Goal: Transaction & Acquisition: Purchase product/service

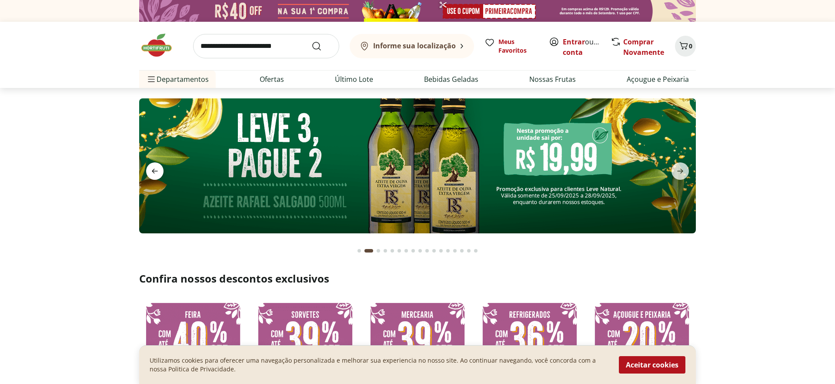
click at [150, 171] on icon "previous" at bounding box center [155, 171] width 10 height 10
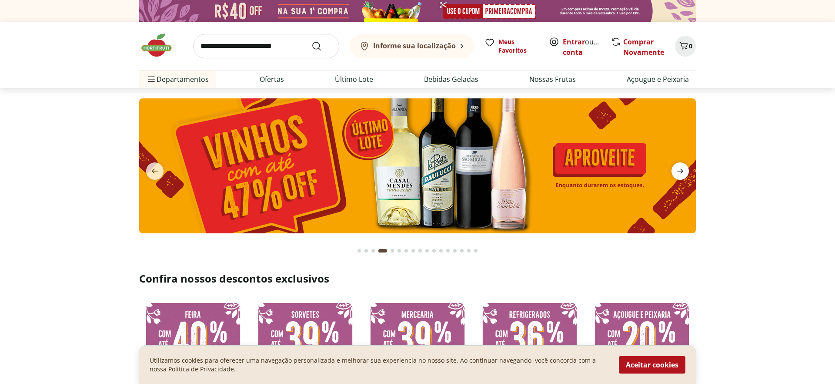
click at [682, 168] on icon "next" at bounding box center [680, 171] width 10 height 10
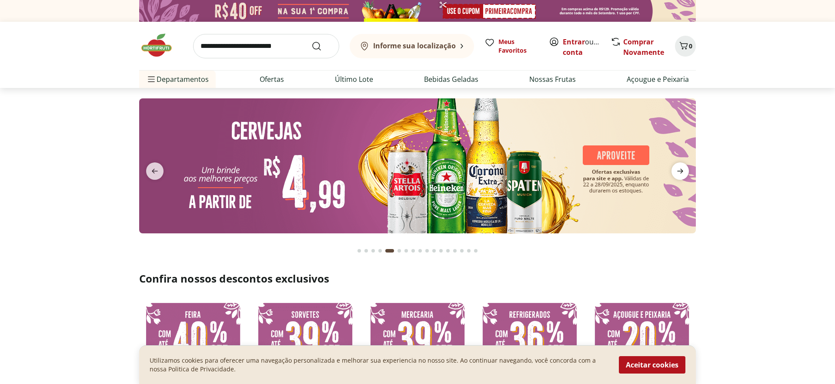
click at [682, 168] on icon "next" at bounding box center [680, 171] width 10 height 10
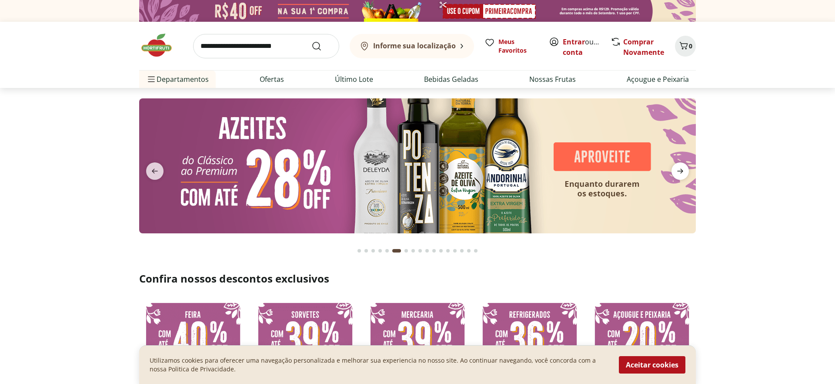
click at [682, 168] on icon "next" at bounding box center [680, 171] width 10 height 10
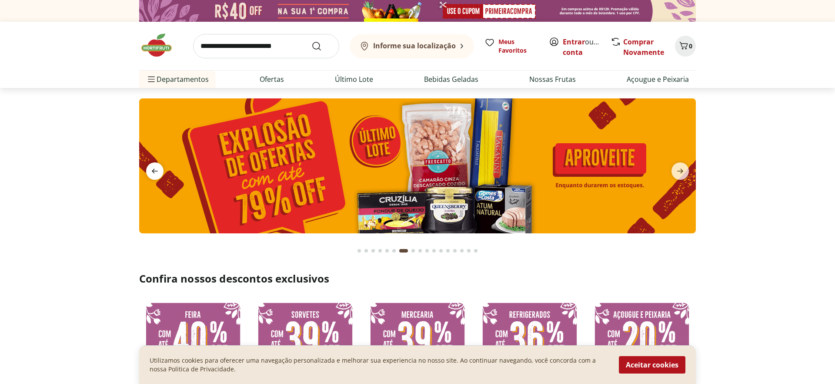
click at [152, 169] on icon "previous" at bounding box center [155, 171] width 10 height 10
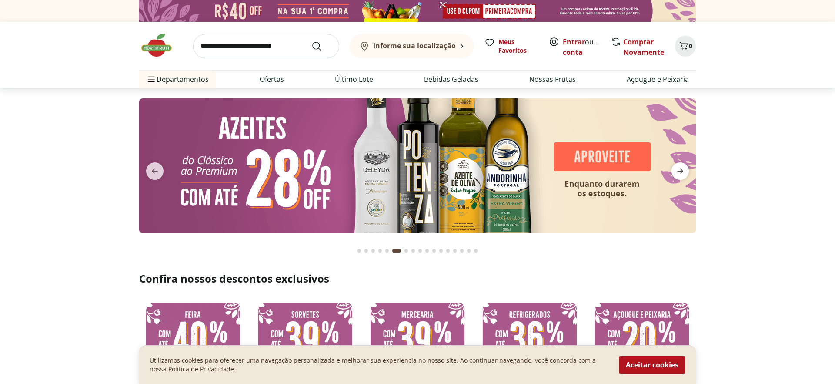
click at [680, 170] on icon "next" at bounding box center [680, 171] width 10 height 10
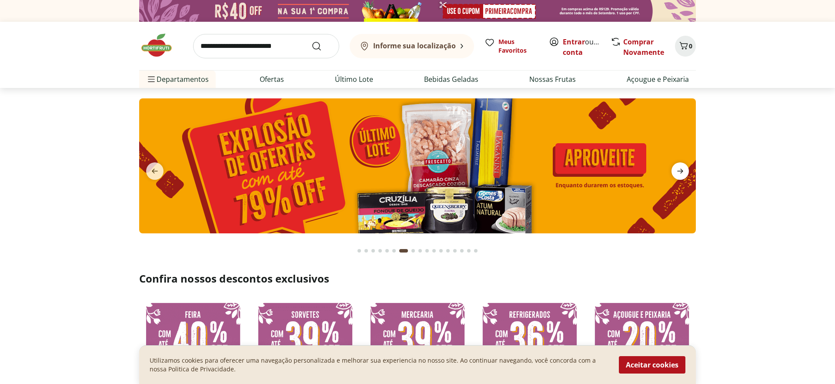
click at [680, 170] on icon "next" at bounding box center [680, 171] width 10 height 10
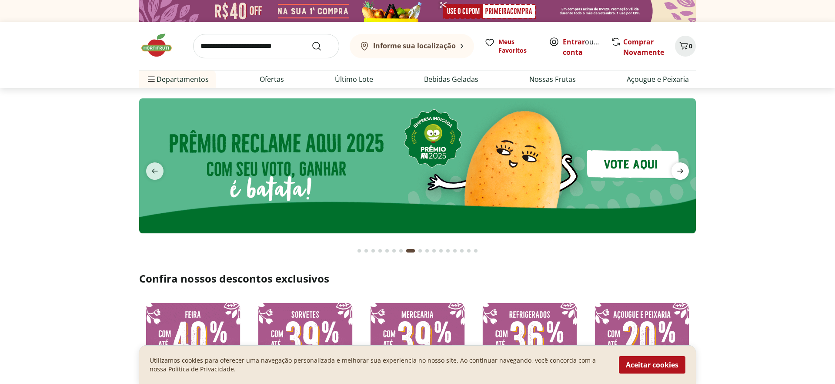
click at [680, 170] on icon "next" at bounding box center [680, 171] width 10 height 10
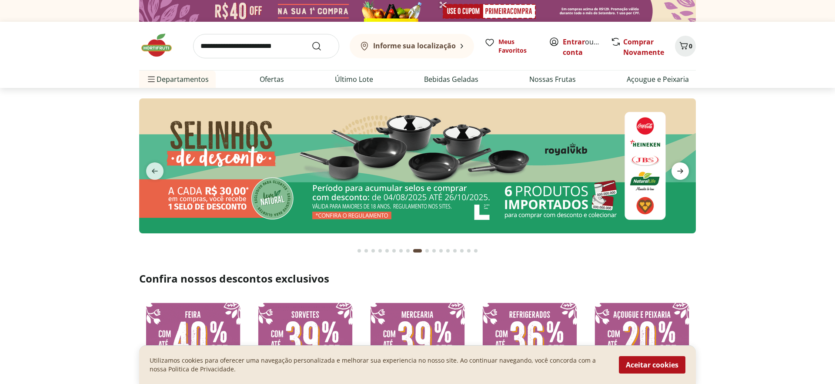
click at [680, 170] on icon "next" at bounding box center [680, 171] width 10 height 10
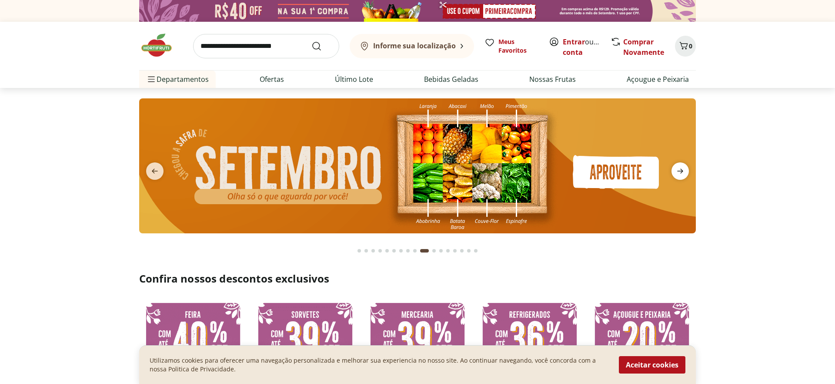
click at [680, 170] on icon "next" at bounding box center [680, 171] width 10 height 10
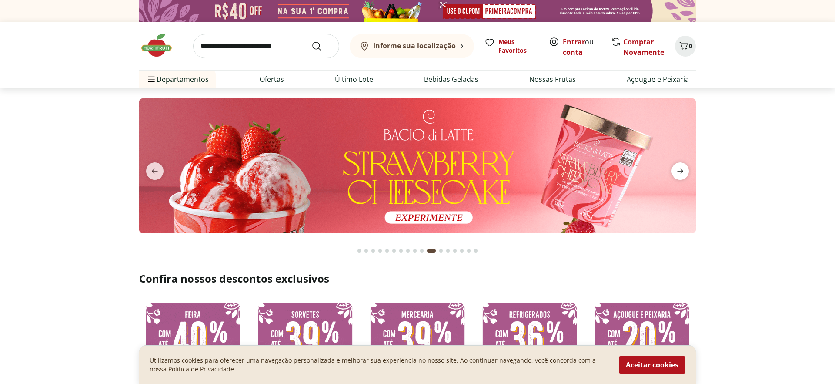
click at [680, 170] on icon "next" at bounding box center [680, 171] width 10 height 10
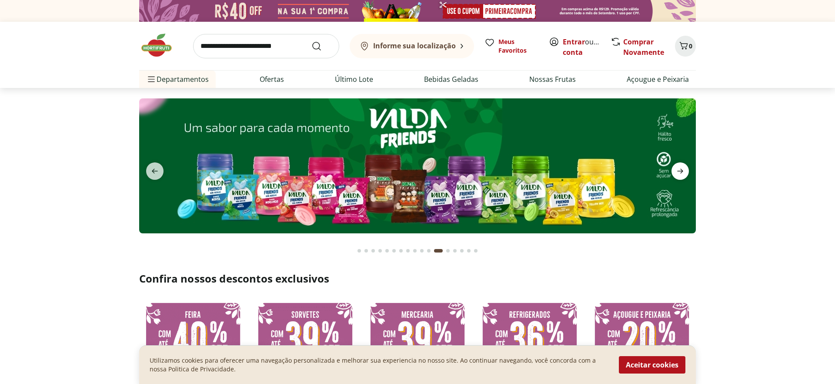
click at [680, 170] on icon "next" at bounding box center [680, 171] width 10 height 10
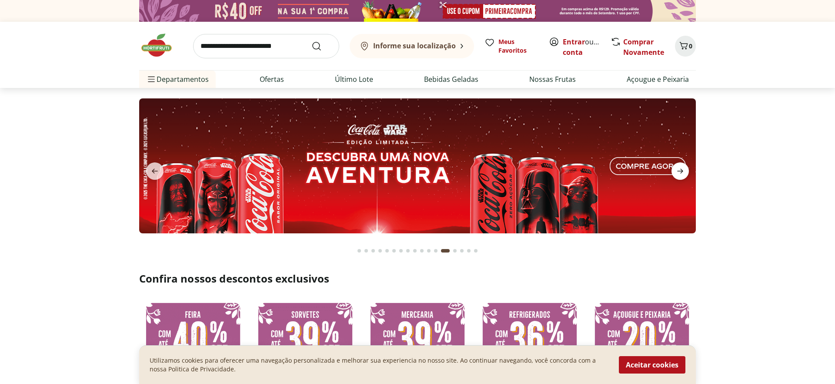
click at [680, 170] on icon "next" at bounding box center [680, 171] width 10 height 10
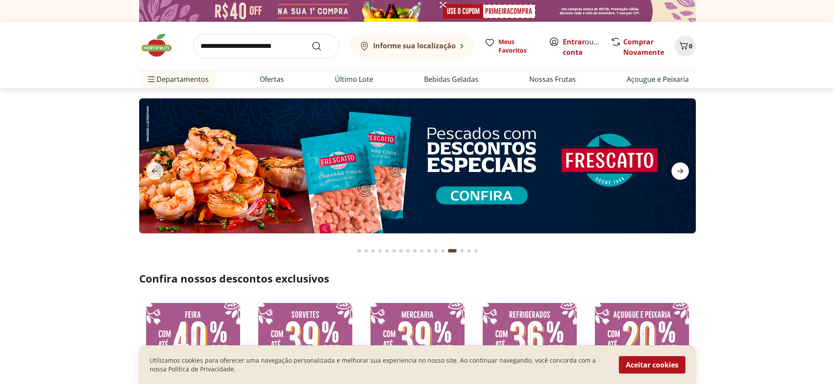
click at [680, 170] on icon "next" at bounding box center [680, 171] width 10 height 10
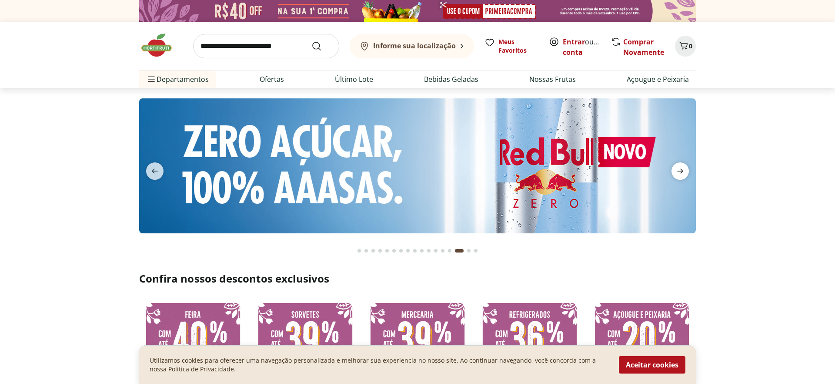
click at [680, 170] on icon "next" at bounding box center [680, 171] width 10 height 10
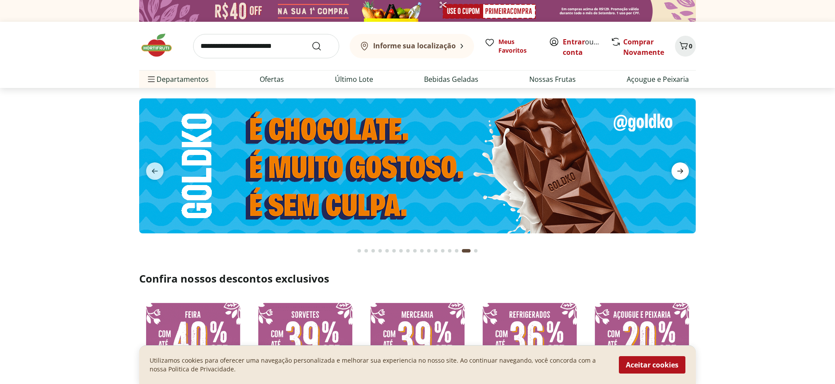
click at [680, 170] on icon "next" at bounding box center [680, 171] width 10 height 10
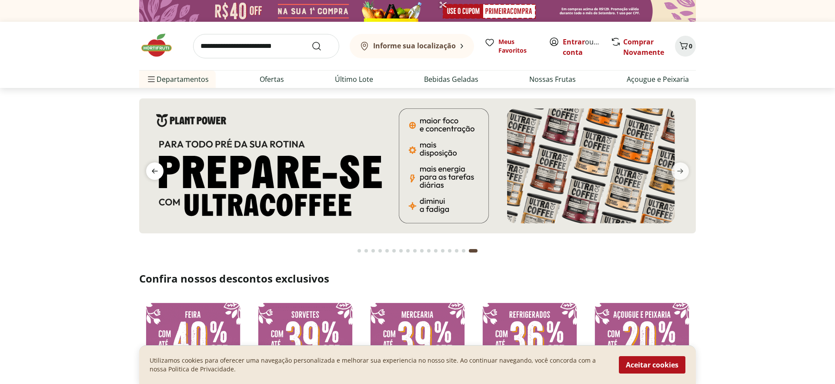
click at [152, 171] on icon "previous" at bounding box center [155, 171] width 10 height 10
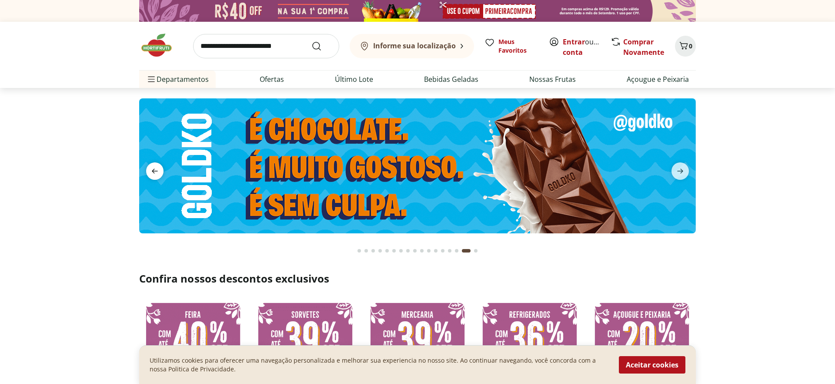
click at [152, 171] on icon "previous" at bounding box center [155, 171] width 10 height 10
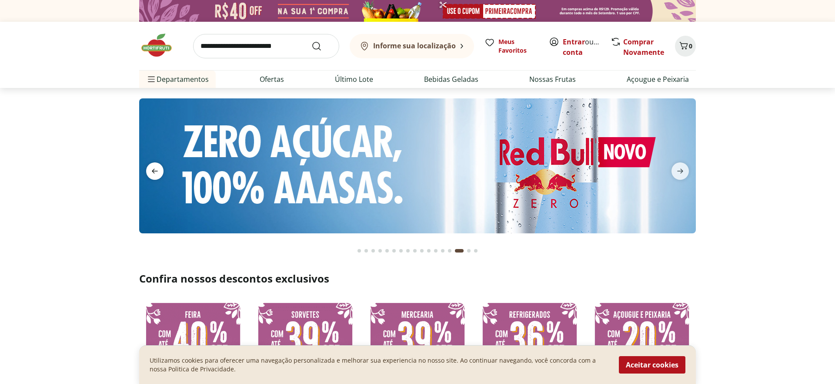
click at [152, 171] on icon "previous" at bounding box center [155, 171] width 10 height 10
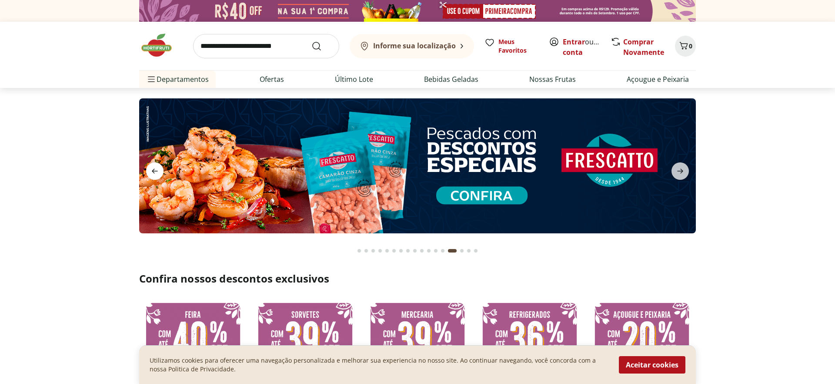
click at [152, 171] on icon "previous" at bounding box center [155, 171] width 10 height 10
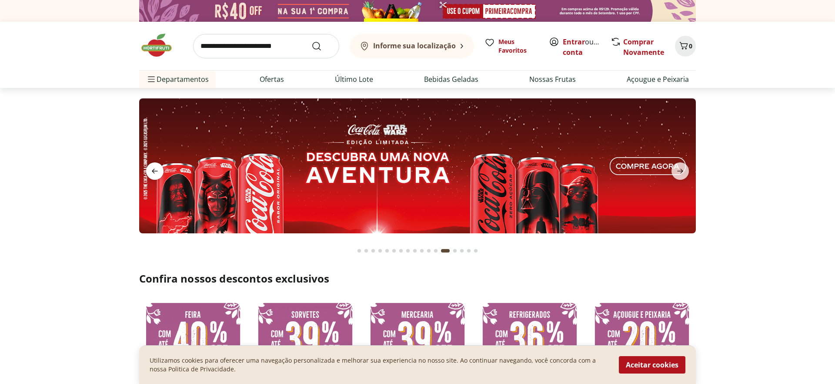
click at [152, 171] on icon "previous" at bounding box center [155, 171] width 10 height 10
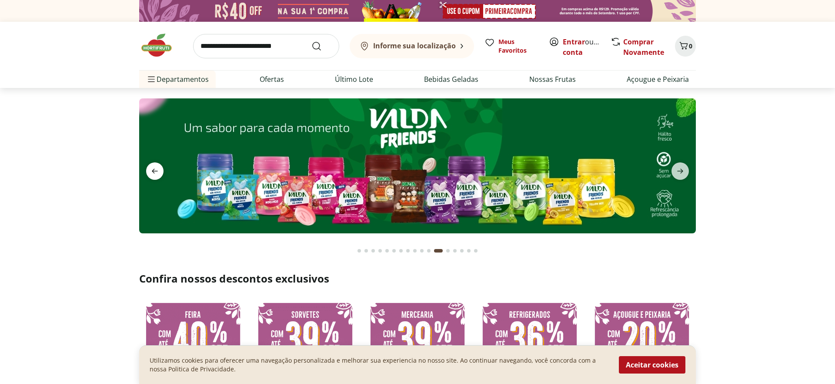
click at [152, 171] on icon "previous" at bounding box center [155, 171] width 10 height 10
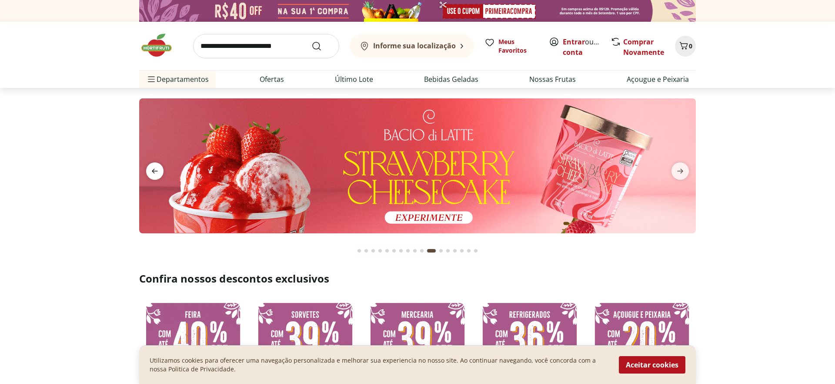
click at [152, 171] on icon "previous" at bounding box center [155, 171] width 10 height 10
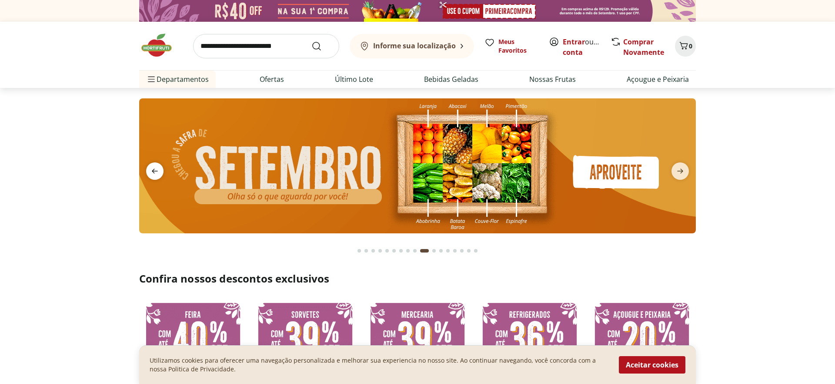
click at [152, 171] on icon "previous" at bounding box center [155, 171] width 10 height 10
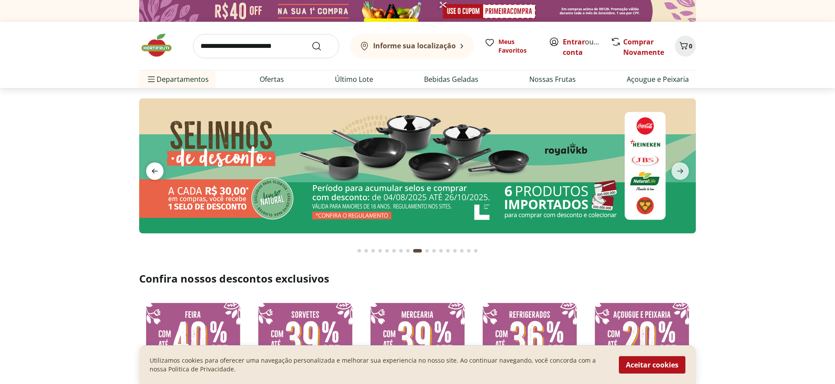
click at [152, 171] on icon "previous" at bounding box center [155, 171] width 10 height 10
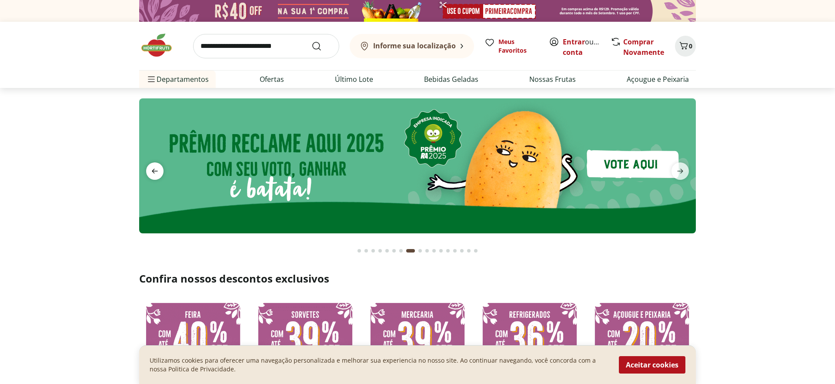
click at [152, 171] on icon "previous" at bounding box center [155, 171] width 10 height 10
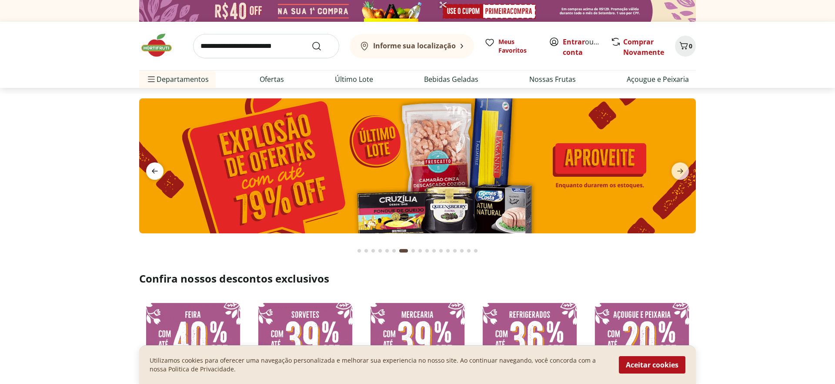
click at [152, 171] on icon "previous" at bounding box center [155, 171] width 10 height 10
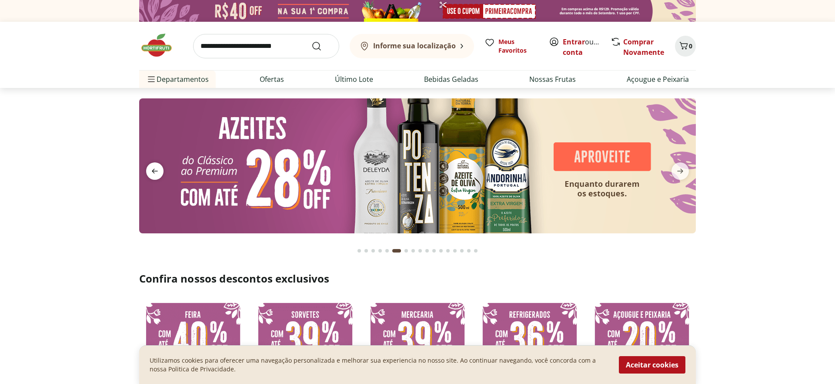
click at [152, 171] on icon "previous" at bounding box center [155, 171] width 10 height 10
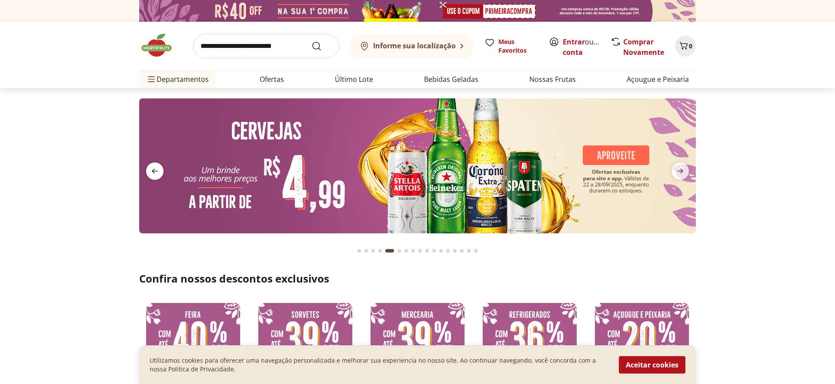
click at [152, 171] on icon "previous" at bounding box center [155, 171] width 10 height 10
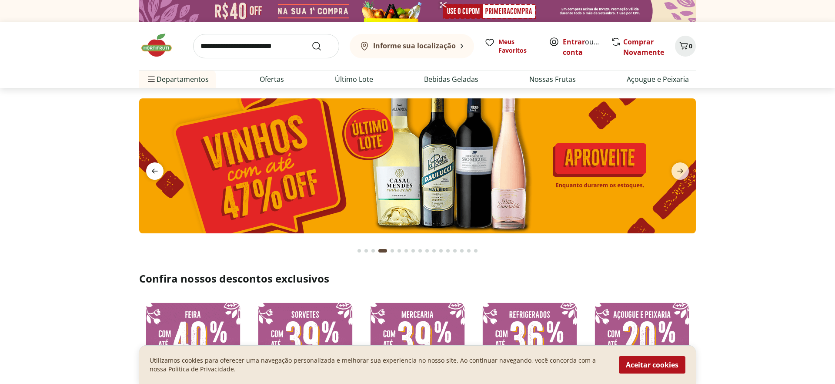
click at [152, 171] on icon "previous" at bounding box center [155, 171] width 10 height 10
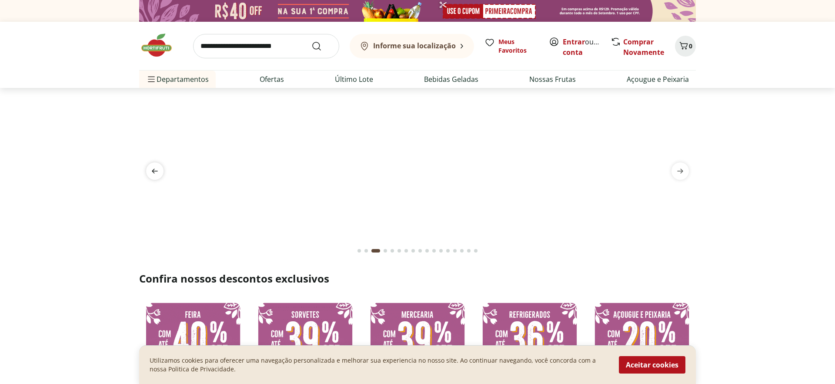
click at [152, 171] on icon "previous" at bounding box center [155, 171] width 10 height 10
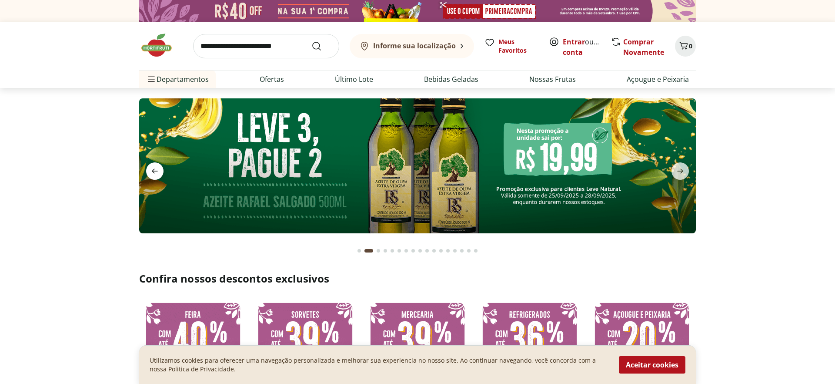
click at [152, 171] on icon "previous" at bounding box center [155, 171] width 10 height 10
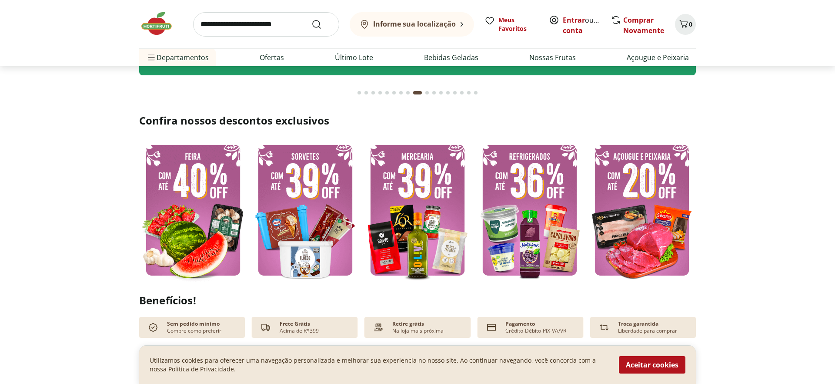
scroll to position [191, 0]
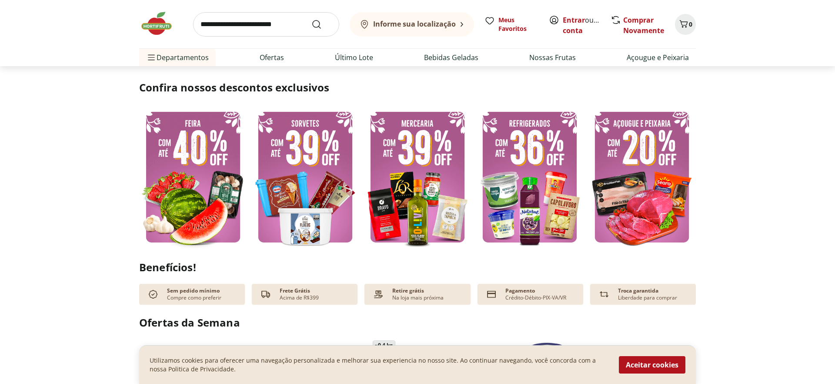
click at [660, 161] on img at bounding box center [642, 177] width 108 height 144
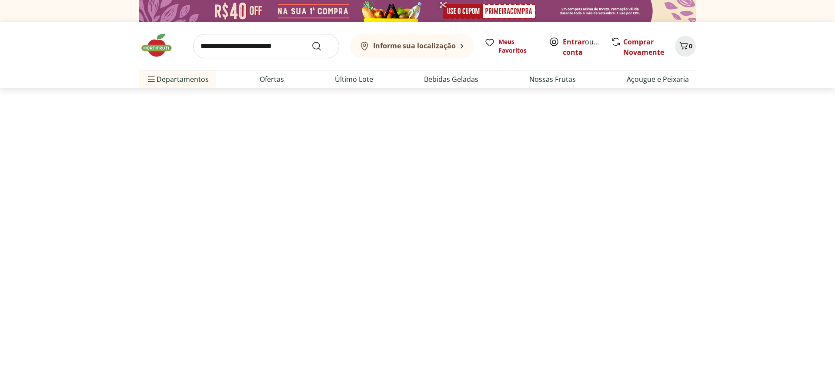
select select "**********"
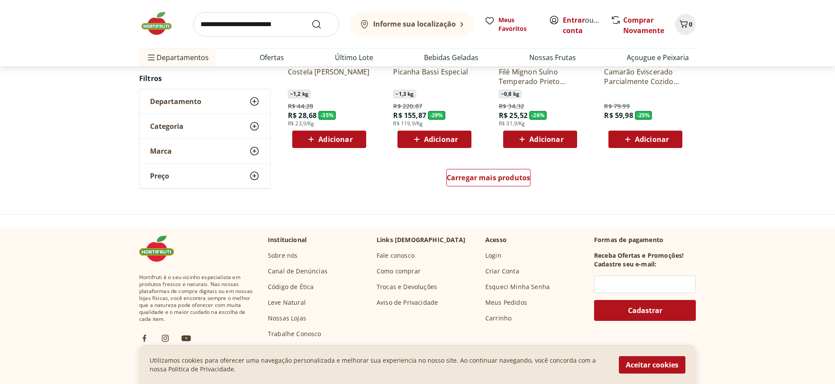
scroll to position [595, 0]
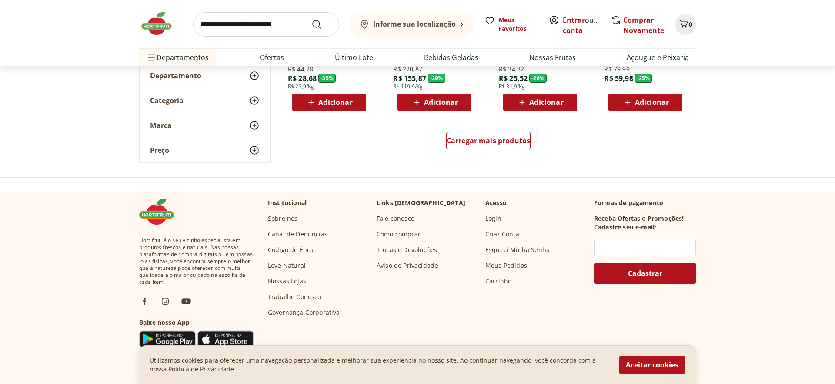
click at [482, 130] on div "Carregar mais produtos" at bounding box center [489, 142] width 422 height 42
click at [480, 137] on span "Carregar mais produtos" at bounding box center [489, 140] width 84 height 7
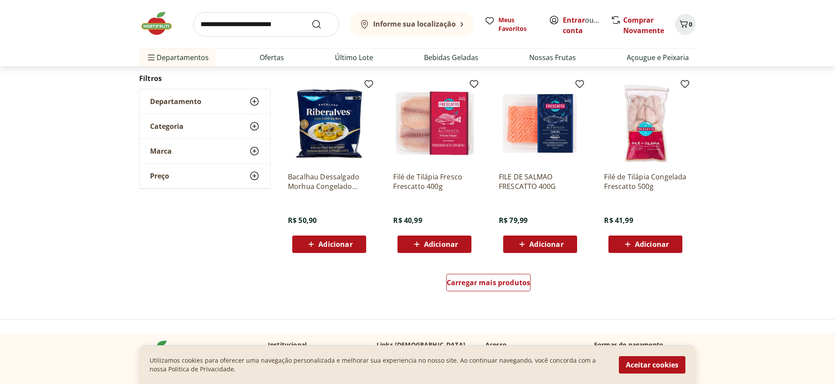
scroll to position [1029, 0]
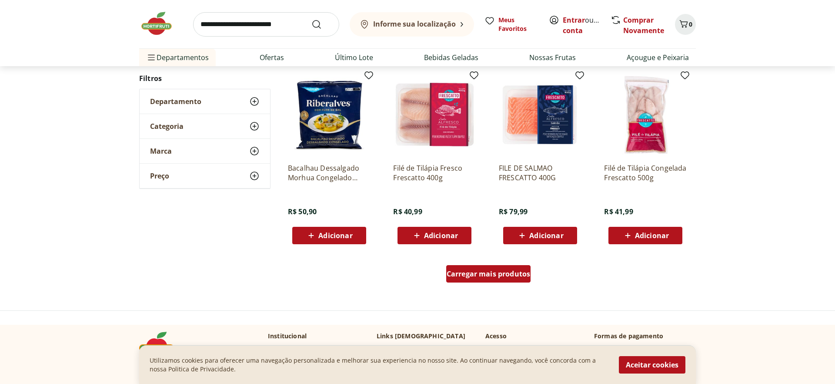
click at [468, 273] on span "Carregar mais produtos" at bounding box center [489, 273] width 84 height 7
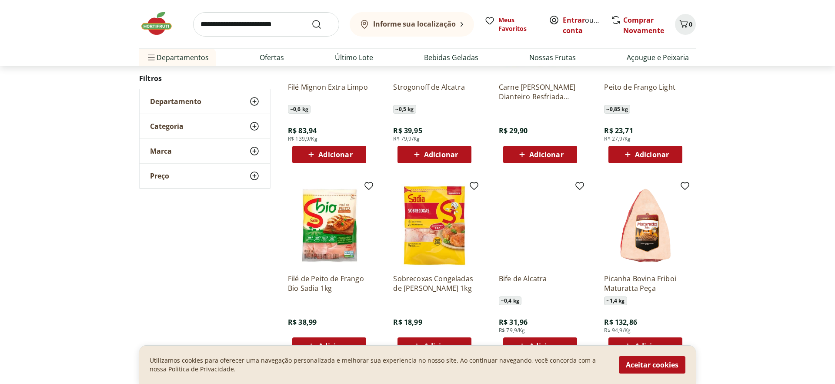
scroll to position [1559, 0]
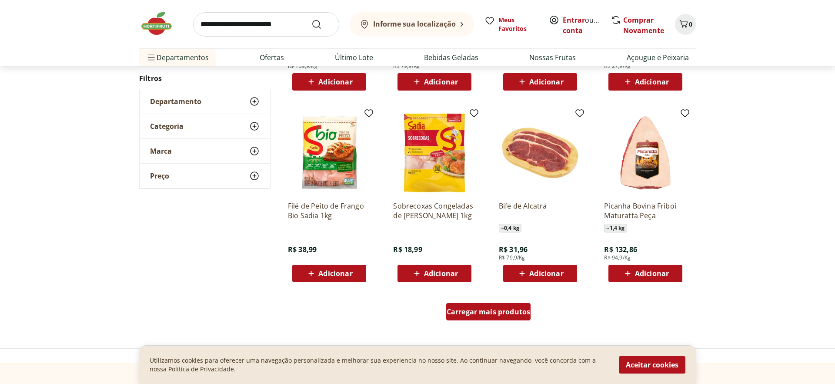
click at [484, 314] on span "Carregar mais produtos" at bounding box center [489, 311] width 84 height 7
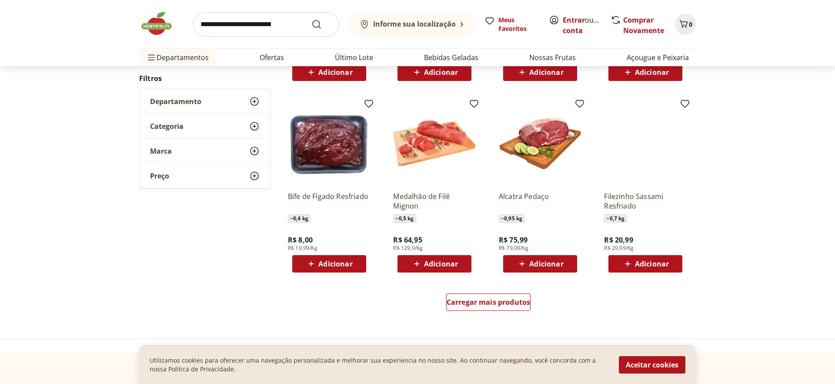
scroll to position [2136, 0]
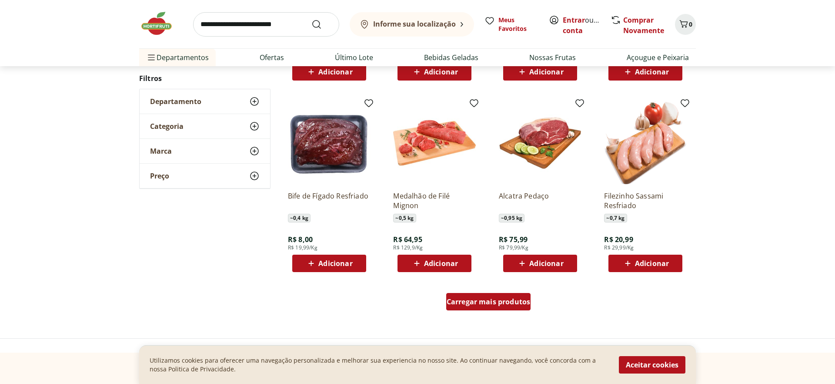
click at [478, 307] on div "Carregar mais produtos" at bounding box center [488, 301] width 85 height 17
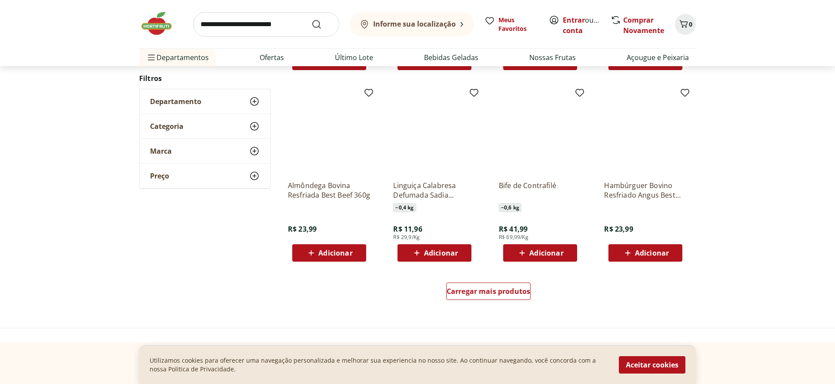
scroll to position [2714, 0]
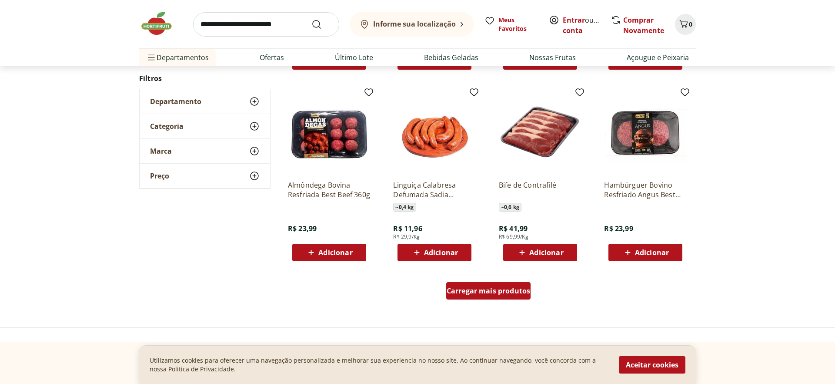
click at [479, 292] on span "Carregar mais produtos" at bounding box center [489, 290] width 84 height 7
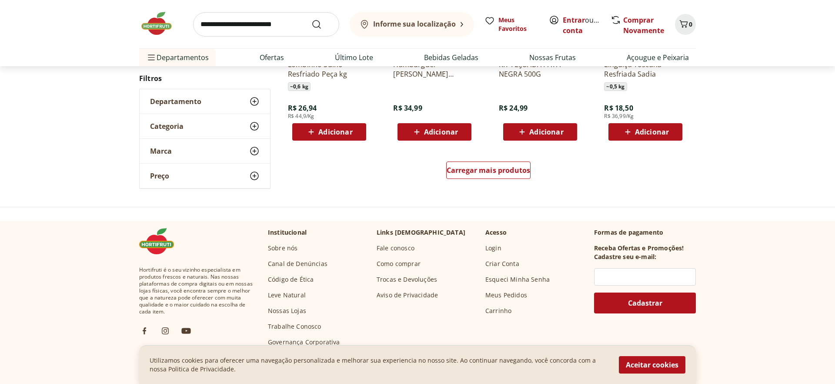
scroll to position [3407, 0]
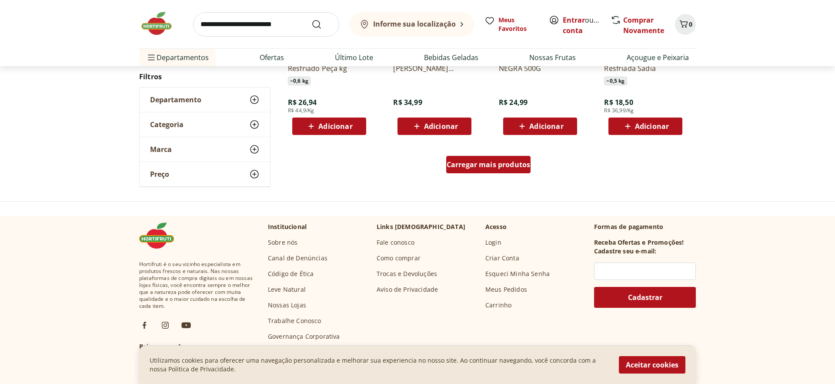
click at [480, 165] on span "Carregar mais produtos" at bounding box center [489, 164] width 84 height 7
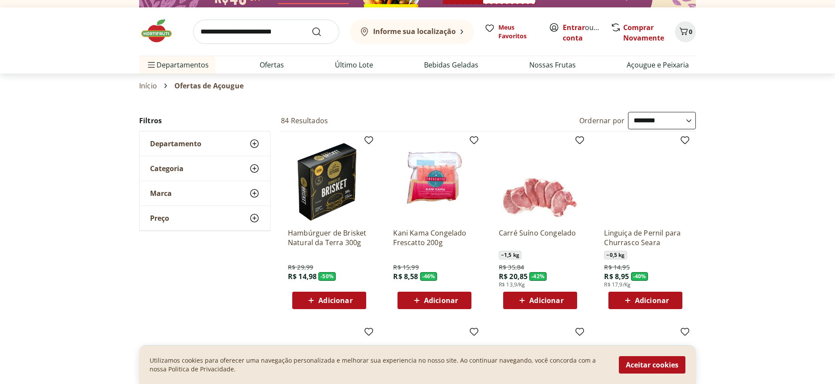
scroll to position [0, 0]
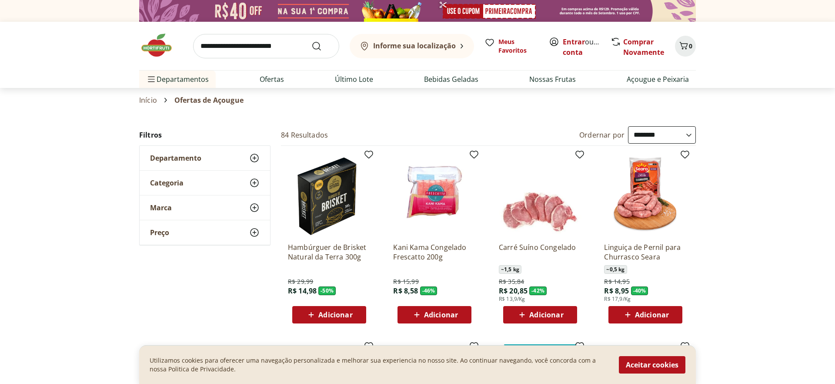
click at [258, 42] on input "search" at bounding box center [266, 46] width 146 height 24
type input "******"
click at [311, 41] on button "Submit Search" at bounding box center [321, 46] width 21 height 10
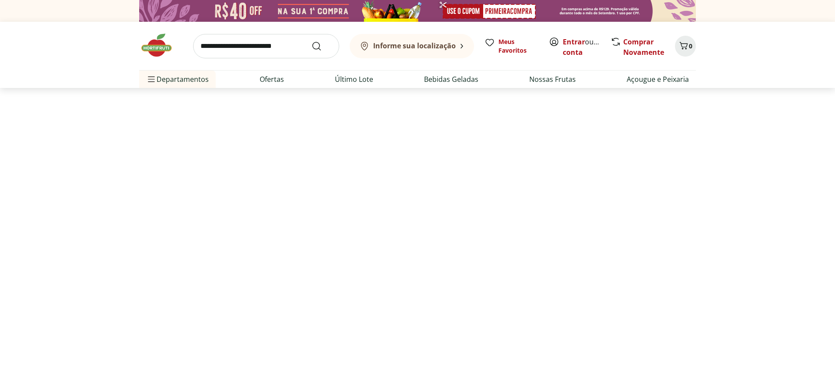
select select "**********"
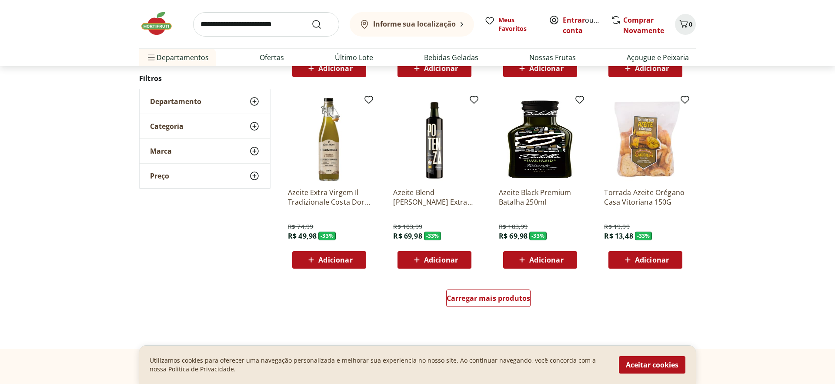
scroll to position [470, 0]
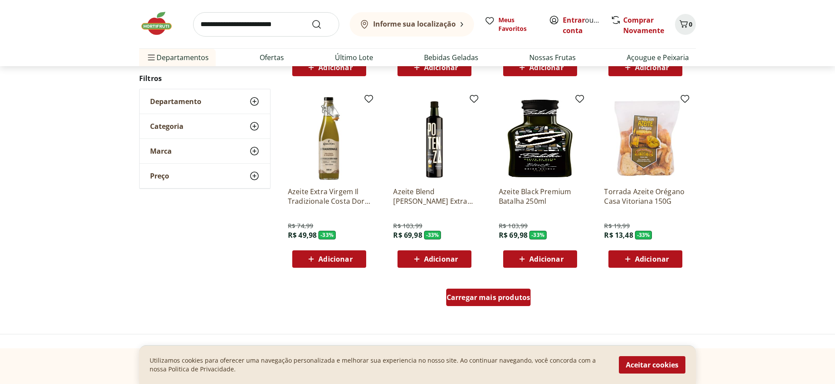
drag, startPoint x: 505, startPoint y: 290, endPoint x: 677, endPoint y: 220, distance: 185.3
click at [505, 290] on div "Carregar mais produtos" at bounding box center [488, 296] width 85 height 17
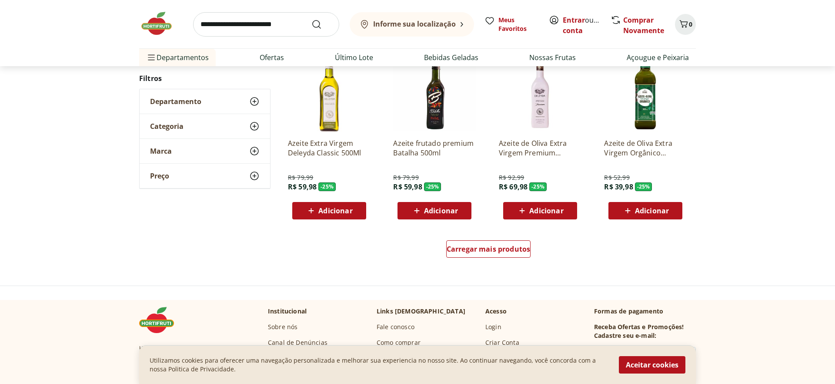
scroll to position [1149, 0]
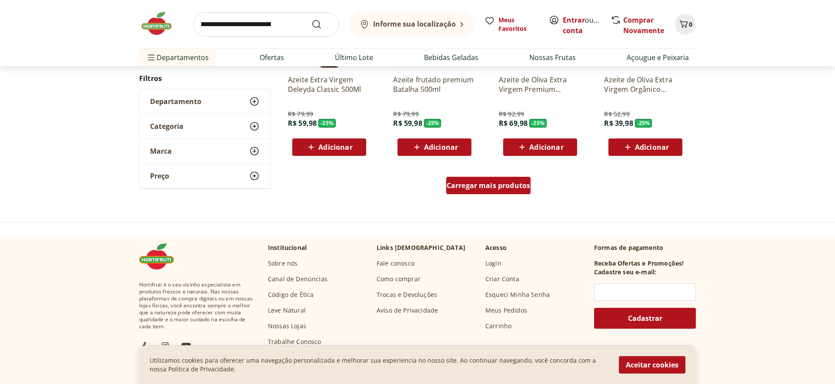
click at [514, 194] on link "Carregar mais produtos" at bounding box center [488, 187] width 85 height 21
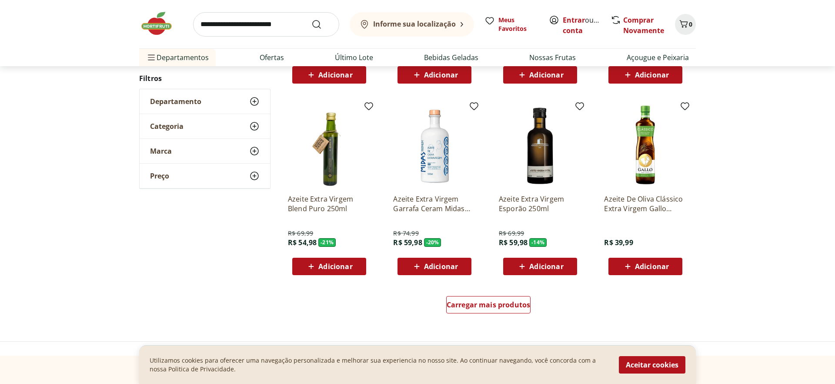
scroll to position [1601, 0]
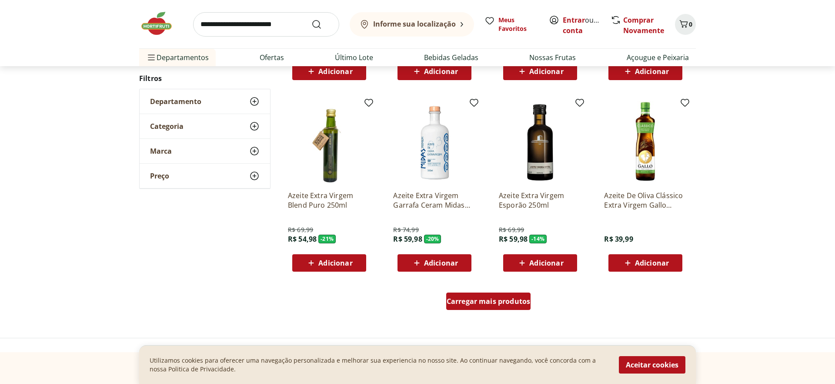
click at [525, 302] on span "Carregar mais produtos" at bounding box center [489, 301] width 84 height 7
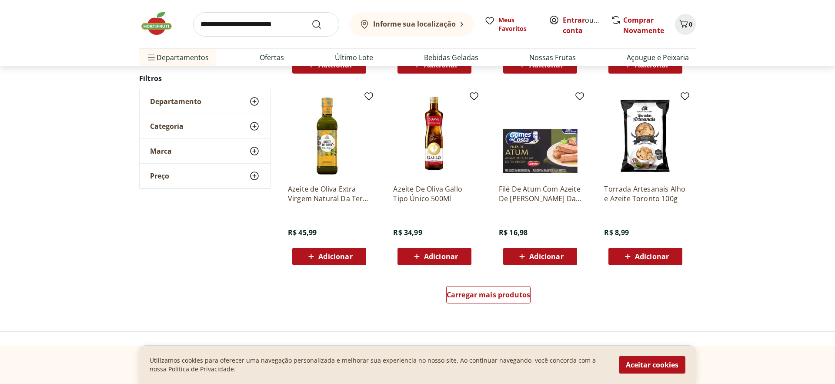
scroll to position [2182, 0]
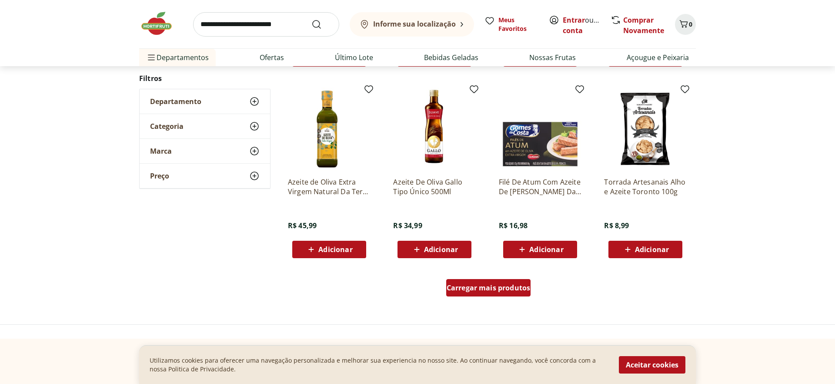
click at [490, 293] on div "Carregar mais produtos" at bounding box center [488, 287] width 85 height 17
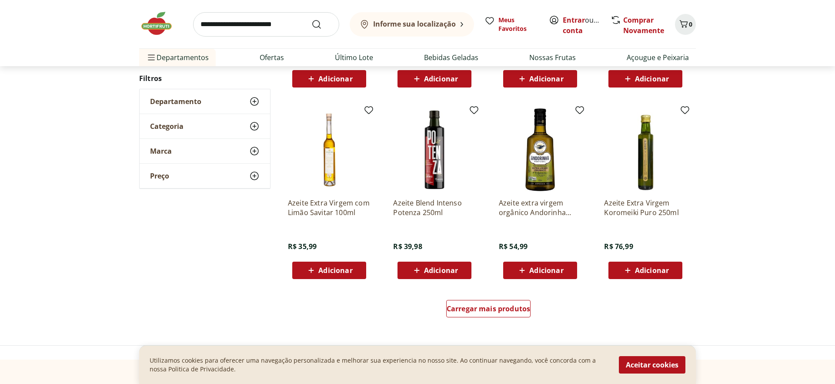
scroll to position [2738, 0]
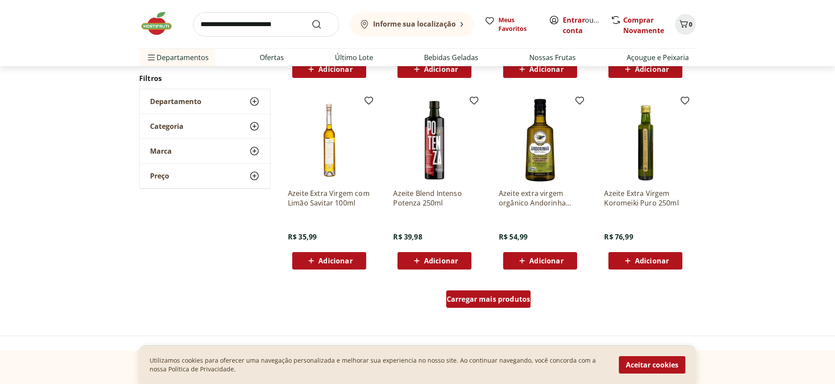
click at [518, 300] on span "Carregar mais produtos" at bounding box center [489, 298] width 84 height 7
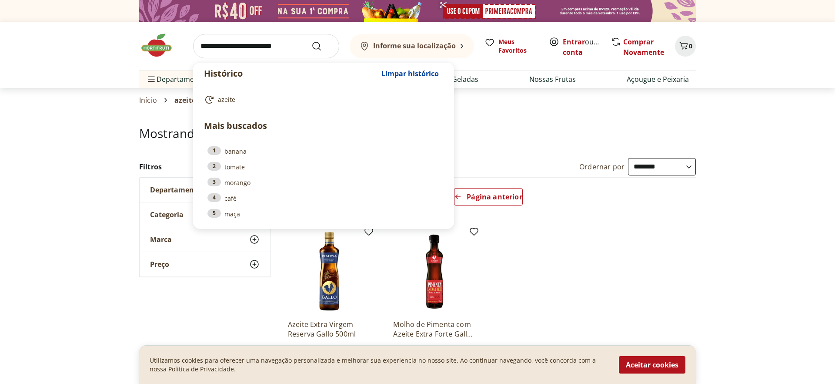
click at [285, 45] on input "search" at bounding box center [266, 46] width 146 height 24
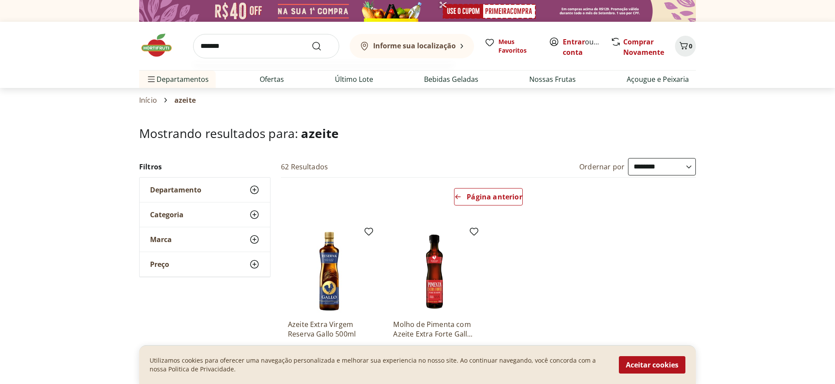
type input "*******"
click at [311, 41] on button "Submit Search" at bounding box center [321, 46] width 21 height 10
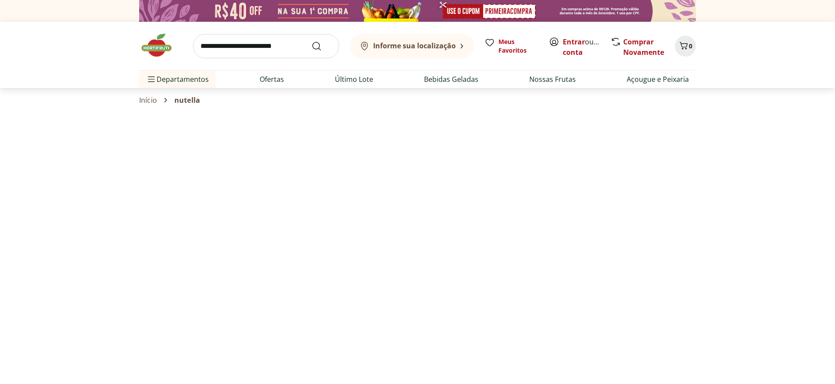
select select "**********"
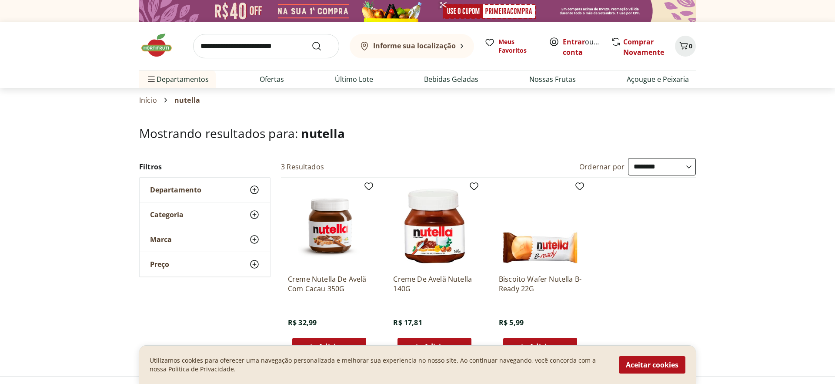
click at [231, 48] on input "search" at bounding box center [266, 46] width 146 height 24
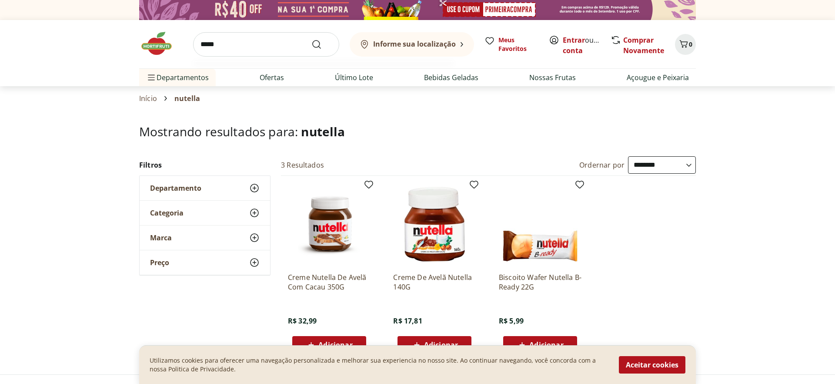
type input "*****"
click at [311, 39] on button "Submit Search" at bounding box center [321, 44] width 21 height 10
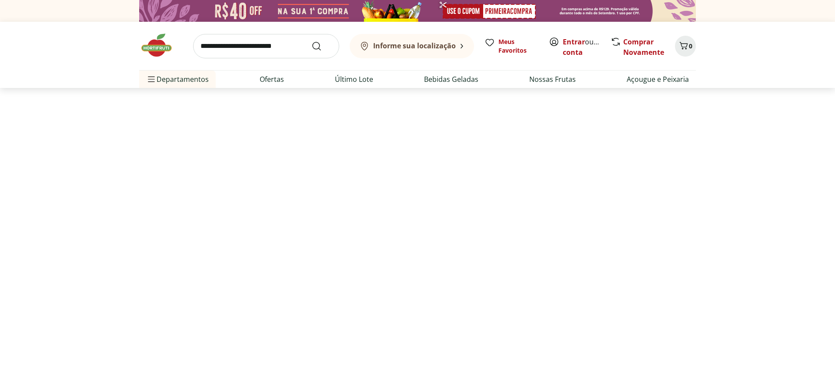
select select "**********"
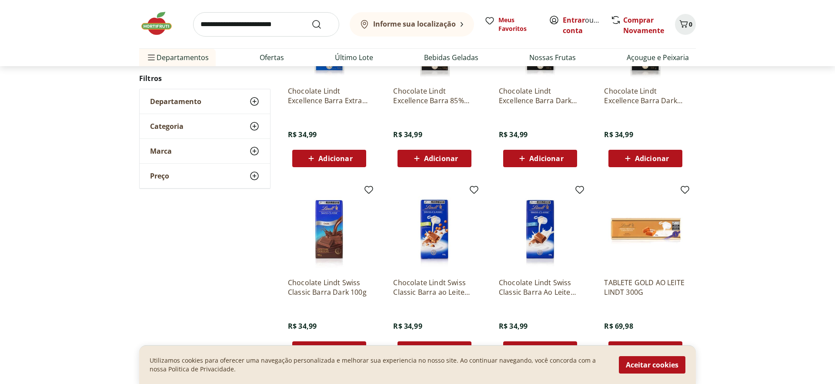
scroll to position [473, 0]
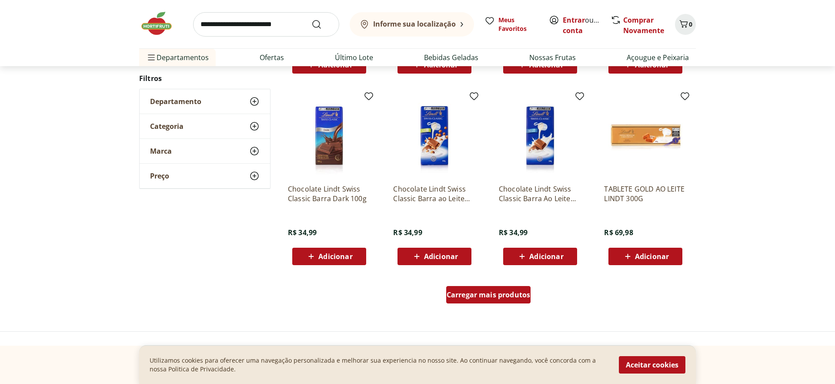
click at [468, 298] on span "Carregar mais produtos" at bounding box center [489, 294] width 84 height 7
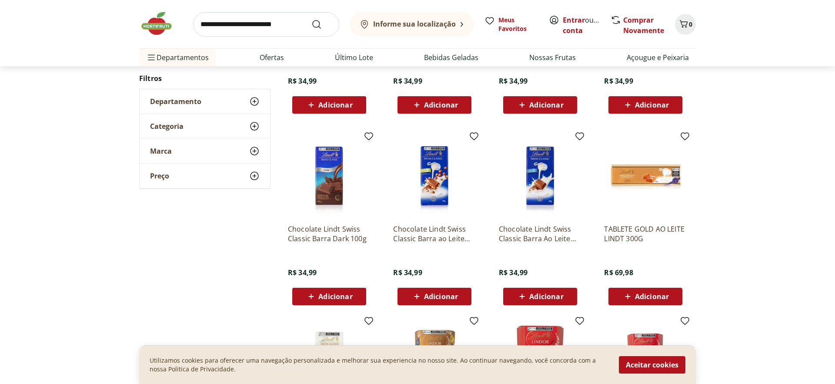
scroll to position [432, 0]
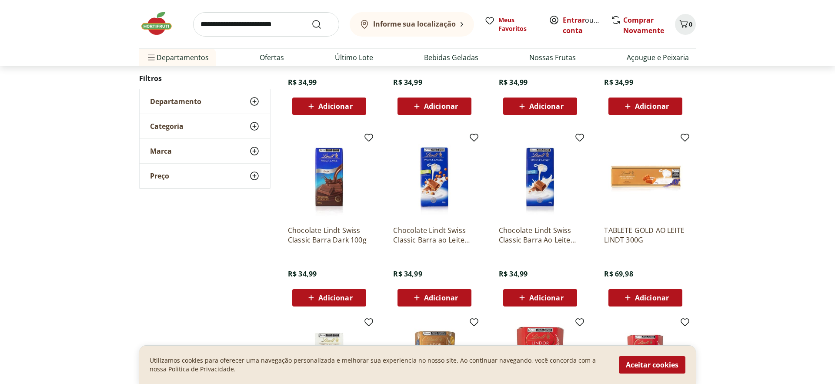
click at [633, 292] on span "Adicionar" at bounding box center [646, 297] width 47 height 10
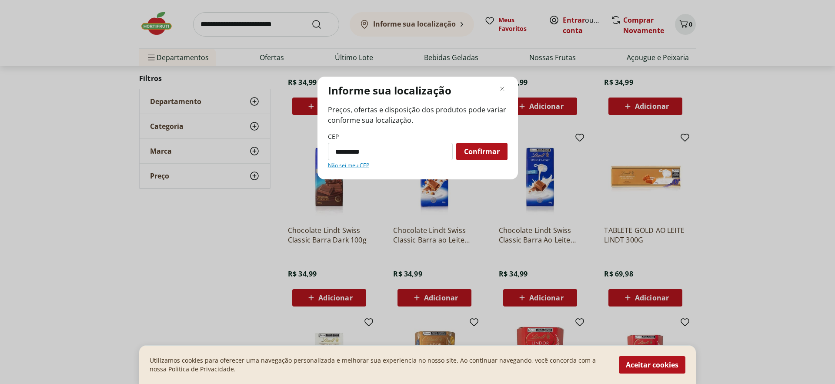
type input "*********"
click at [456, 143] on button "Confirmar" at bounding box center [481, 151] width 51 height 17
click at [485, 151] on span "Confirmar" at bounding box center [482, 151] width 36 height 7
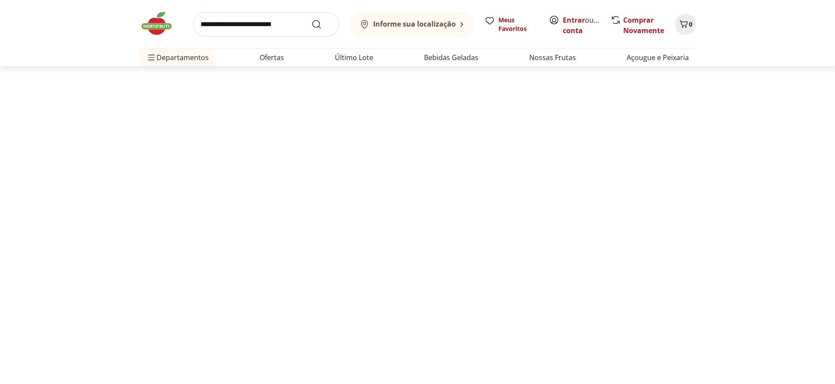
scroll to position [0, 0]
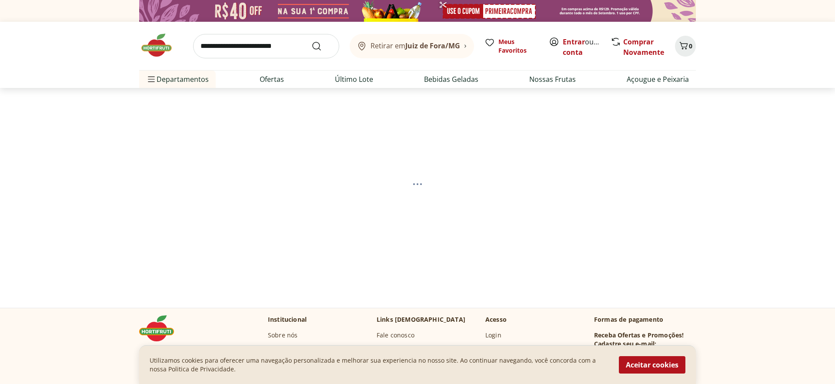
select select "**********"
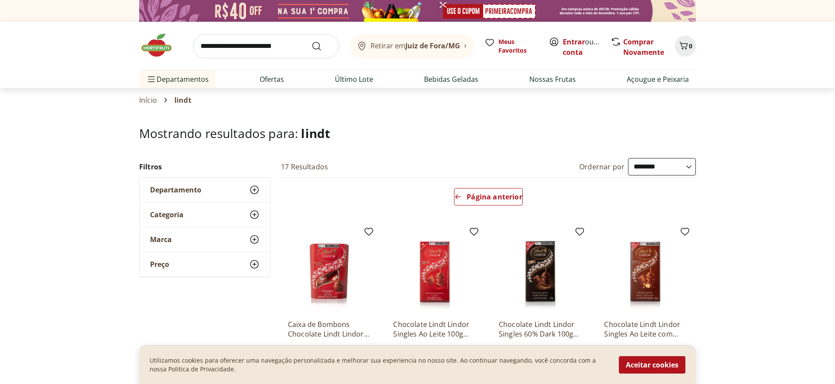
click at [267, 48] on input "search" at bounding box center [266, 46] width 146 height 24
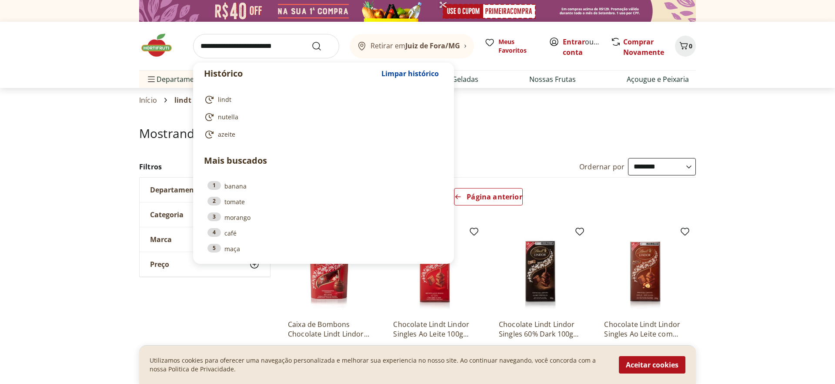
click at [266, 52] on input "search" at bounding box center [266, 46] width 146 height 24
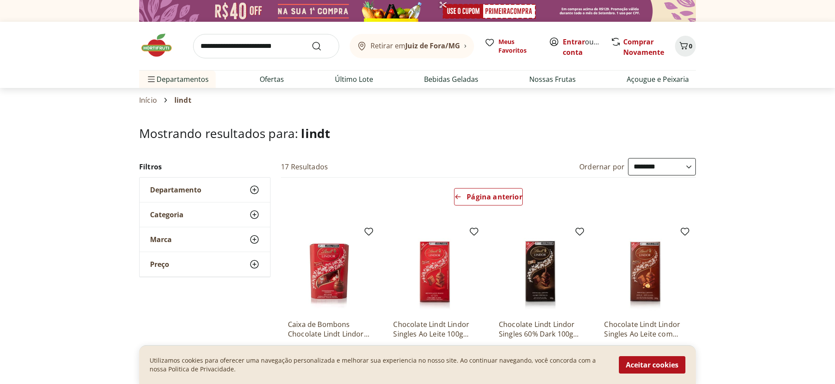
click at [757, 158] on div "**********" at bounding box center [417, 378] width 835 height 441
click at [460, 206] on link "Página anterior" at bounding box center [488, 198] width 68 height 21
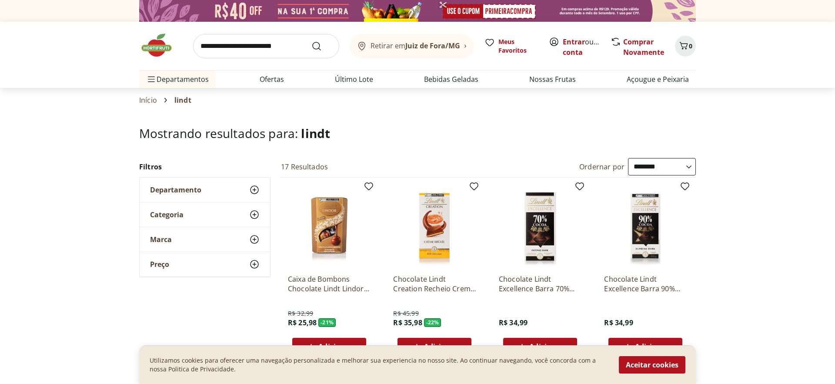
click at [160, 54] on img at bounding box center [161, 45] width 44 height 26
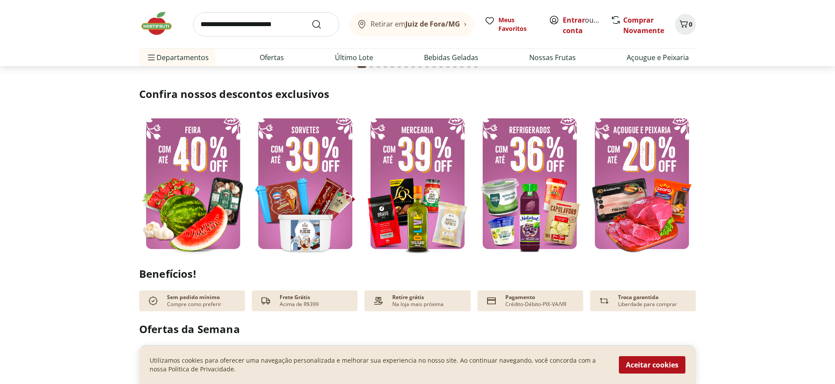
scroll to position [203, 0]
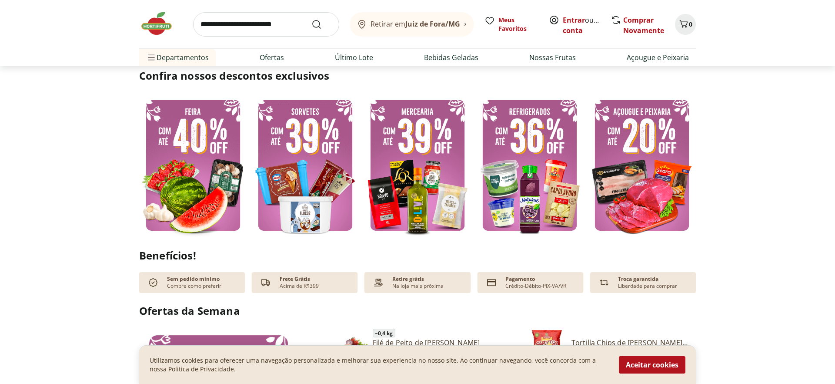
click at [606, 197] on img at bounding box center [642, 165] width 108 height 144
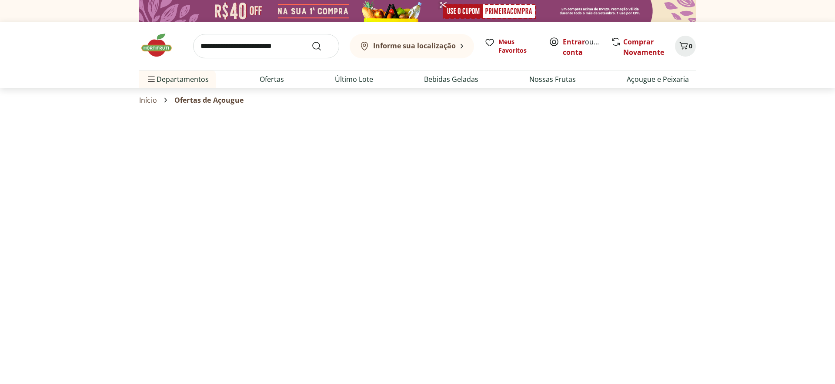
select select "**********"
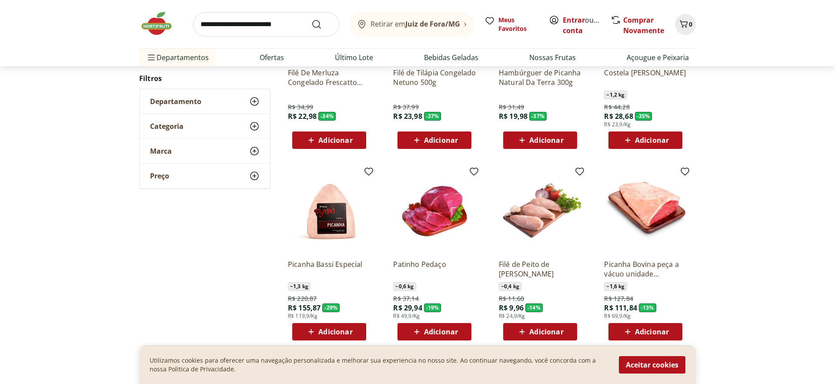
scroll to position [489, 0]
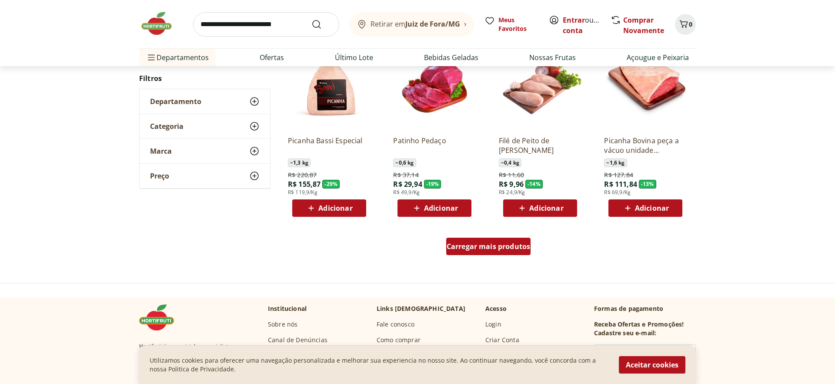
click at [492, 251] on div "Carregar mais produtos" at bounding box center [488, 246] width 85 height 17
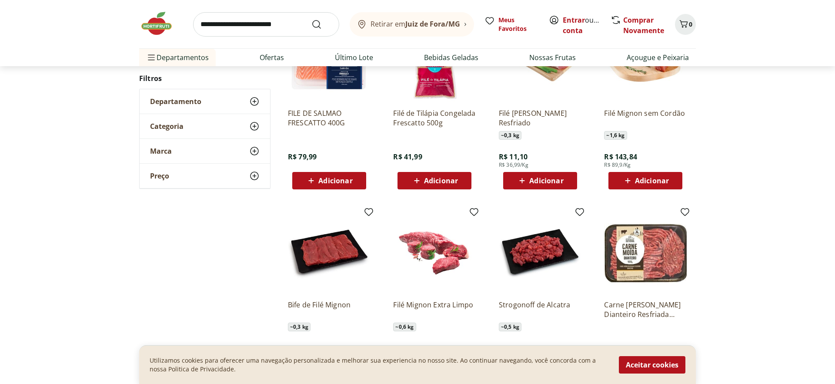
scroll to position [972, 0]
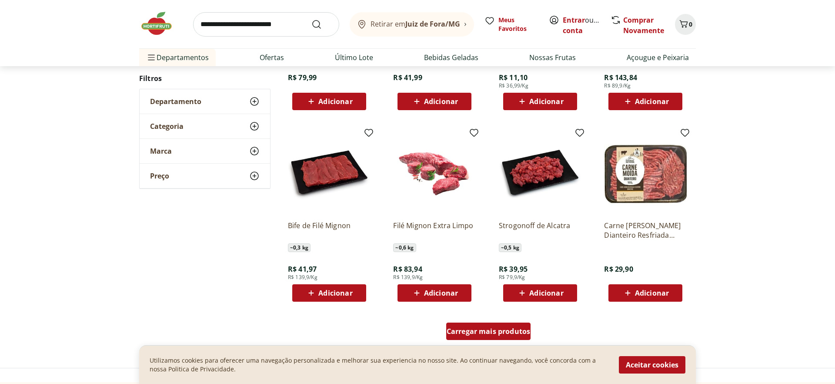
click at [472, 335] on span "Carregar mais produtos" at bounding box center [489, 331] width 84 height 7
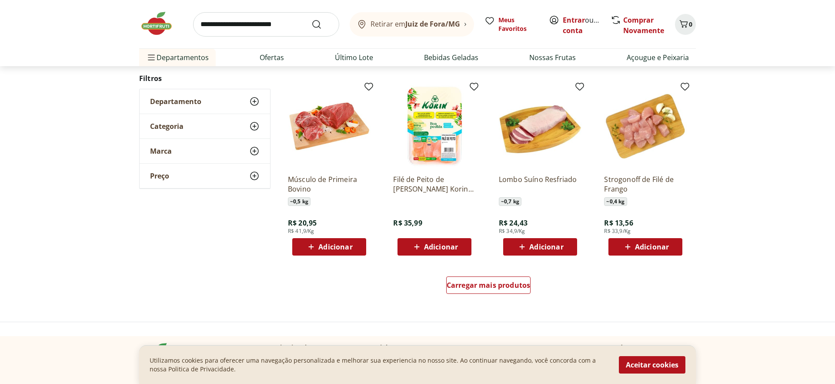
scroll to position [1590, 0]
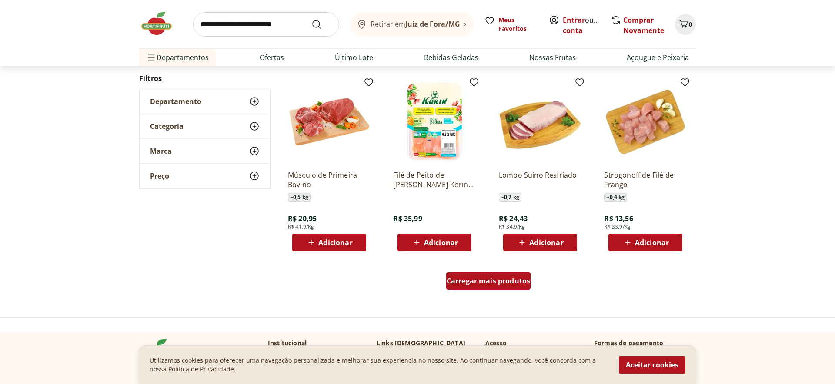
click at [470, 290] on link "Carregar mais produtos" at bounding box center [488, 282] width 85 height 21
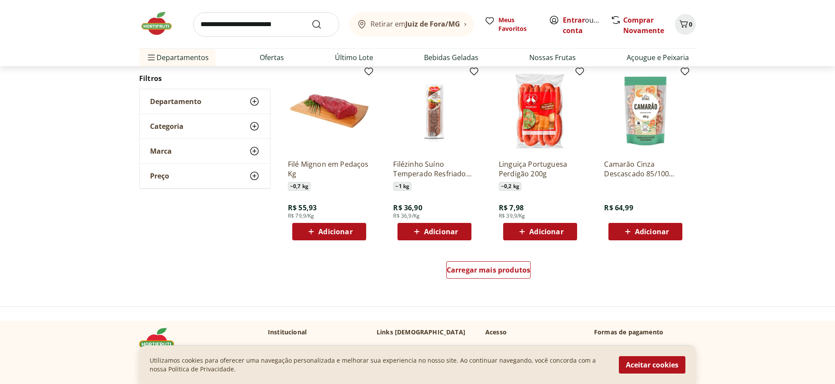
scroll to position [2213, 0]
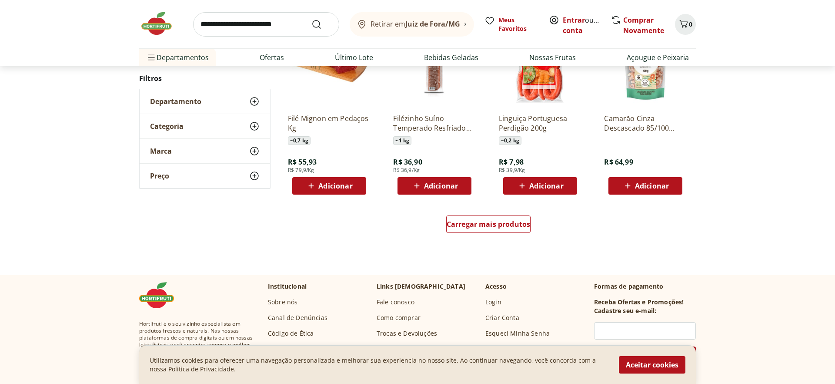
click at [495, 244] on div "Carregar mais produtos" at bounding box center [489, 226] width 422 height 42
click at [484, 228] on span "Carregar mais produtos" at bounding box center [489, 224] width 84 height 7
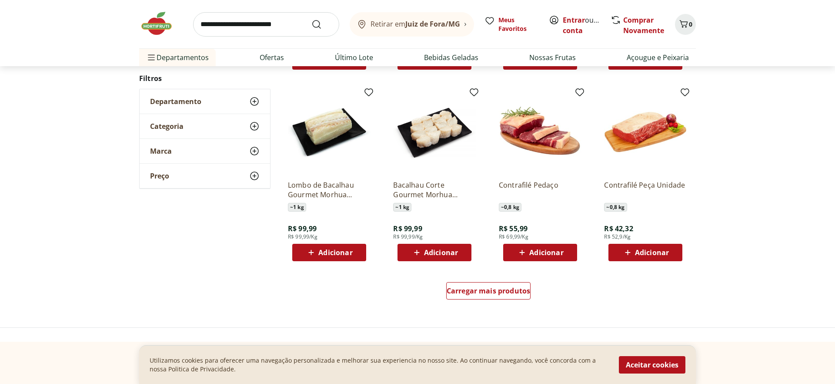
scroll to position [2712, 0]
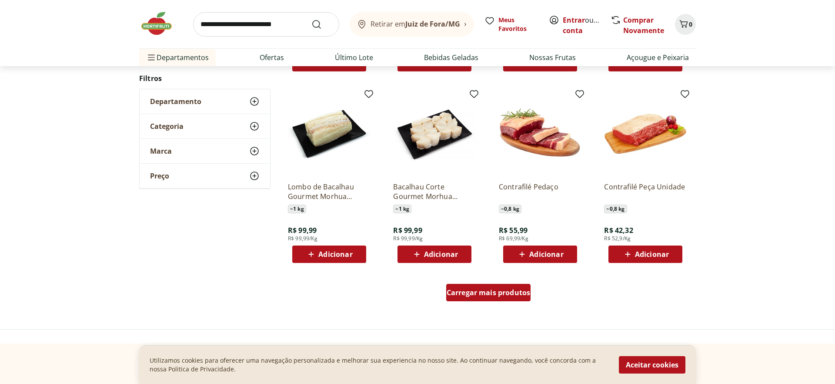
click at [450, 289] on span "Carregar mais produtos" at bounding box center [489, 292] width 84 height 7
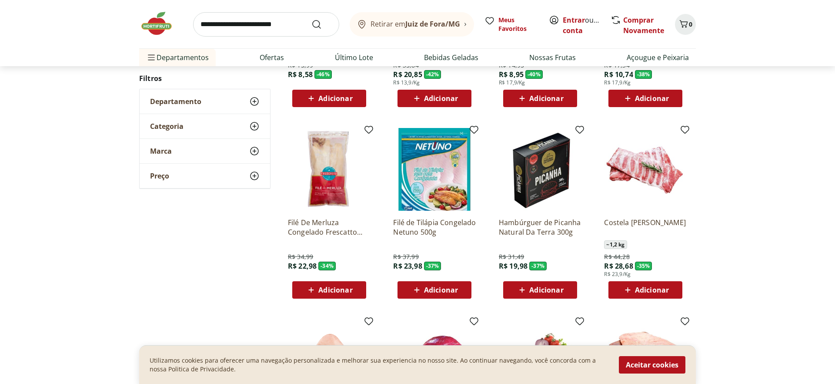
scroll to position [0, 0]
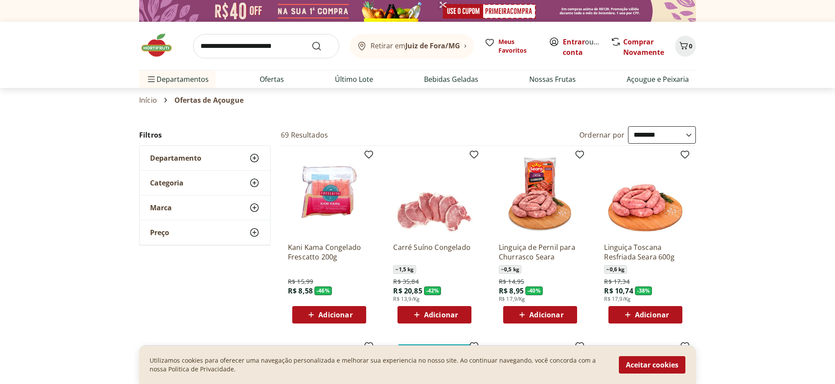
click at [155, 51] on img at bounding box center [161, 45] width 44 height 26
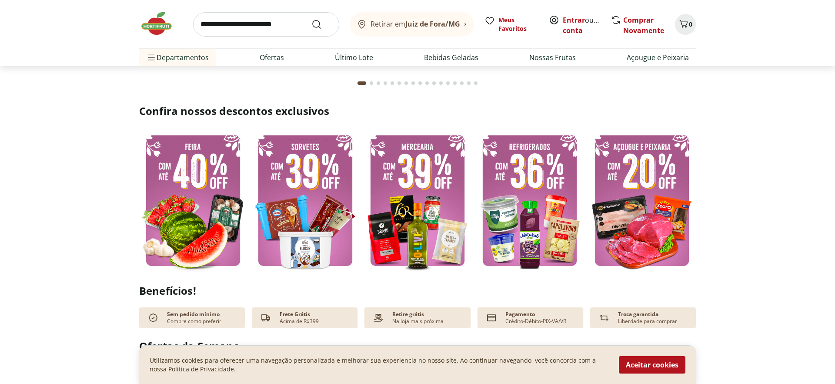
scroll to position [211, 0]
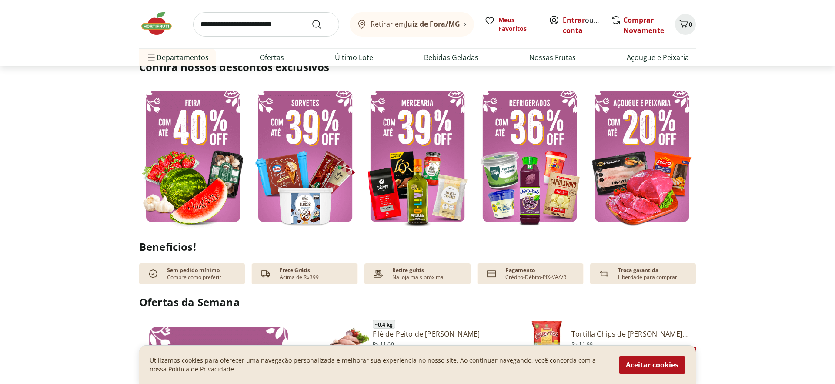
click at [295, 106] on img at bounding box center [305, 156] width 108 height 144
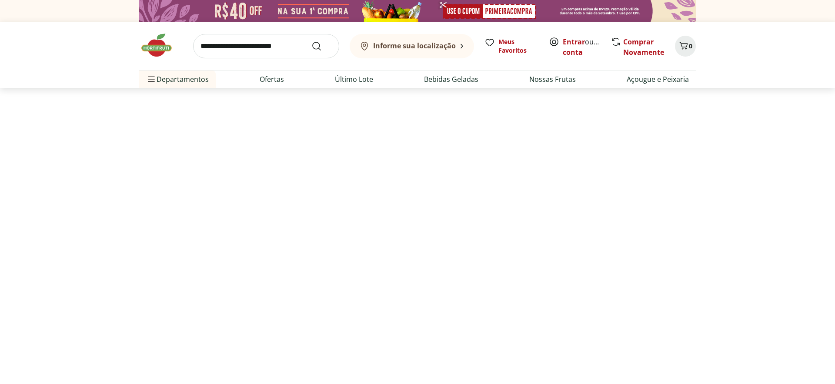
select select "**********"
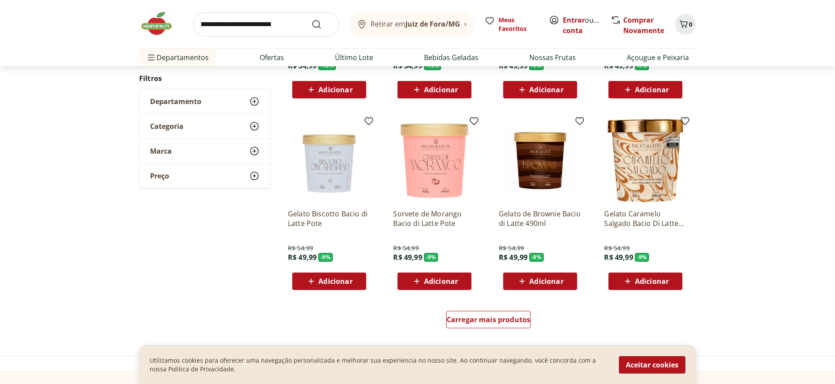
scroll to position [448, 0]
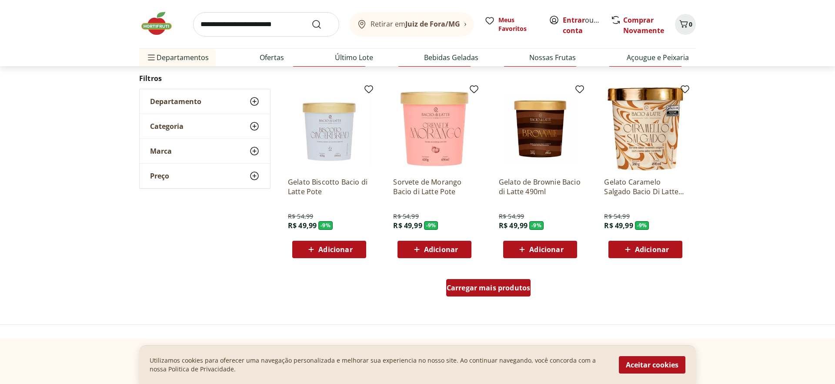
click at [509, 291] on span "Carregar mais produtos" at bounding box center [489, 287] width 84 height 7
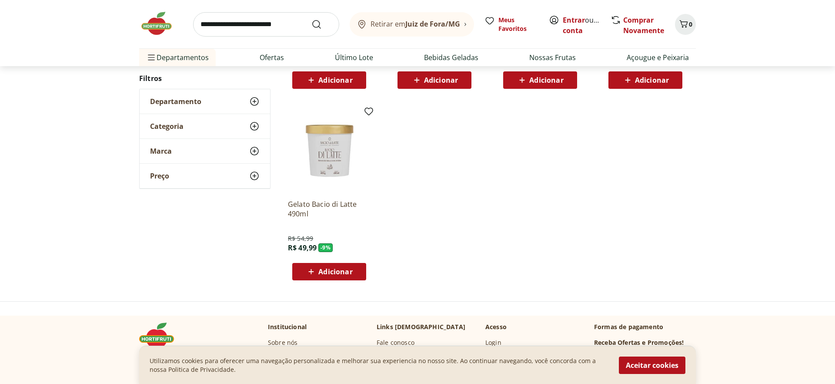
scroll to position [13, 0]
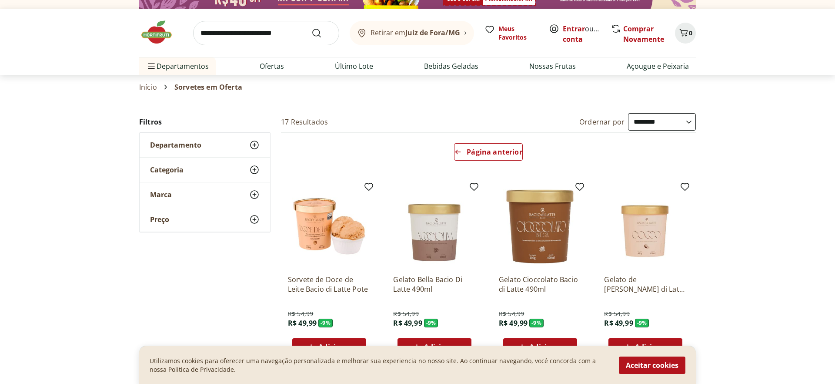
click at [496, 141] on div "Página anterior" at bounding box center [489, 154] width 422 height 42
click at [495, 150] on span "Página anterior" at bounding box center [494, 151] width 55 height 7
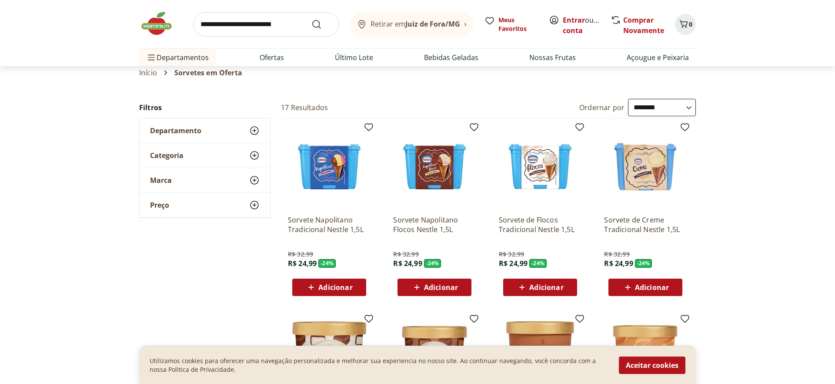
scroll to position [0, 0]
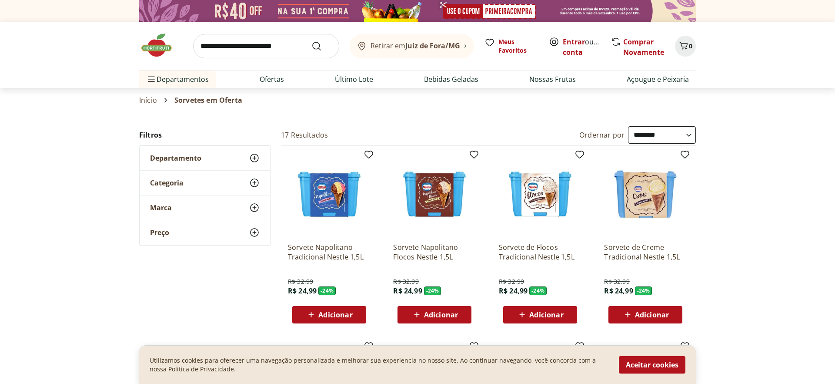
click at [157, 52] on img at bounding box center [161, 45] width 44 height 26
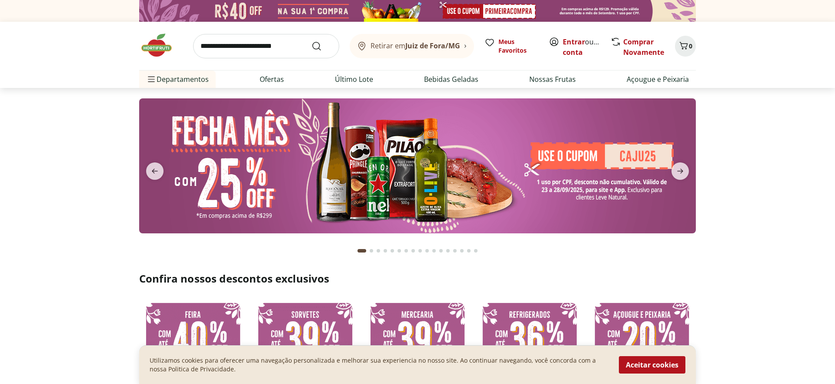
scroll to position [8, 0]
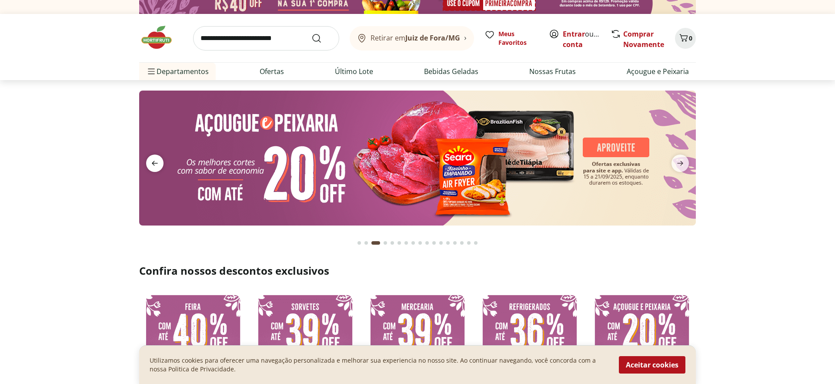
click at [159, 161] on icon "previous" at bounding box center [155, 163] width 10 height 10
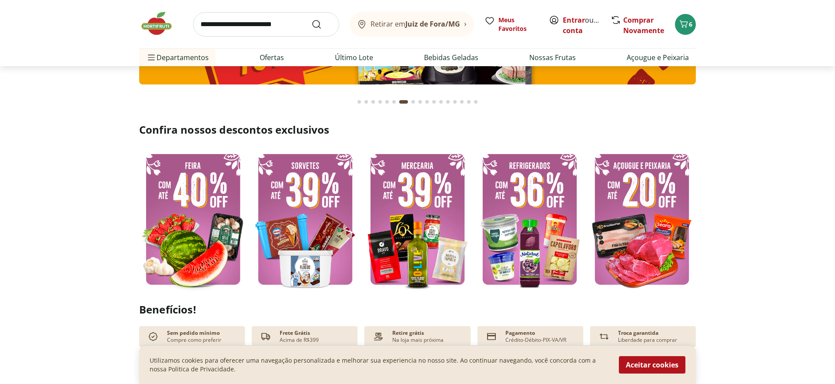
scroll to position [141, 0]
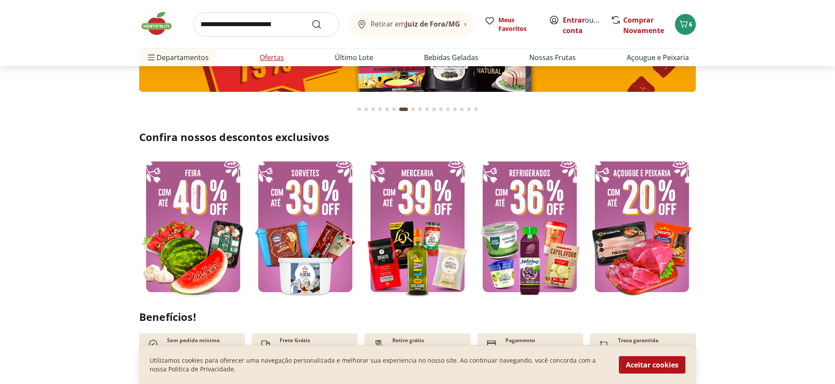
click at [256, 59] on li "Ofertas" at bounding box center [272, 57] width 38 height 17
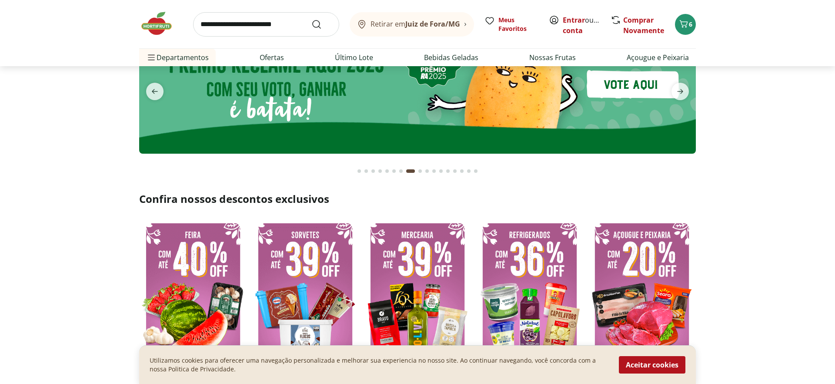
scroll to position [20, 0]
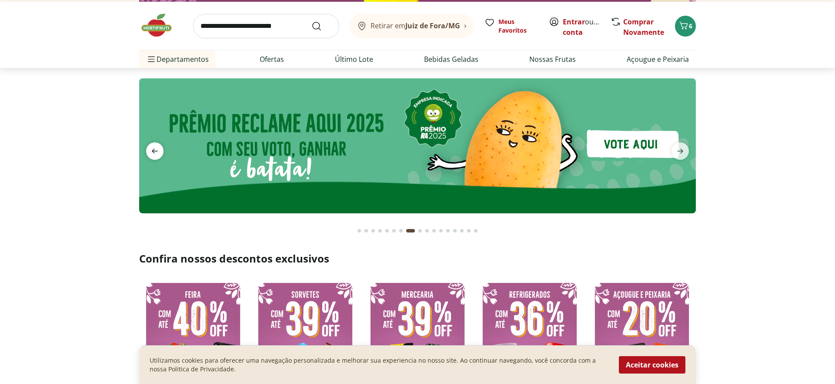
click at [156, 144] on span "previous" at bounding box center [154, 150] width 17 height 17
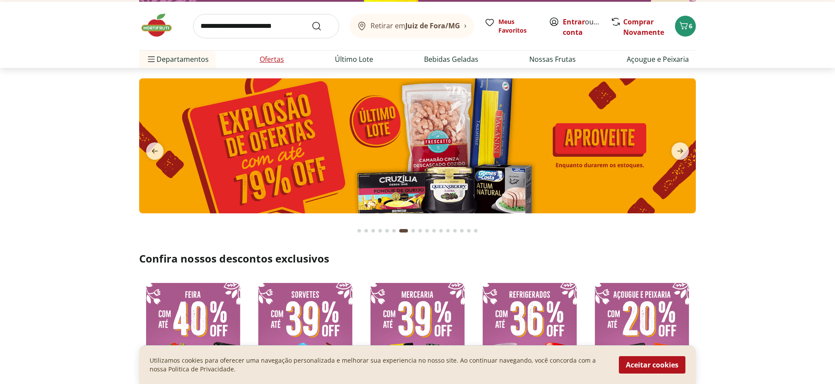
click at [273, 61] on link "Ofertas" at bounding box center [272, 59] width 24 height 10
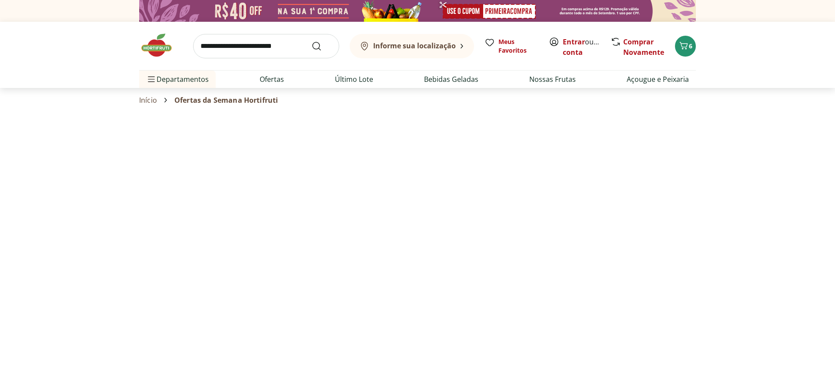
select select "**********"
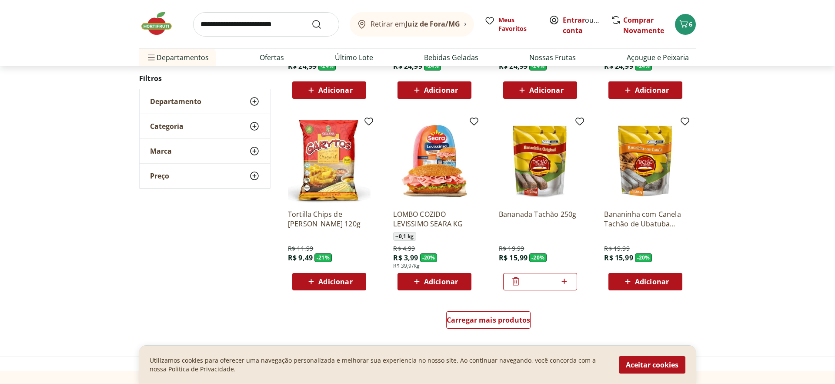
scroll to position [435, 0]
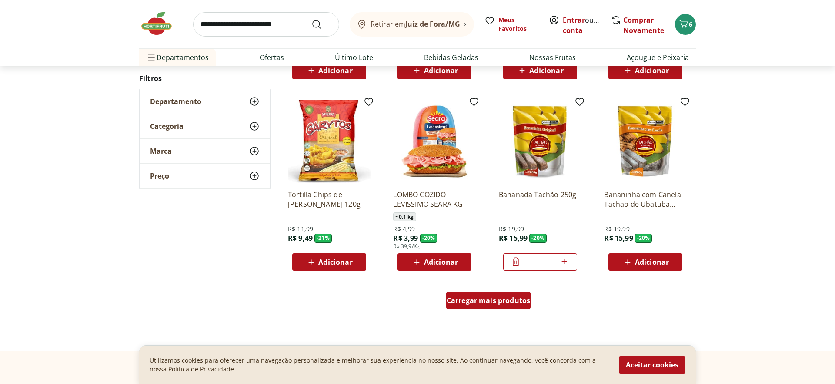
click at [490, 303] on span "Carregar mais produtos" at bounding box center [489, 300] width 84 height 7
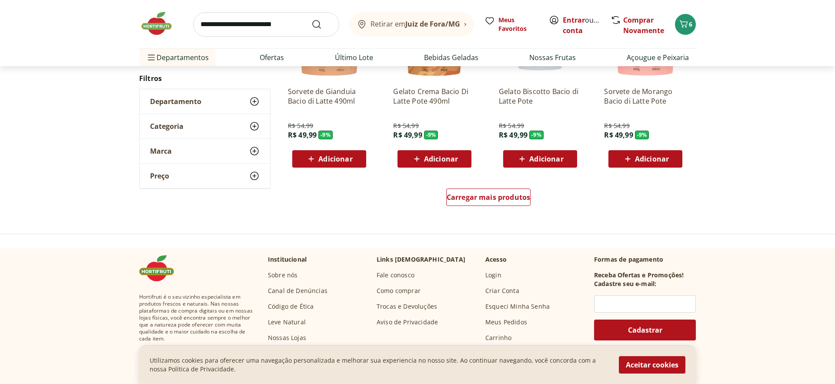
scroll to position [1113, 0]
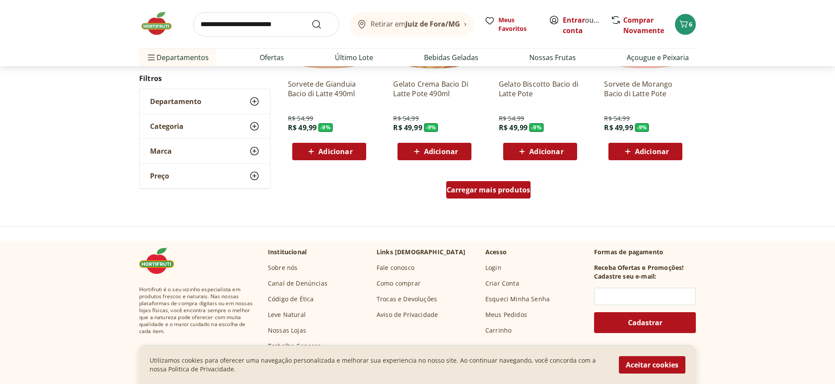
click at [487, 187] on span "Carregar mais produtos" at bounding box center [489, 189] width 84 height 7
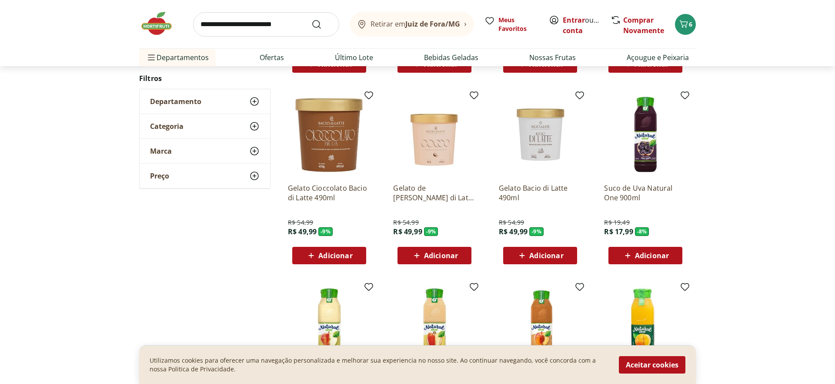
scroll to position [1574, 0]
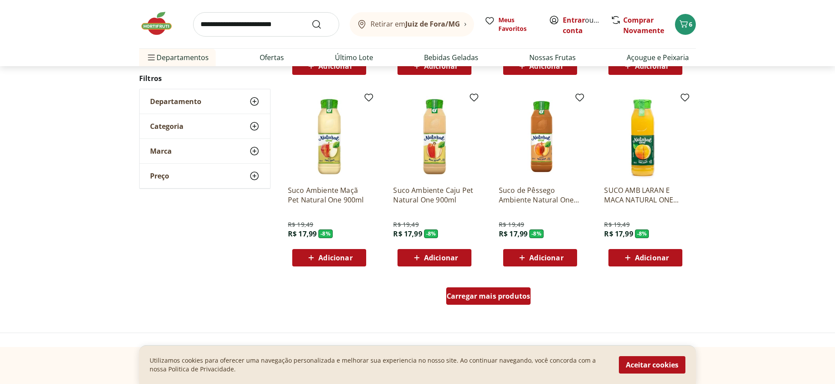
click at [484, 298] on span "Carregar mais produtos" at bounding box center [489, 295] width 84 height 7
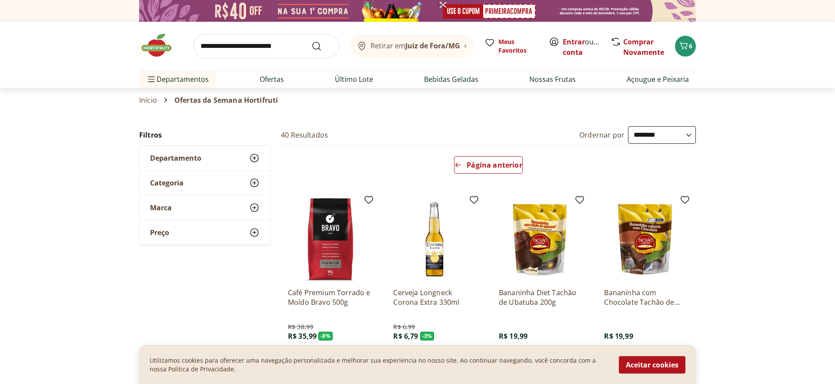
click at [248, 30] on div "Retirar em Juiz de Fora/MG Meus Favoritos Entrar ou Criar conta Comprar Novamen…" at bounding box center [417, 46] width 557 height 48
click at [252, 38] on input "search" at bounding box center [266, 46] width 146 height 24
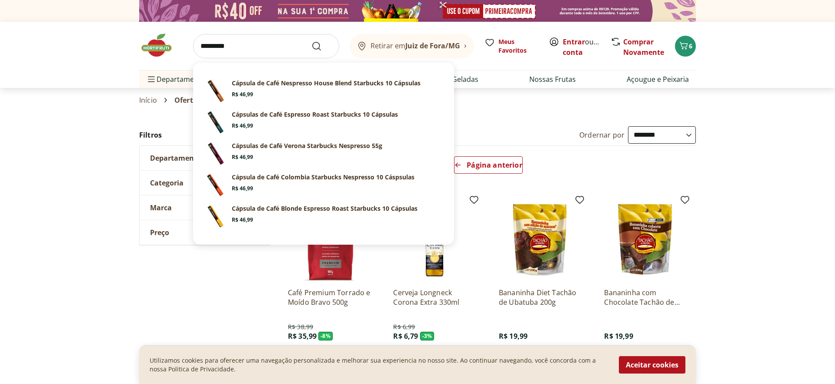
type input "*********"
click at [311, 41] on button "Submit Search" at bounding box center [321, 46] width 21 height 10
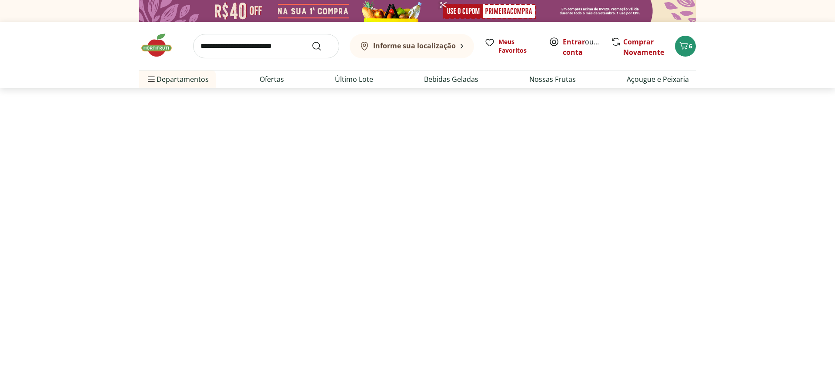
select select "**********"
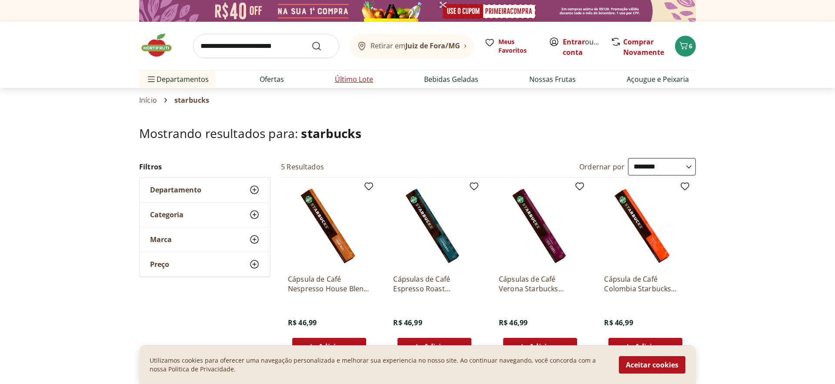
click at [371, 80] on link "Último Lote" at bounding box center [354, 79] width 38 height 10
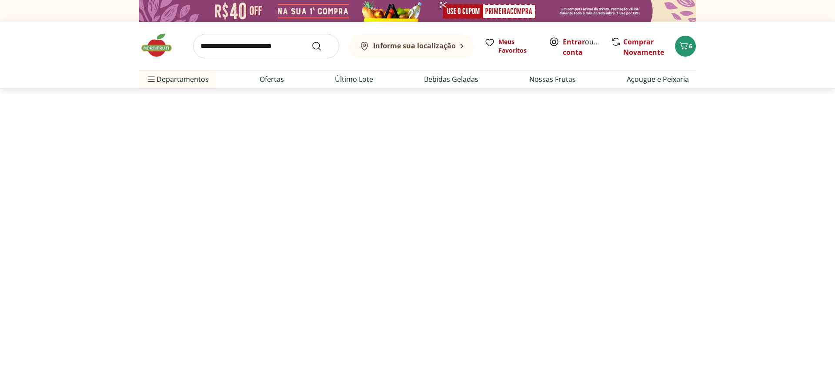
select select "**********"
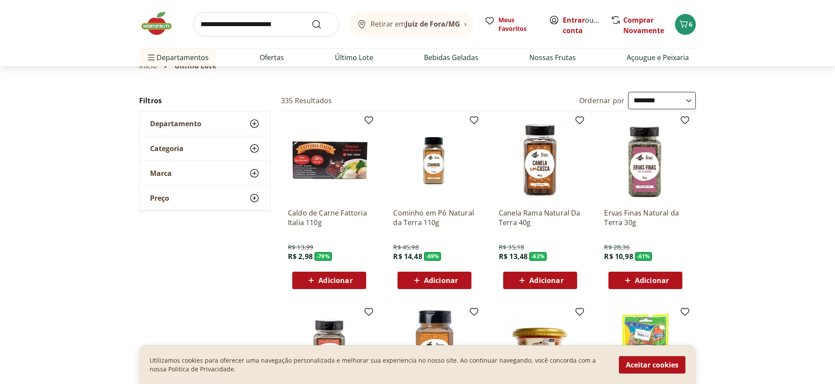
scroll to position [36, 0]
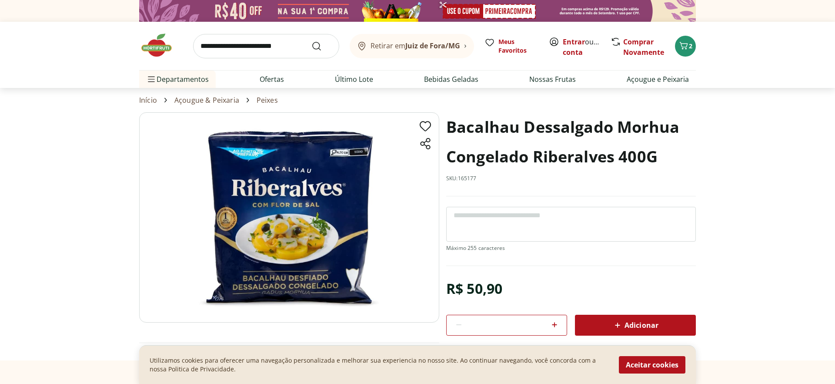
click at [642, 321] on span "Adicionar" at bounding box center [635, 325] width 46 height 10
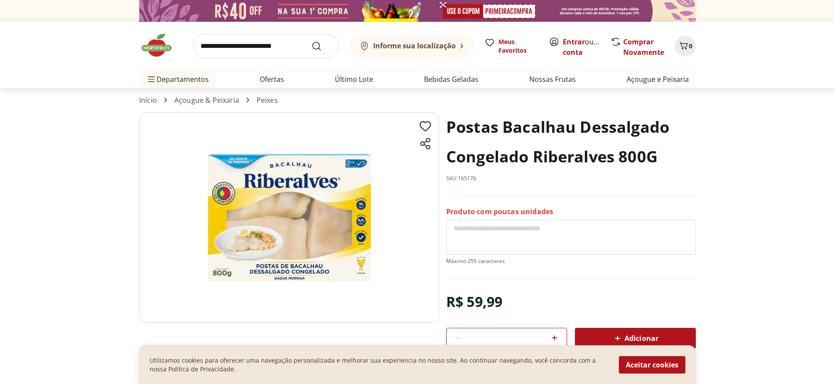
scroll to position [48, 0]
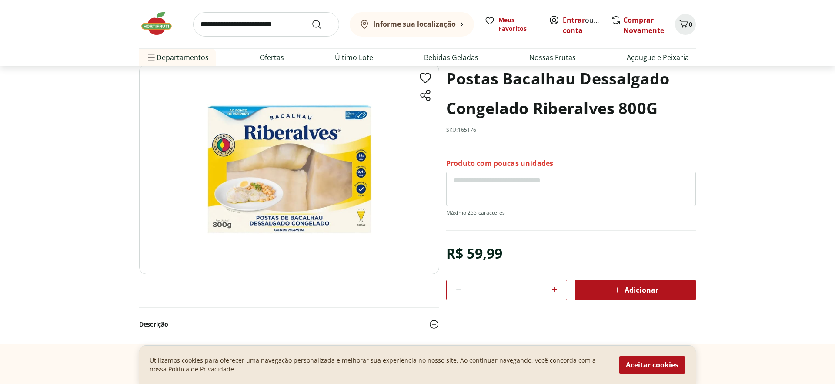
click at [555, 288] on icon at bounding box center [554, 289] width 5 height 5
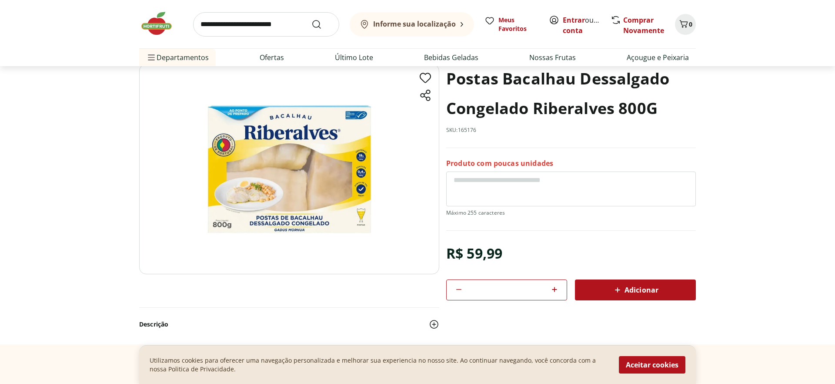
click at [555, 288] on icon at bounding box center [554, 289] width 5 height 5
click at [455, 287] on icon at bounding box center [459, 289] width 10 height 10
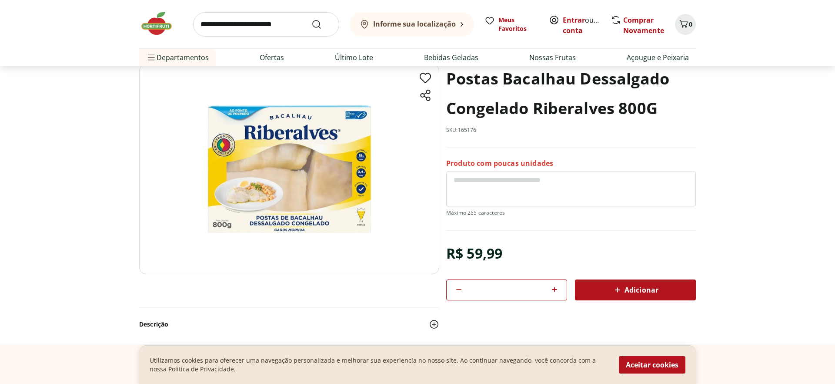
click at [455, 287] on icon at bounding box center [459, 289] width 10 height 10
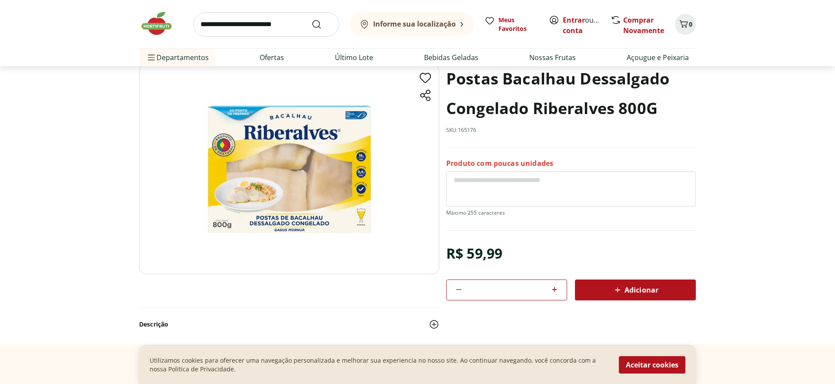
click at [455, 287] on icon at bounding box center [459, 289] width 10 height 10
type input "*"
click at [639, 288] on span "Adicionar" at bounding box center [635, 289] width 46 height 10
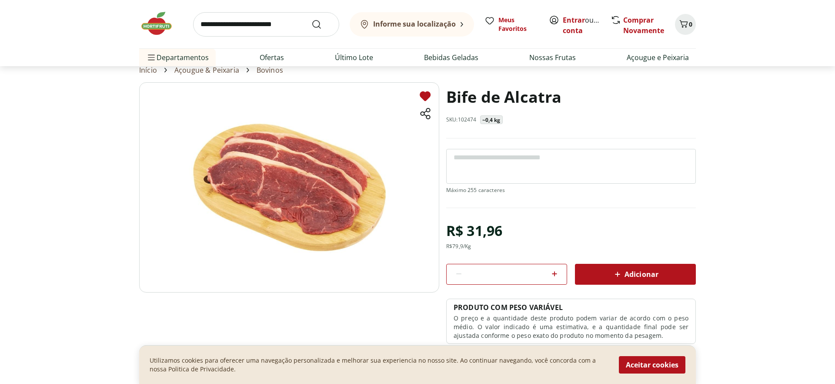
scroll to position [58, 0]
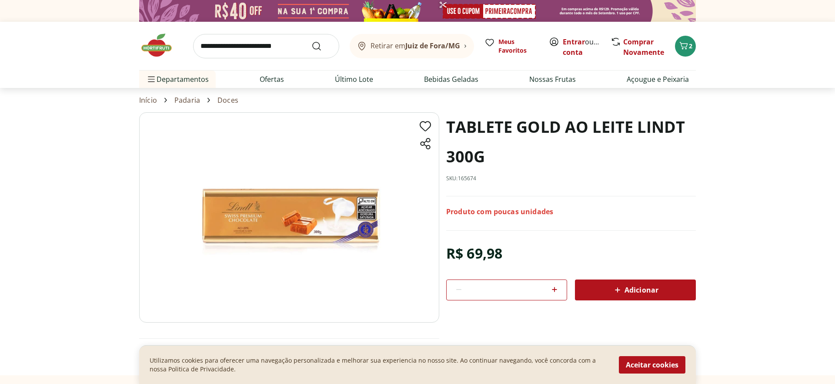
click at [556, 288] on icon at bounding box center [554, 289] width 10 height 10
click at [458, 292] on icon at bounding box center [459, 289] width 10 height 10
type input "*"
click at [650, 287] on span "Adicionar" at bounding box center [635, 289] width 46 height 10
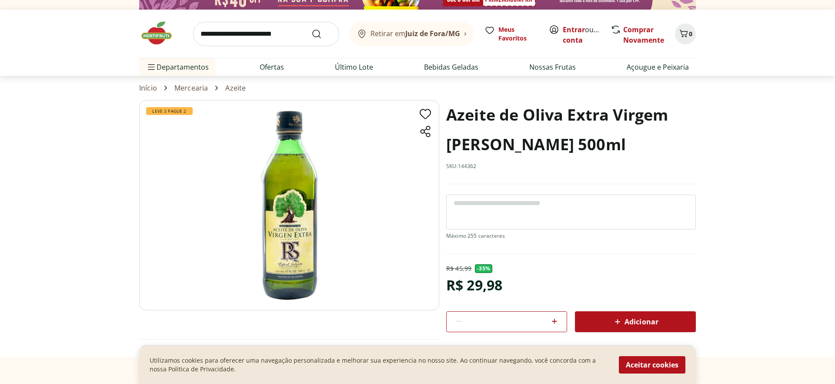
scroll to position [7, 0]
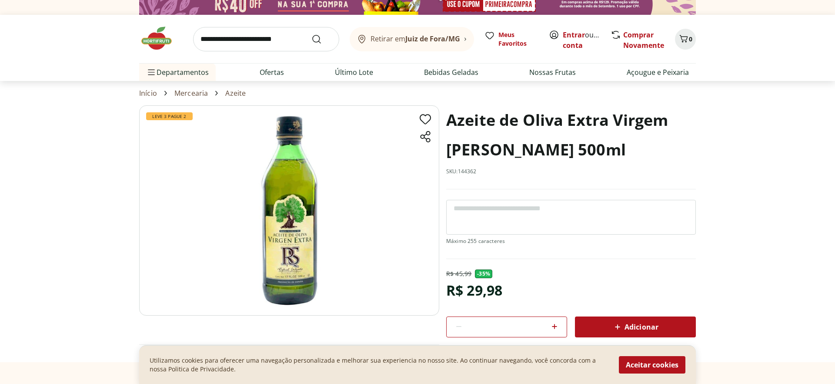
click at [303, 227] on img at bounding box center [289, 210] width 300 height 210
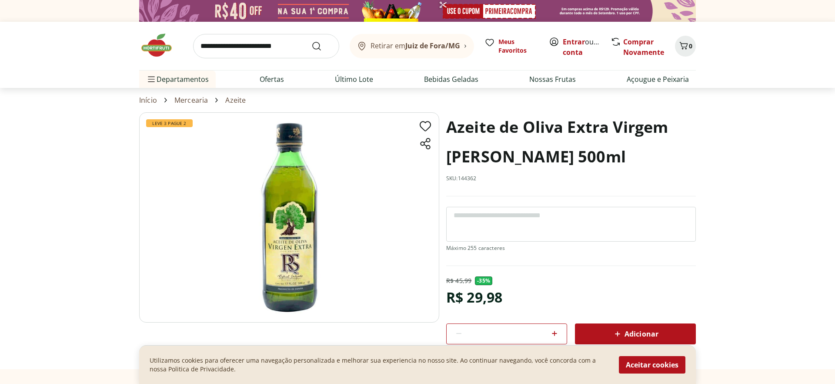
scroll to position [94, 0]
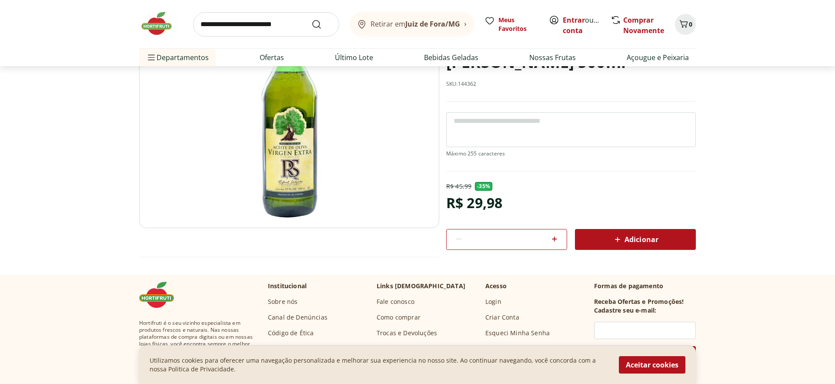
click at [558, 239] on icon at bounding box center [554, 239] width 10 height 10
type input "*"
click at [624, 242] on span "Adicionar" at bounding box center [635, 239] width 46 height 10
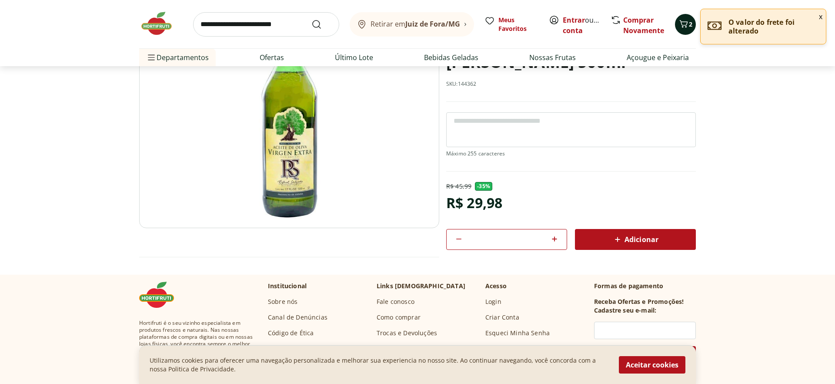
click at [684, 28] on icon "Carrinho" at bounding box center [684, 24] width 10 height 10
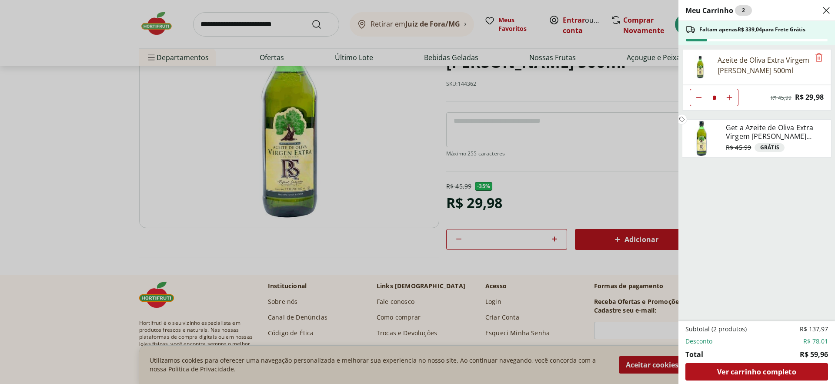
click at [623, 177] on div "Meu Carrinho 2 Faltam apenas R$ 339,04 para Frete Grátis Azeite de Oliva Extra …" at bounding box center [417, 192] width 835 height 384
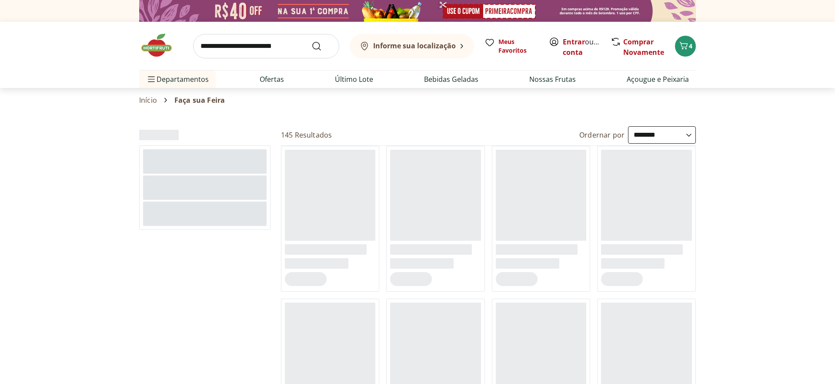
select select "**********"
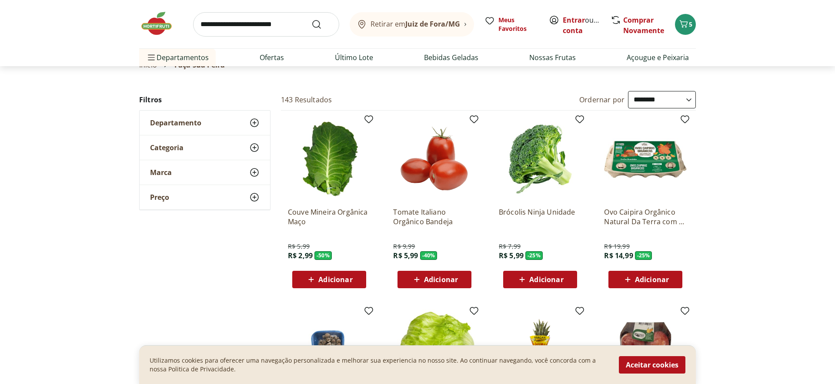
scroll to position [38, 0]
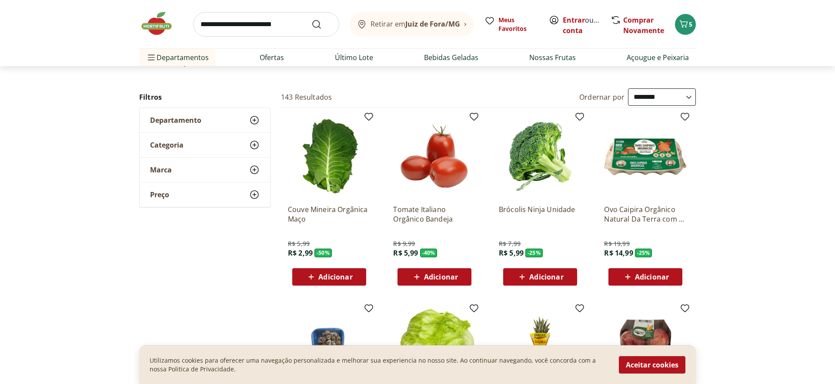
click at [524, 280] on icon at bounding box center [522, 276] width 11 height 10
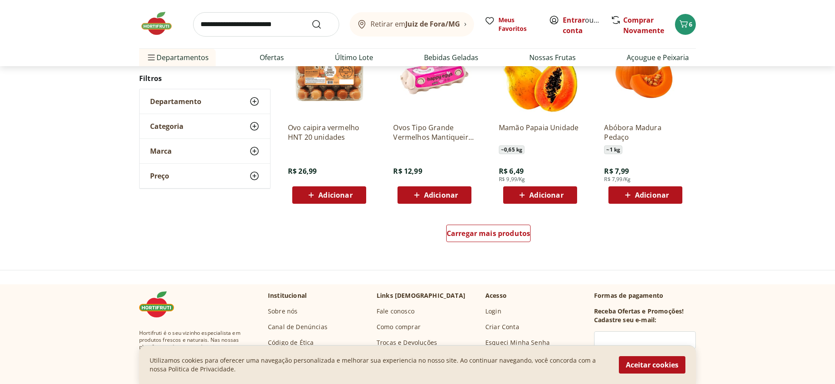
scroll to position [572, 0]
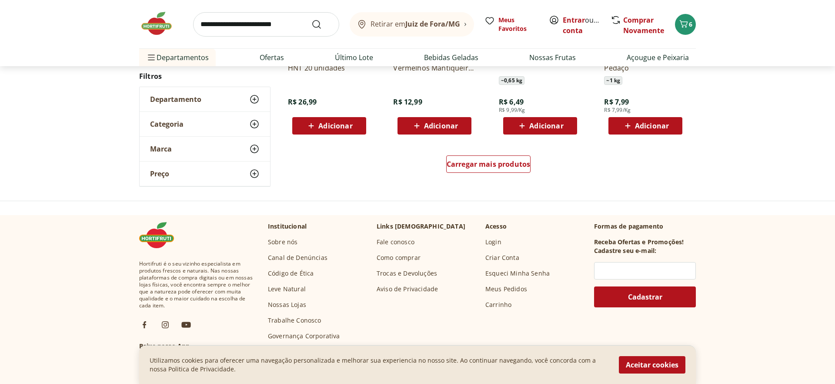
click at [475, 176] on div "Carregar mais produtos" at bounding box center [489, 166] width 422 height 42
click at [475, 165] on span "Carregar mais produtos" at bounding box center [489, 164] width 84 height 7
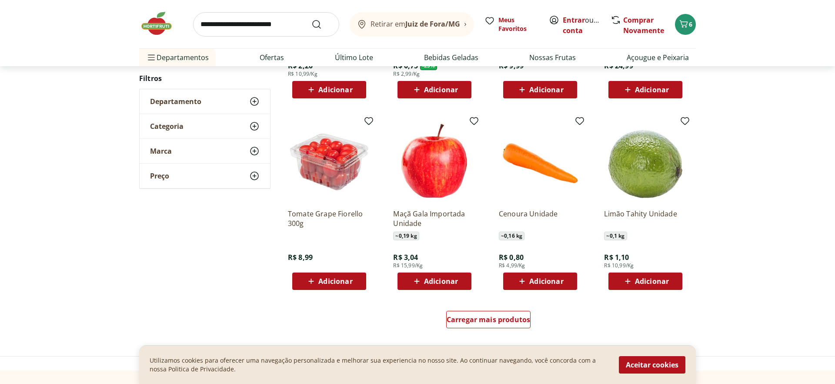
scroll to position [1008, 0]
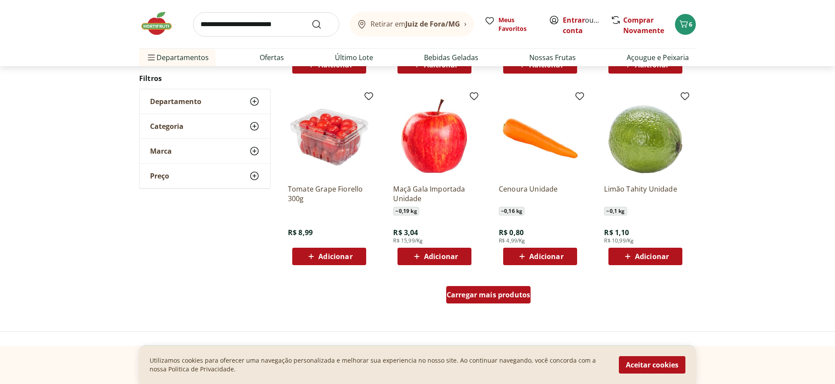
click at [472, 292] on span "Carregar mais produtos" at bounding box center [489, 294] width 84 height 7
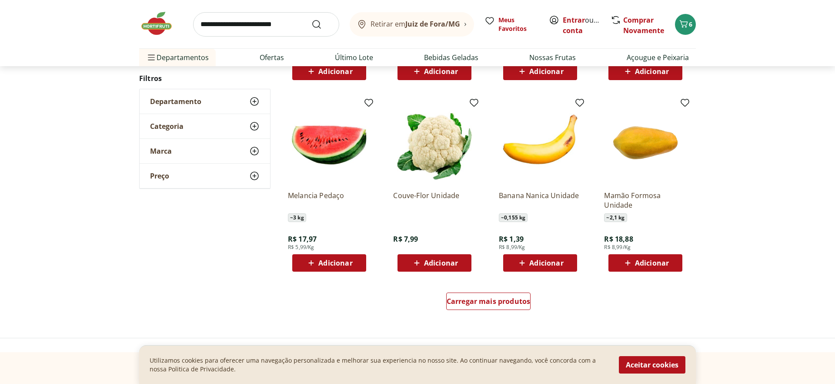
scroll to position [1604, 0]
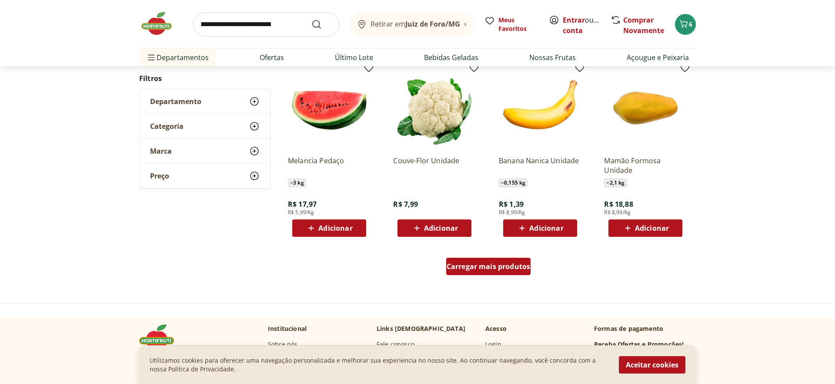
click at [489, 274] on div "Carregar mais produtos" at bounding box center [488, 266] width 85 height 17
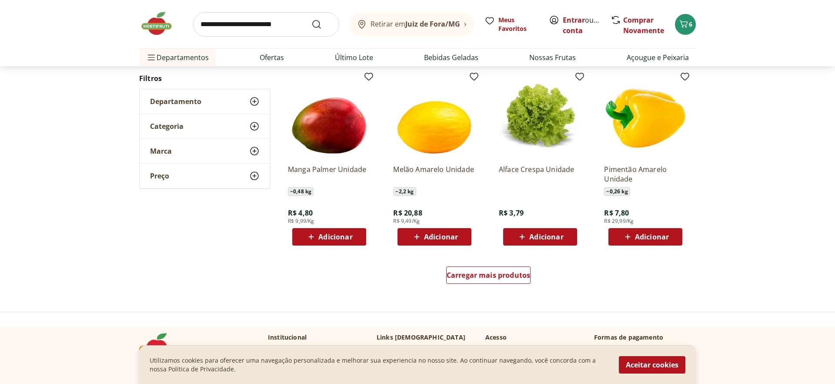
scroll to position [2168, 0]
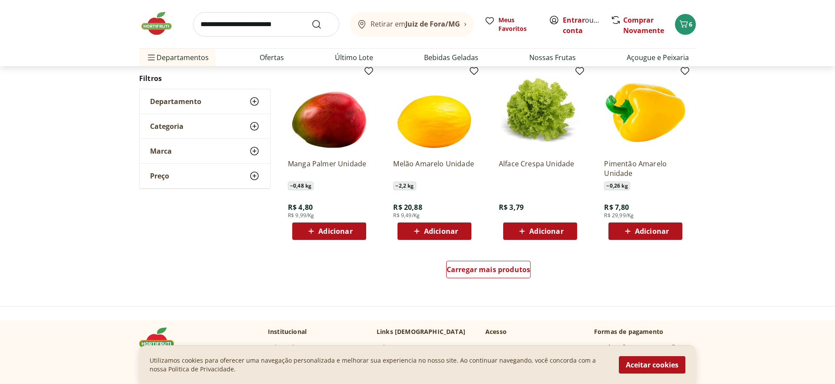
click at [495, 257] on div "Carregar mais produtos" at bounding box center [489, 271] width 422 height 42
click at [489, 273] on span "Carregar mais produtos" at bounding box center [489, 269] width 84 height 7
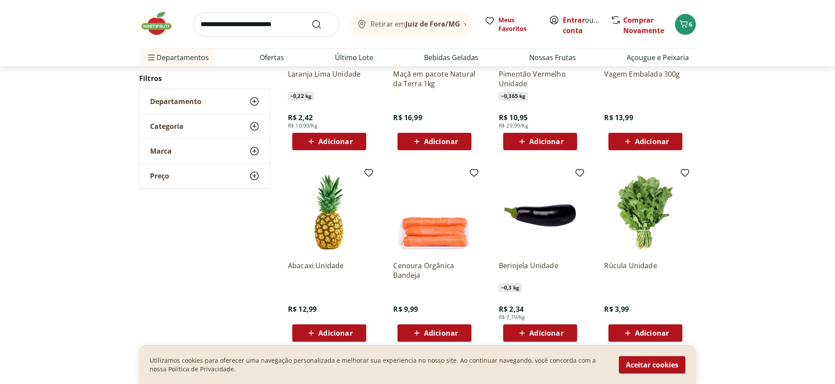
scroll to position [2672, 0]
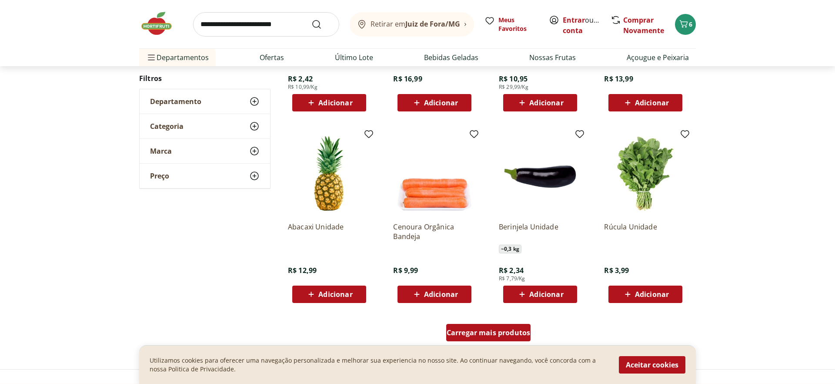
click at [461, 331] on span "Carregar mais produtos" at bounding box center [489, 332] width 84 height 7
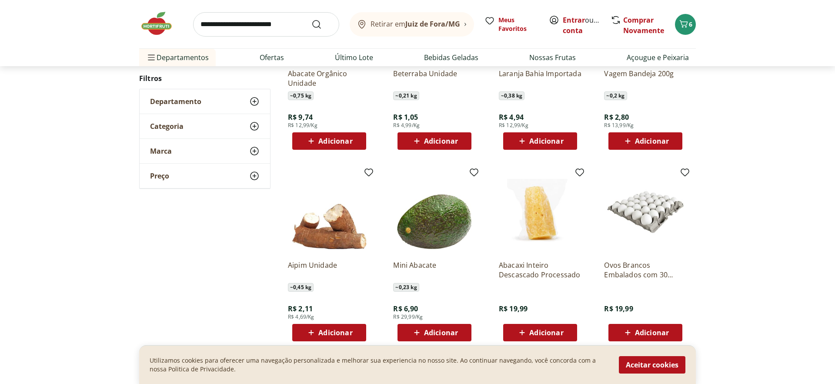
scroll to position [3237, 0]
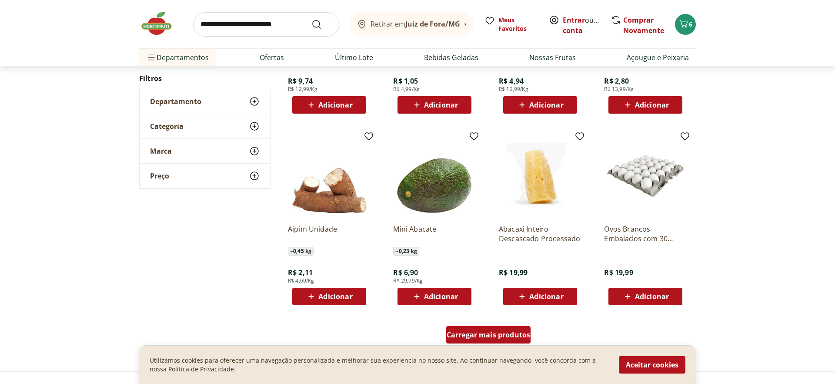
click at [482, 334] on span "Carregar mais produtos" at bounding box center [489, 334] width 84 height 7
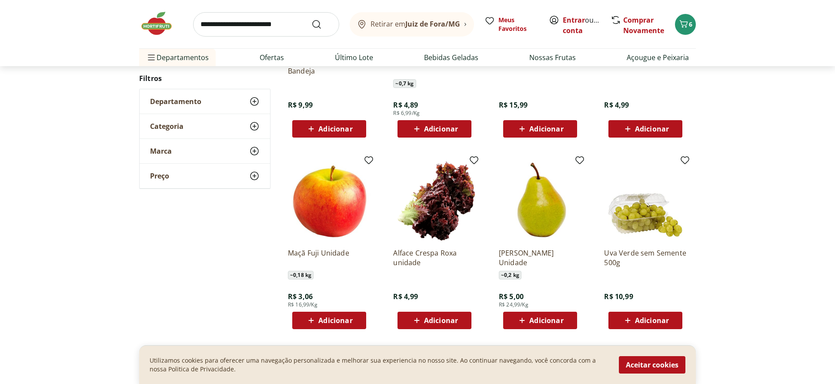
scroll to position [3937, 0]
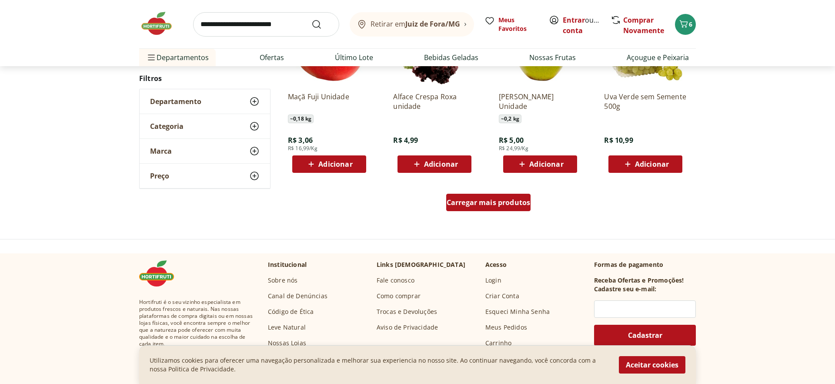
click at [496, 208] on div "Carregar mais produtos" at bounding box center [488, 202] width 85 height 17
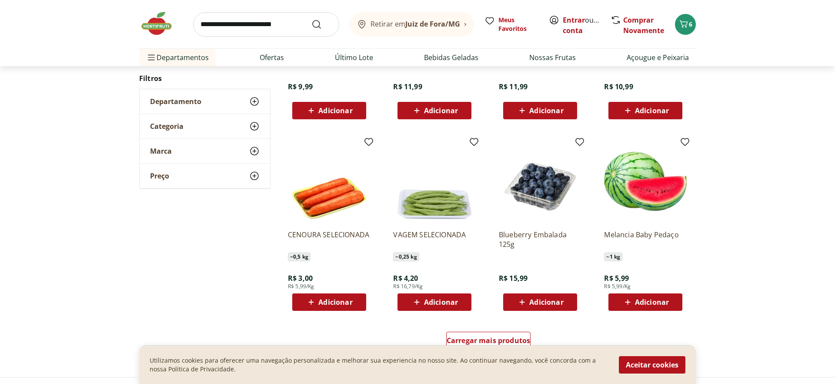
scroll to position [4451, 0]
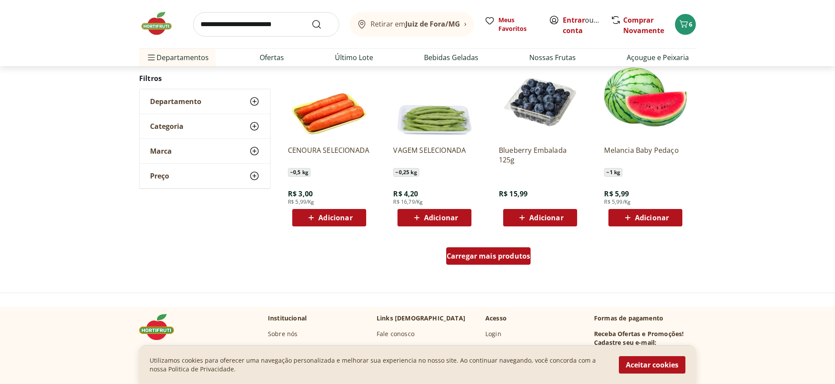
click at [489, 256] on span "Carregar mais produtos" at bounding box center [489, 255] width 84 height 7
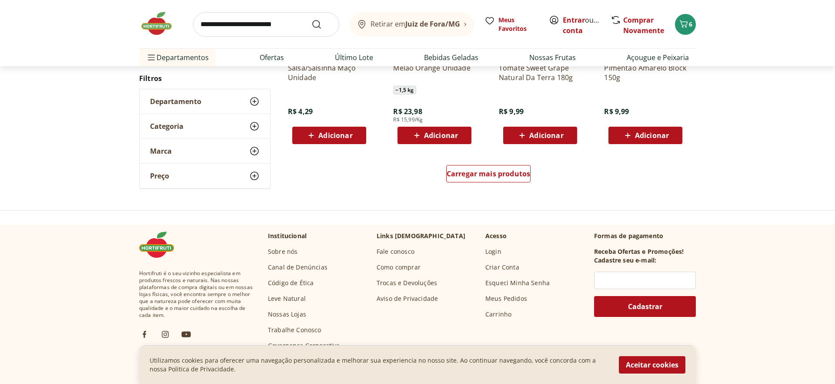
scroll to position [5100, 0]
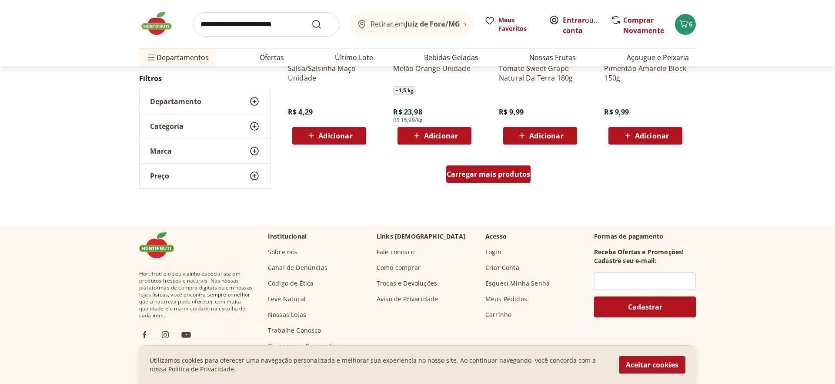
click at [490, 182] on div "Carregar mais produtos" at bounding box center [488, 173] width 85 height 17
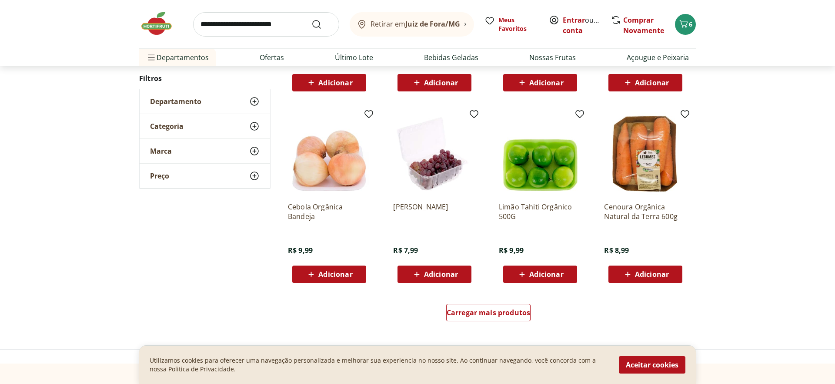
scroll to position [5574, 0]
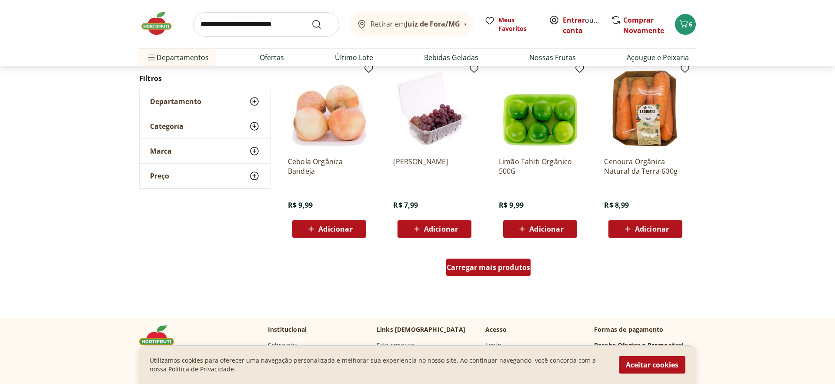
click at [499, 267] on span "Carregar mais produtos" at bounding box center [489, 267] width 84 height 7
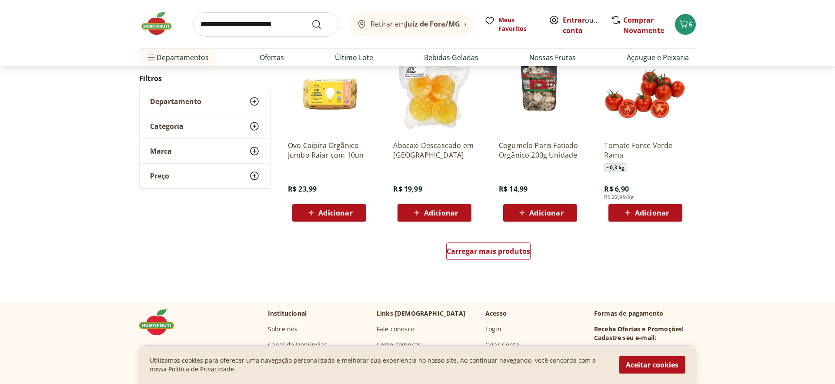
scroll to position [6232, 0]
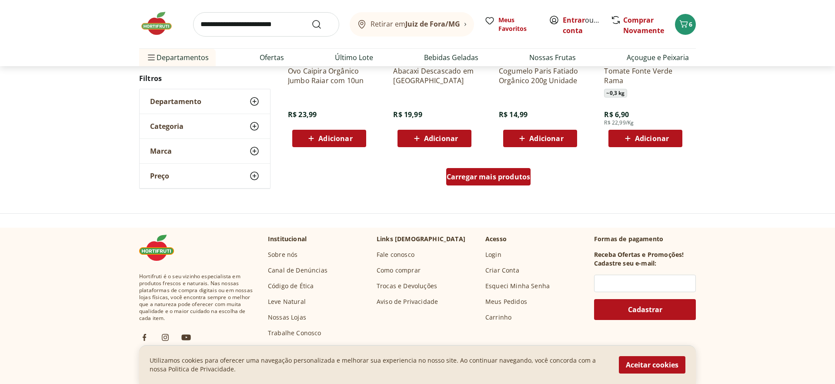
click at [488, 182] on div "Carregar mais produtos" at bounding box center [488, 176] width 85 height 17
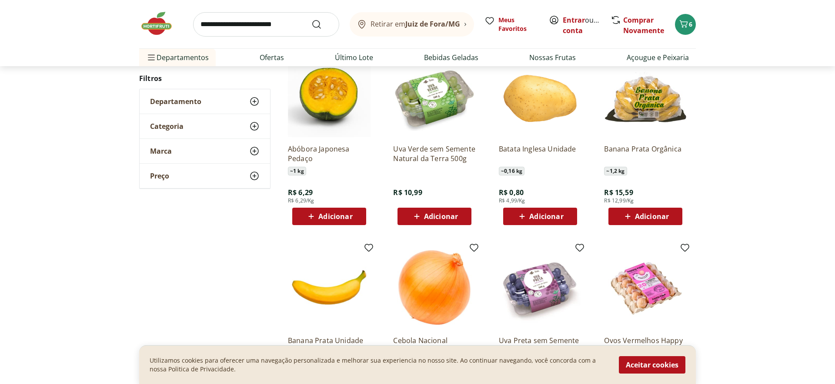
scroll to position [0, 0]
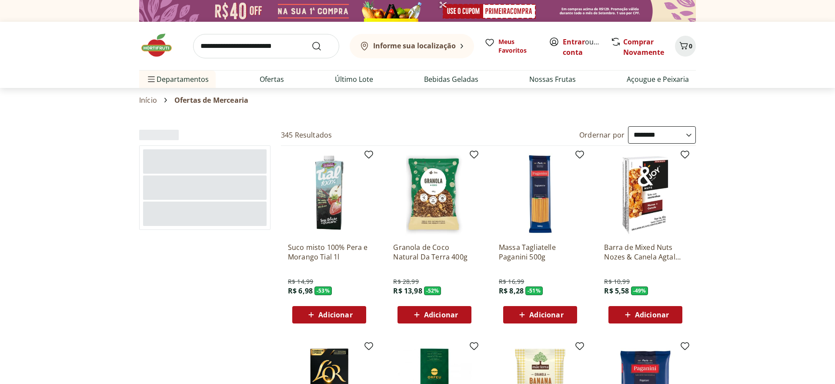
select select "**********"
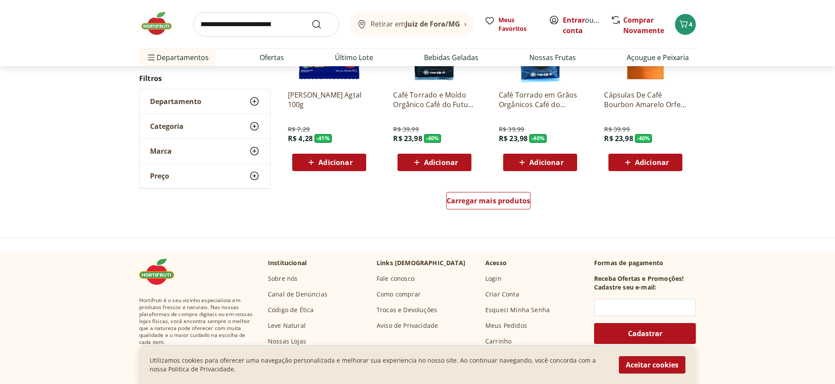
scroll to position [556, 0]
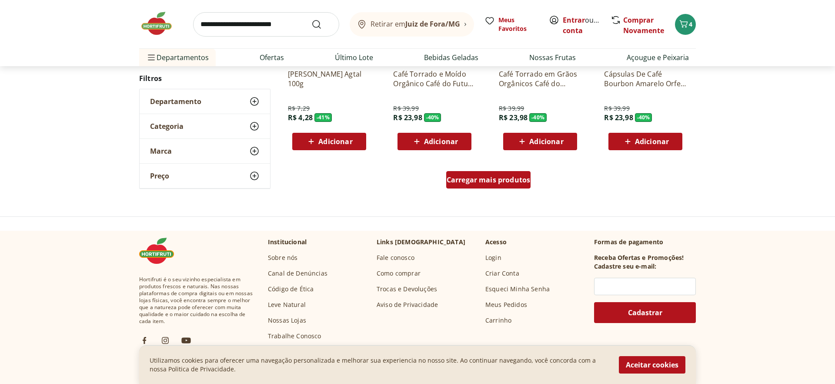
click at [501, 176] on span "Carregar mais produtos" at bounding box center [489, 179] width 84 height 7
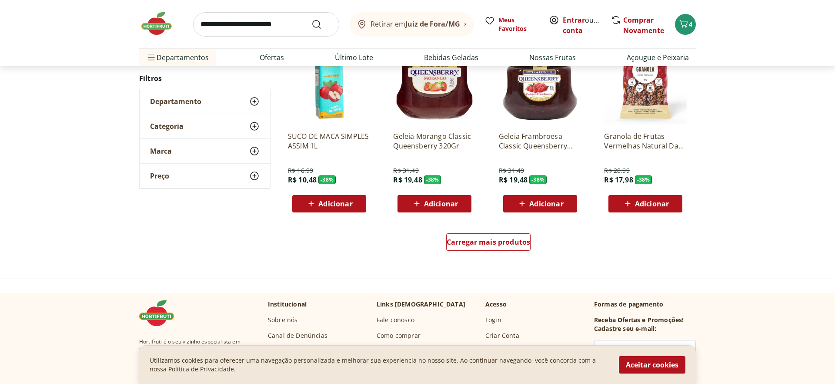
scroll to position [1066, 0]
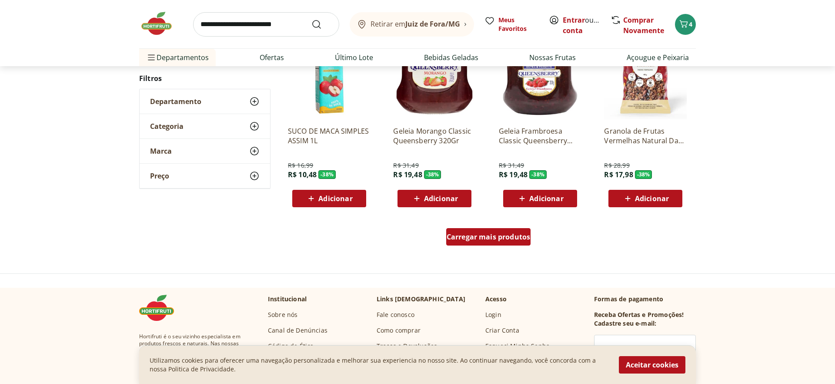
click at [498, 242] on div "Carregar mais produtos" at bounding box center [488, 236] width 85 height 17
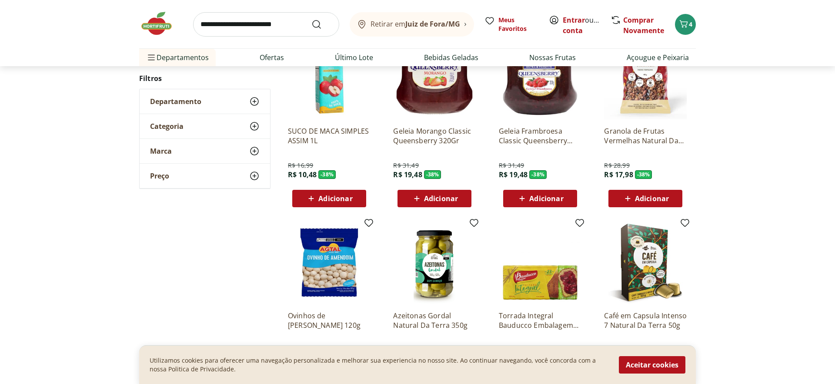
type input "*"
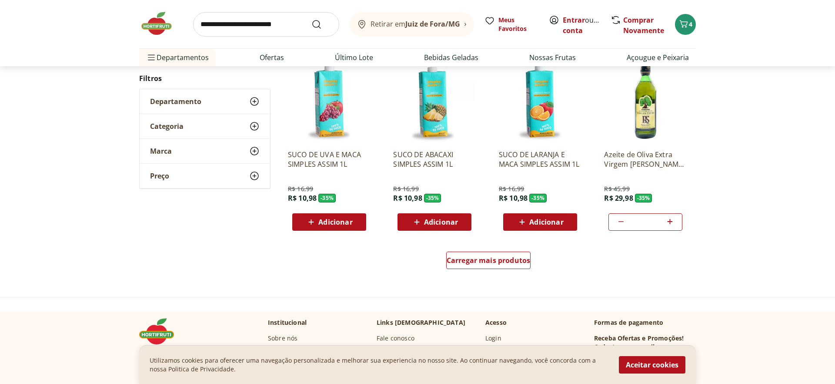
scroll to position [1647, 0]
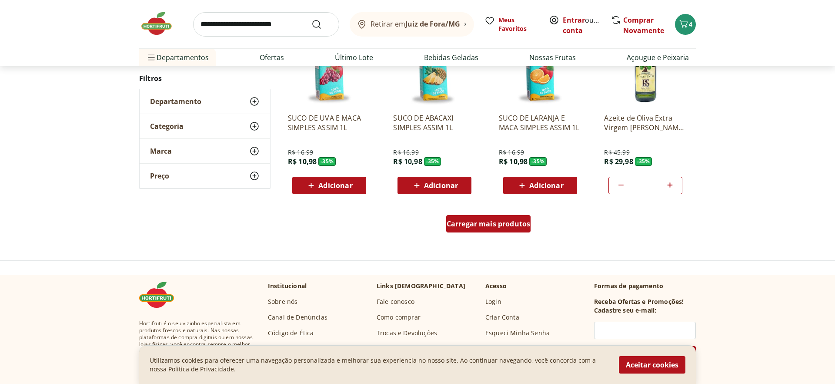
click at [522, 227] on span "Carregar mais produtos" at bounding box center [489, 223] width 84 height 7
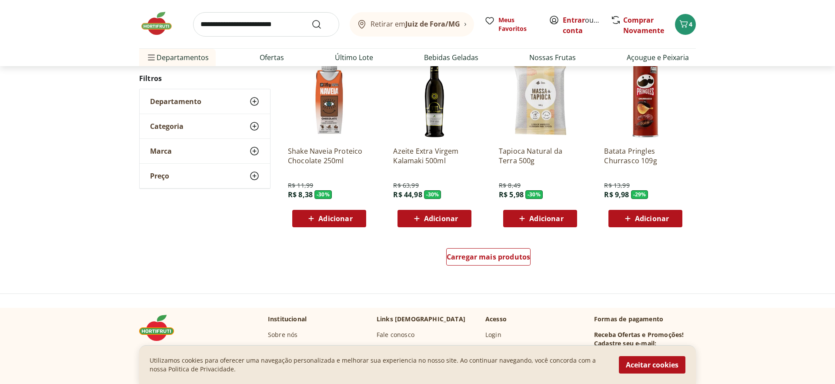
scroll to position [2282, 0]
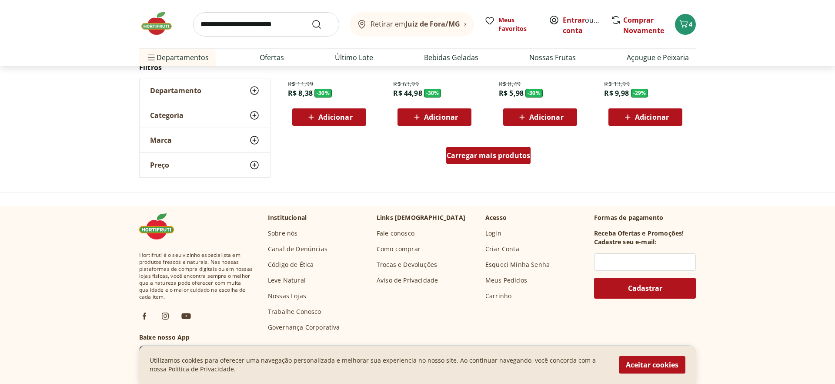
click at [457, 161] on div "Carregar mais produtos" at bounding box center [488, 155] width 85 height 17
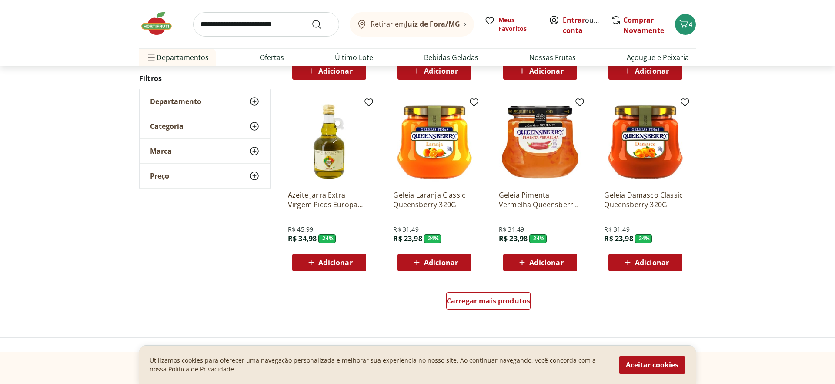
scroll to position [2707, 0]
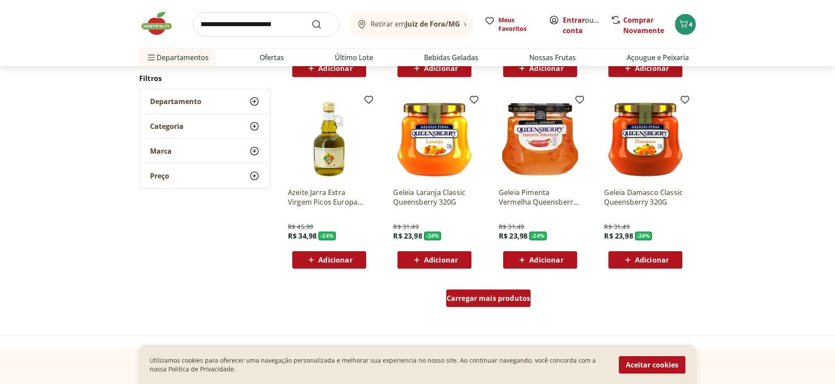
click at [477, 301] on span "Carregar mais produtos" at bounding box center [489, 298] width 84 height 7
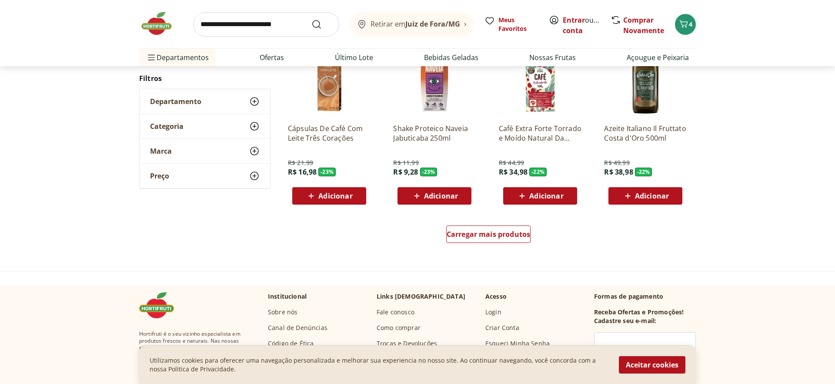
scroll to position [3385, 0]
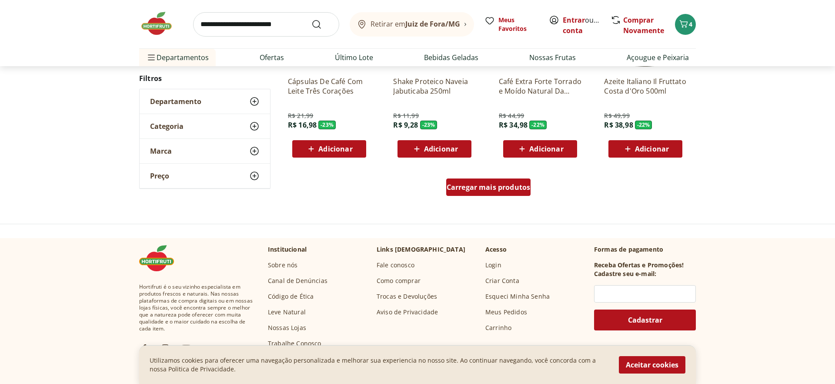
click at [453, 194] on div "Carregar mais produtos" at bounding box center [488, 186] width 85 height 17
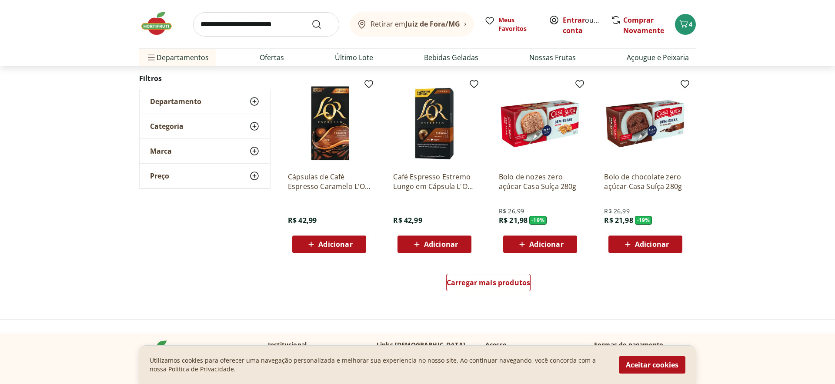
scroll to position [3856, 0]
click at [470, 285] on span "Carregar mais produtos" at bounding box center [489, 282] width 84 height 7
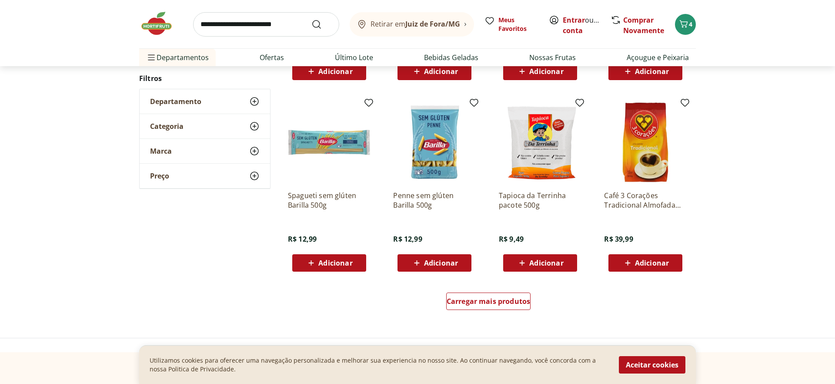
scroll to position [4407, 0]
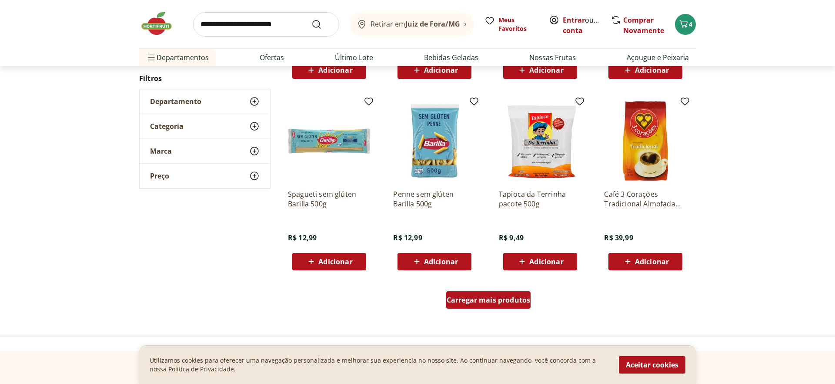
click at [485, 296] on span "Carregar mais produtos" at bounding box center [489, 299] width 84 height 7
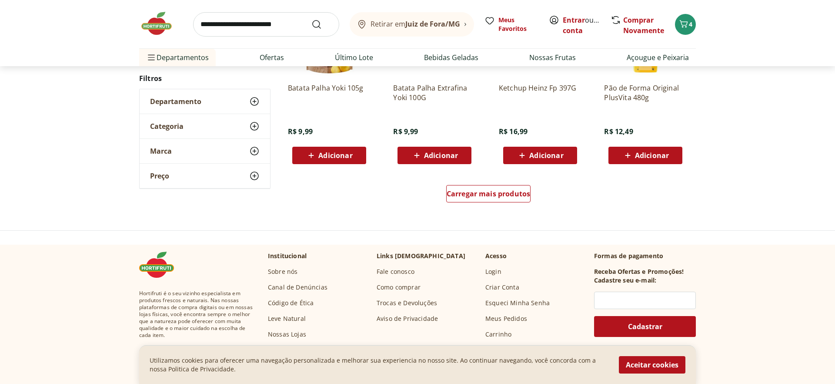
scroll to position [5113, 0]
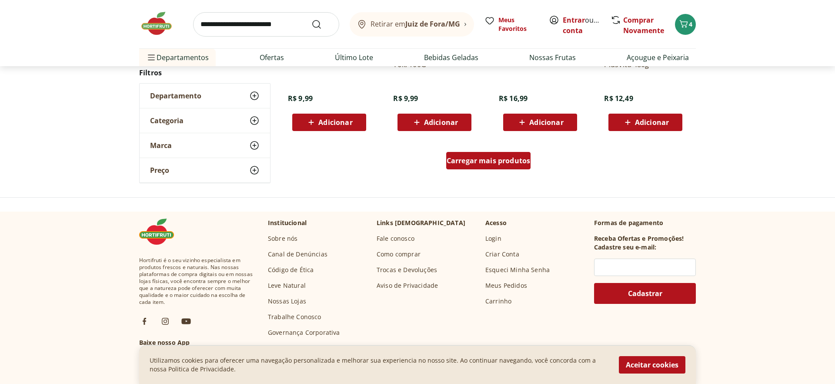
click at [483, 164] on span "Carregar mais produtos" at bounding box center [489, 160] width 84 height 7
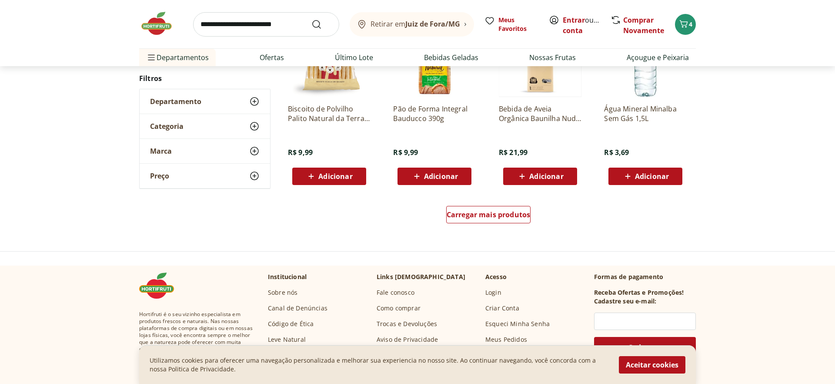
scroll to position [5648, 0]
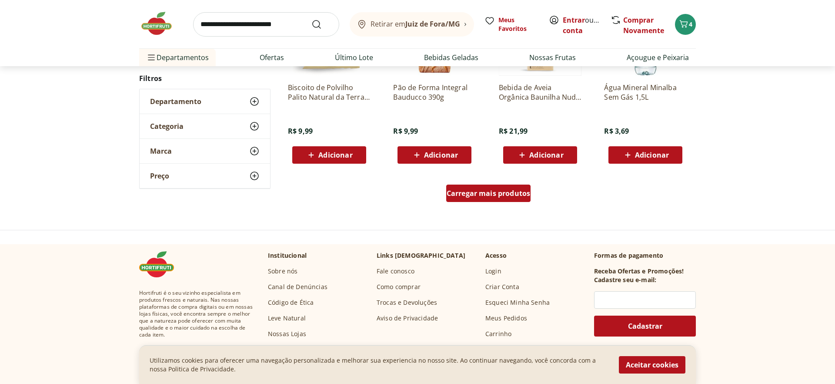
click at [485, 197] on span "Carregar mais produtos" at bounding box center [489, 193] width 84 height 7
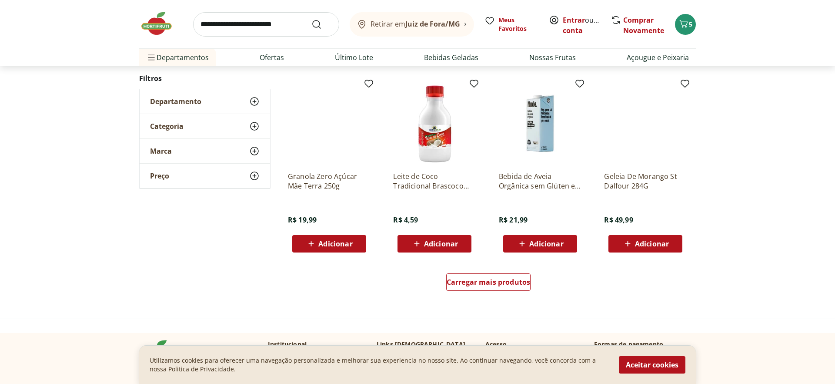
scroll to position [6135, 0]
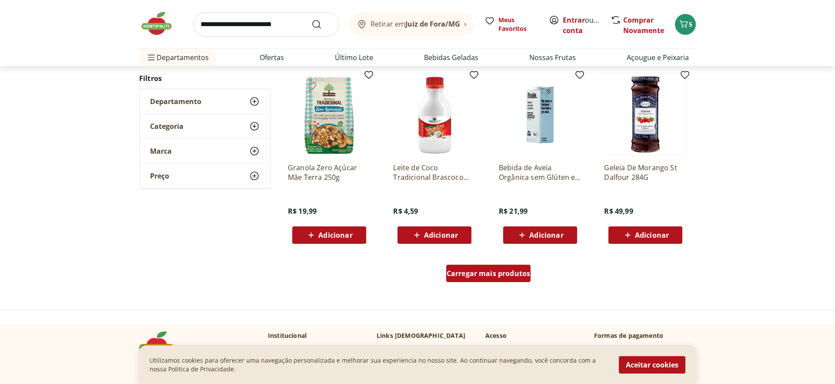
click at [490, 273] on span "Carregar mais produtos" at bounding box center [489, 273] width 84 height 7
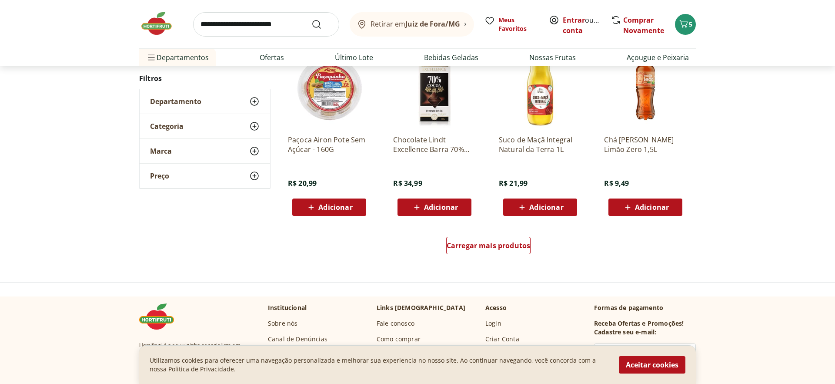
scroll to position [6769, 0]
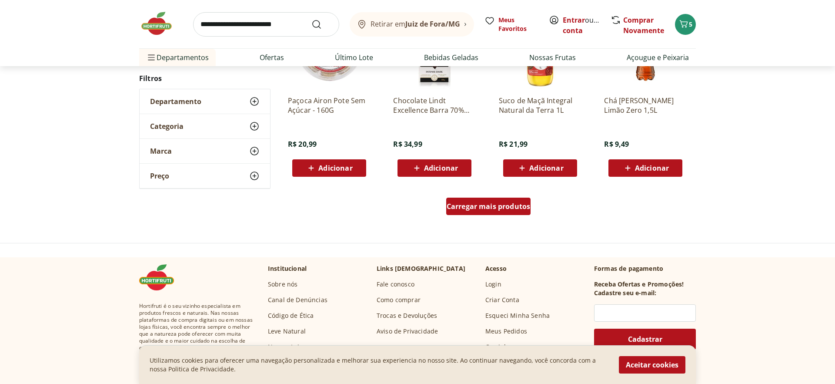
click at [475, 213] on div "Carregar mais produtos" at bounding box center [488, 205] width 85 height 17
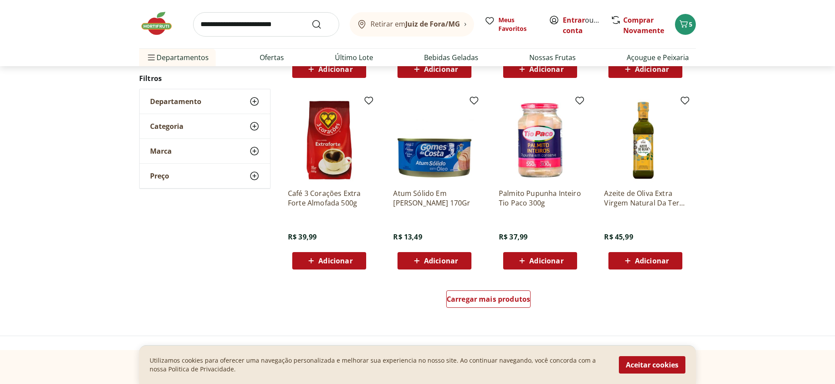
scroll to position [7249, 0]
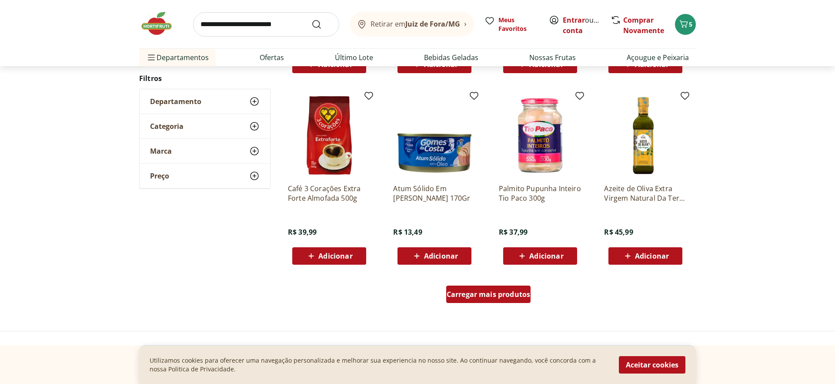
click at [488, 292] on span "Carregar mais produtos" at bounding box center [489, 294] width 84 height 7
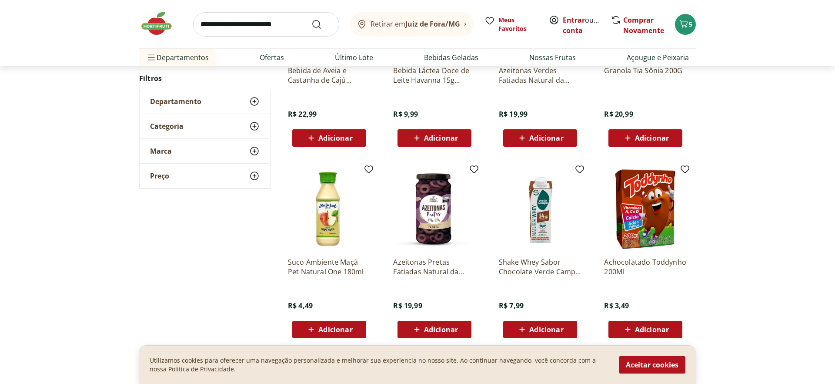
scroll to position [7785, 0]
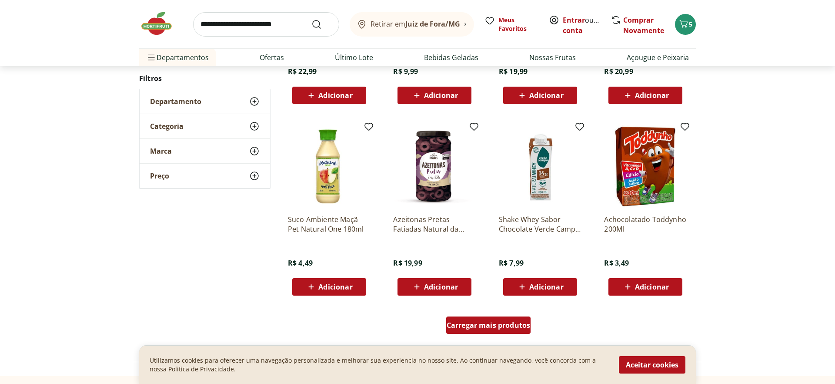
click at [485, 327] on span "Carregar mais produtos" at bounding box center [489, 324] width 84 height 7
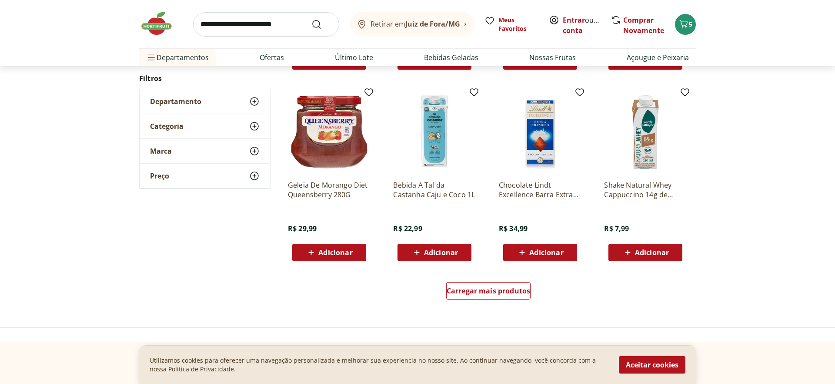
scroll to position [8387, 0]
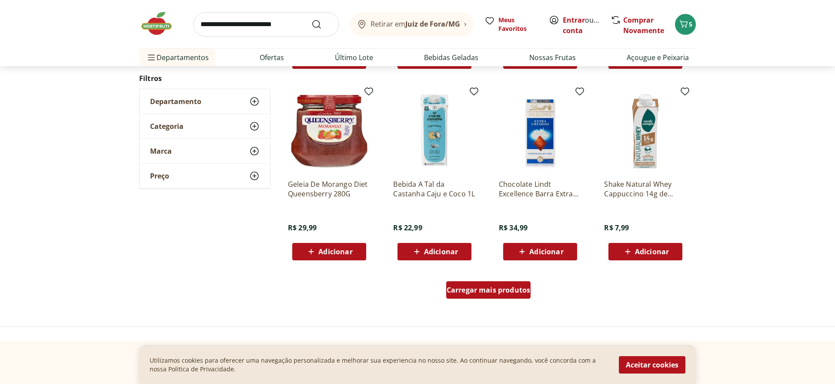
click at [488, 300] on link "Carregar mais produtos" at bounding box center [488, 291] width 85 height 21
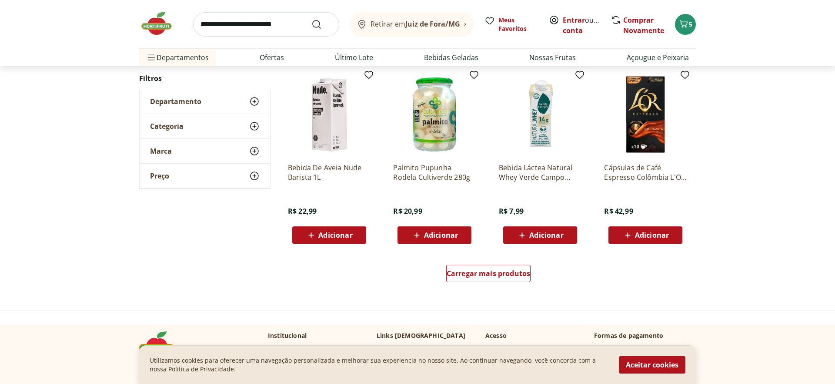
scroll to position [9049, 0]
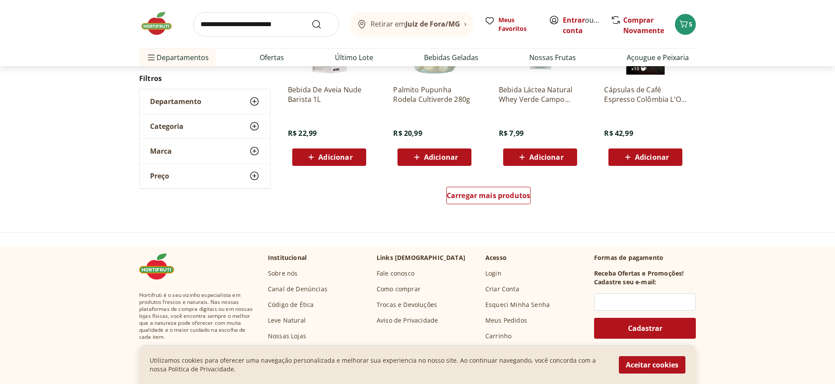
click at [497, 208] on div "Carregar mais produtos" at bounding box center [489, 197] width 422 height 42
click at [495, 206] on link "Carregar mais produtos" at bounding box center [488, 197] width 85 height 21
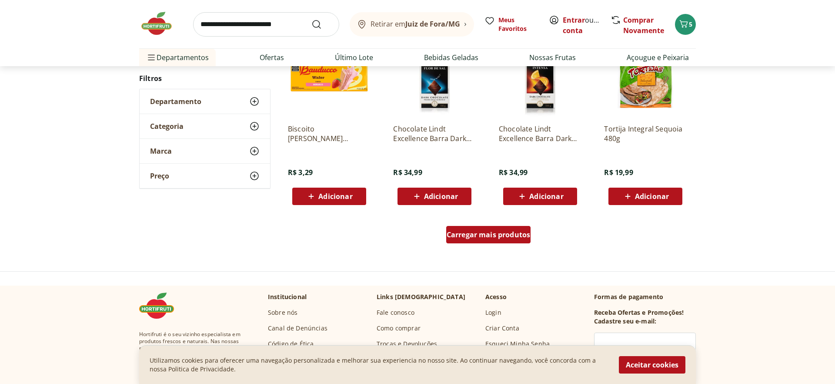
scroll to position [9611, 0]
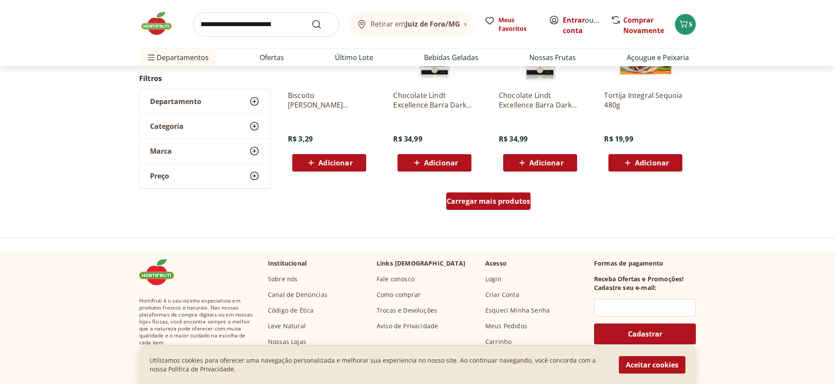
click at [495, 204] on span "Carregar mais produtos" at bounding box center [489, 200] width 84 height 7
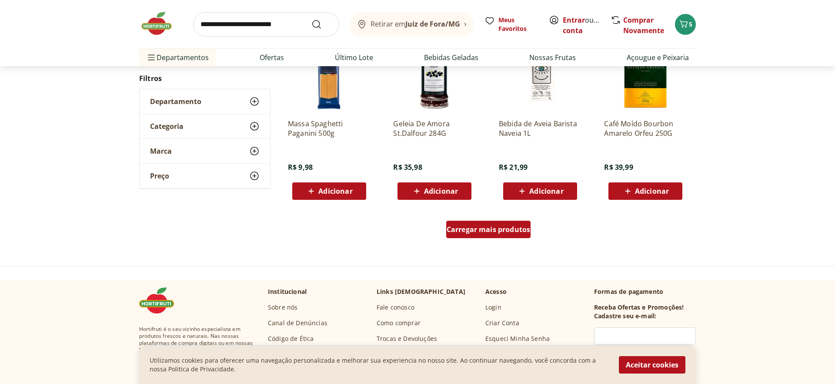
scroll to position [10158, 0]
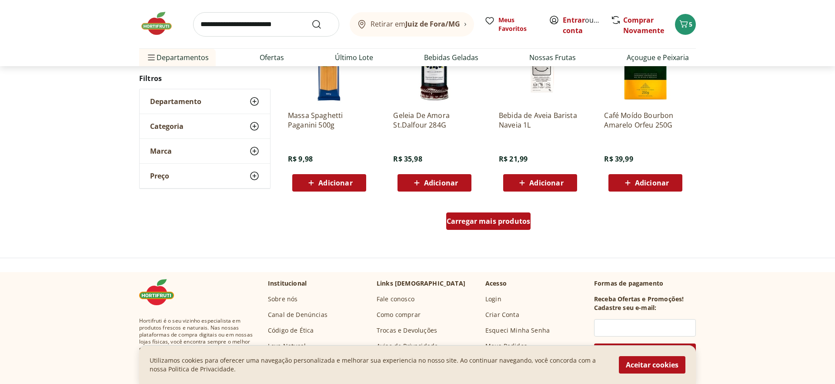
click at [476, 222] on span "Carregar mais produtos" at bounding box center [489, 221] width 84 height 7
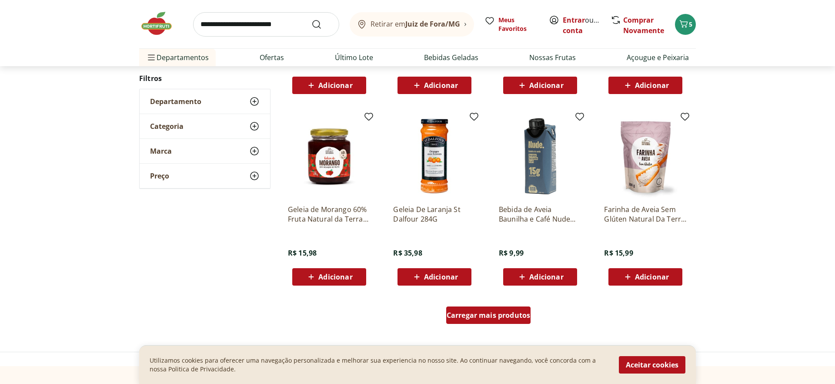
scroll to position [10655, 0]
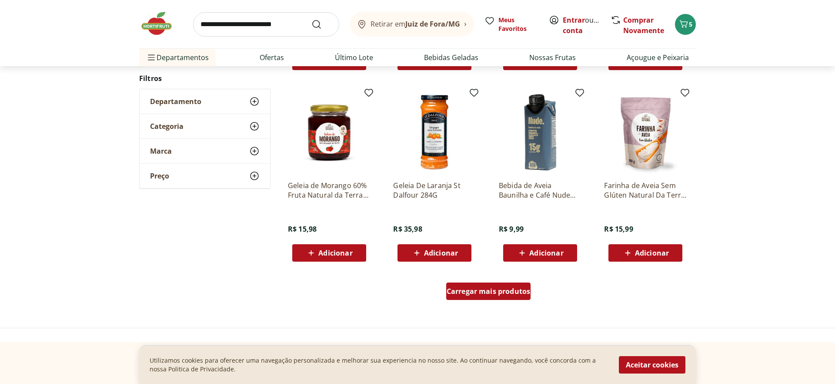
click at [467, 284] on div "Carregar mais produtos" at bounding box center [488, 290] width 85 height 17
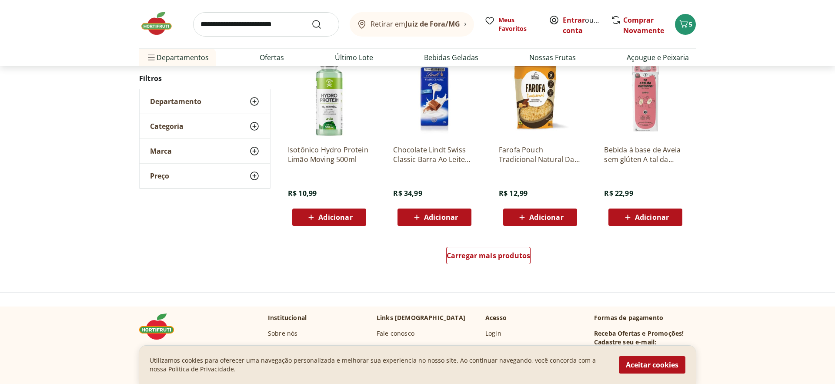
scroll to position [11318, 0]
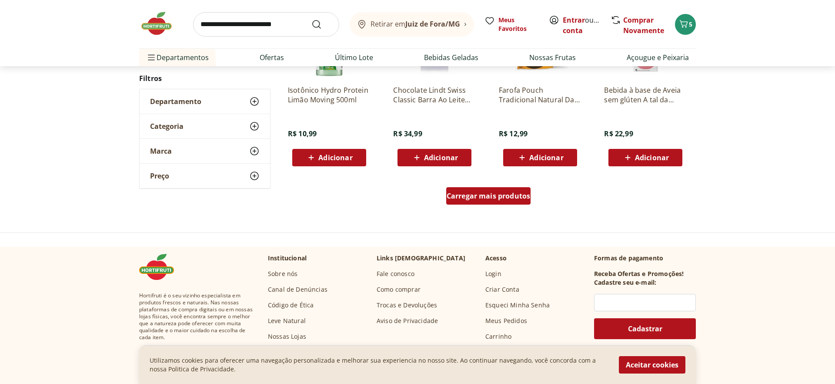
click at [489, 187] on div "Carregar mais produtos" at bounding box center [488, 195] width 85 height 17
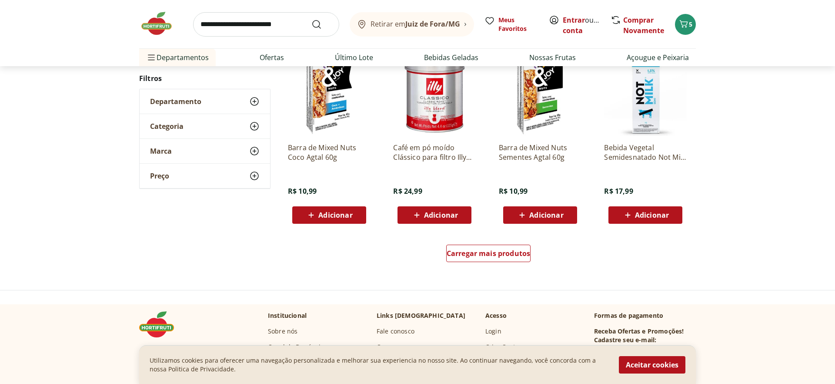
scroll to position [11924, 0]
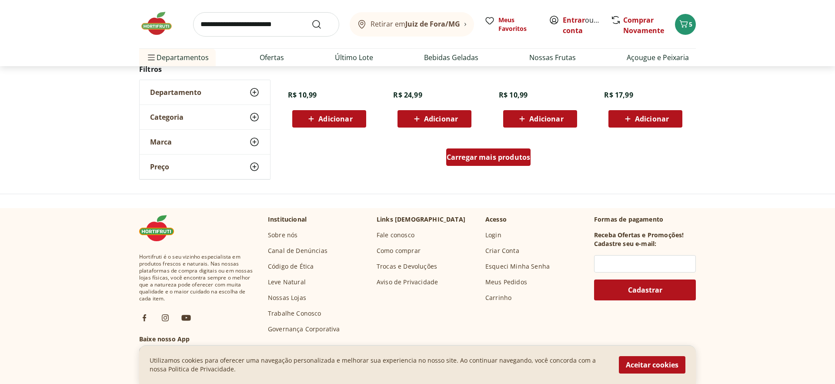
click at [490, 159] on span "Carregar mais produtos" at bounding box center [489, 157] width 84 height 7
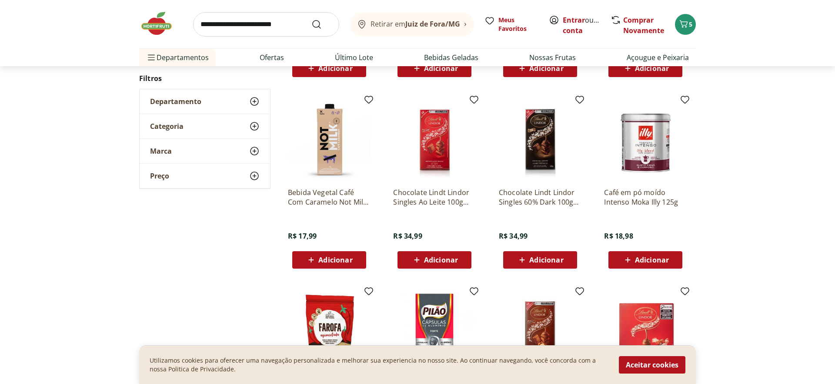
scroll to position [12143, 0]
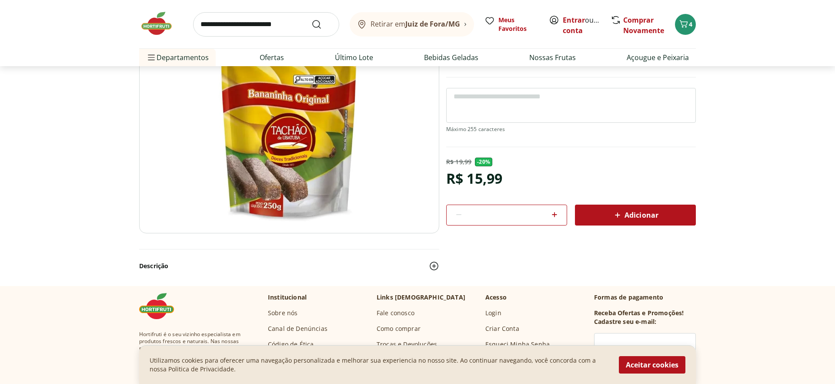
scroll to position [74, 0]
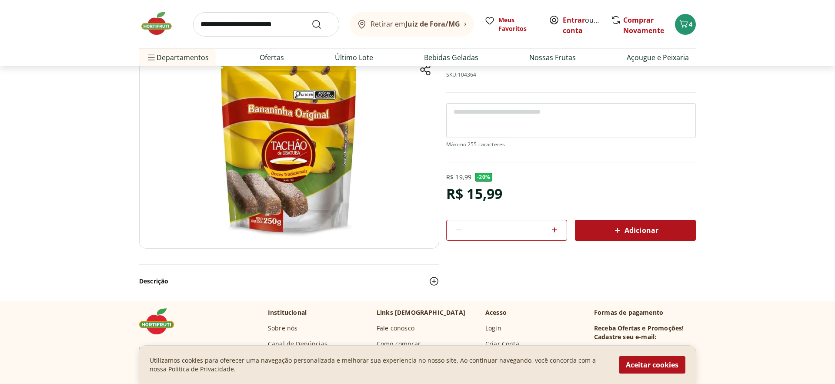
click at [628, 233] on span "Adicionar" at bounding box center [635, 230] width 46 height 10
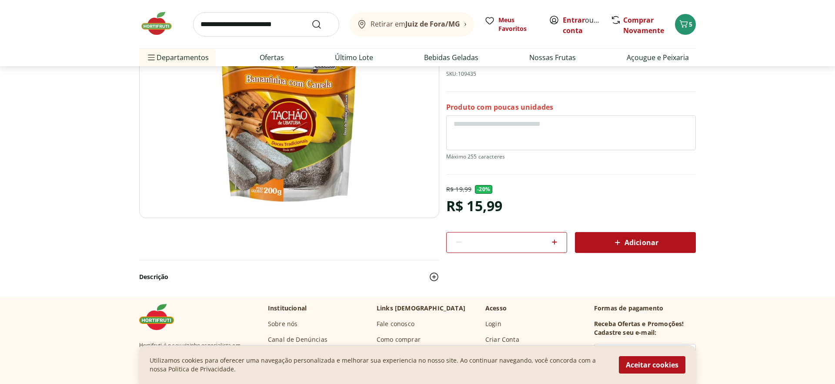
scroll to position [169, 0]
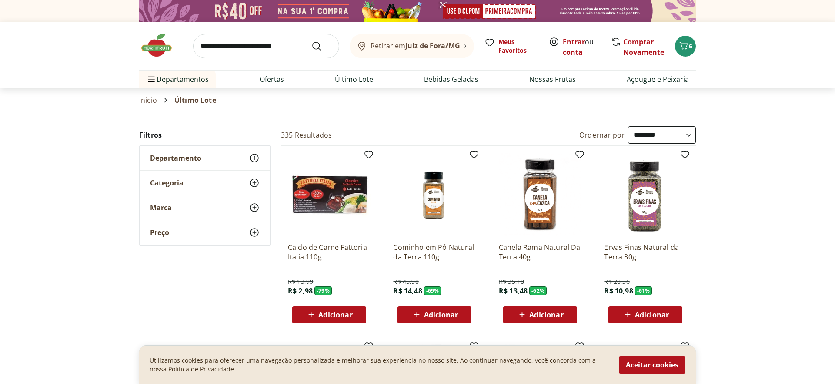
select select "**********"
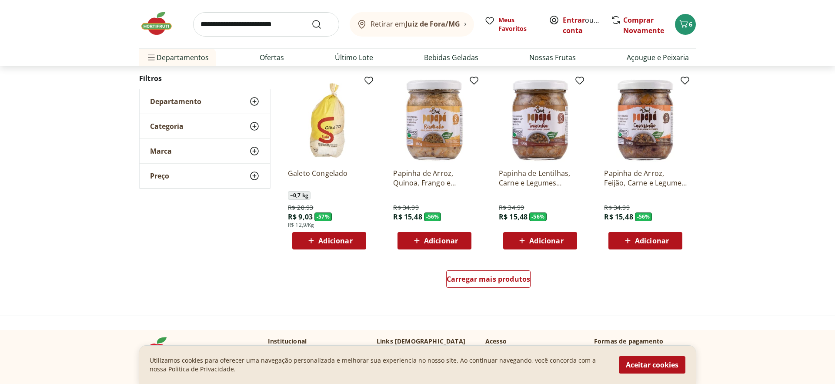
scroll to position [456, 0]
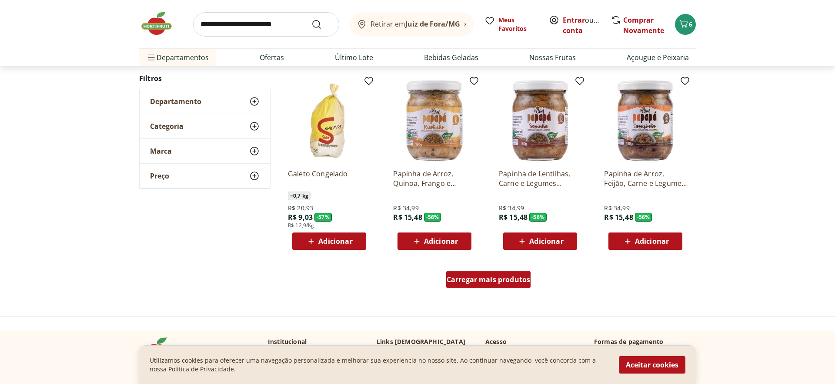
click at [492, 282] on span "Carregar mais produtos" at bounding box center [489, 279] width 84 height 7
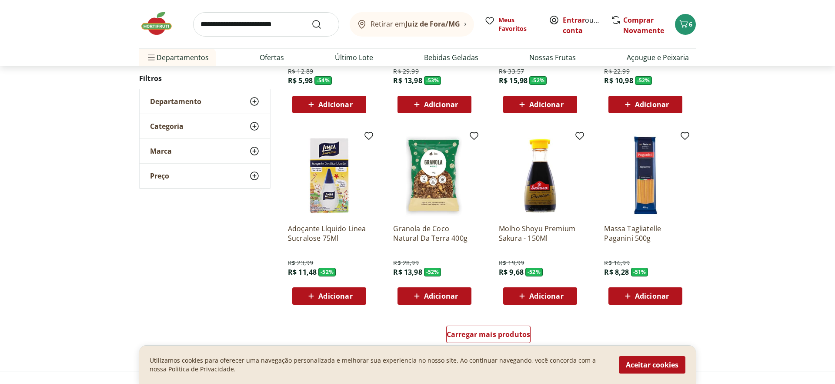
scroll to position [986, 0]
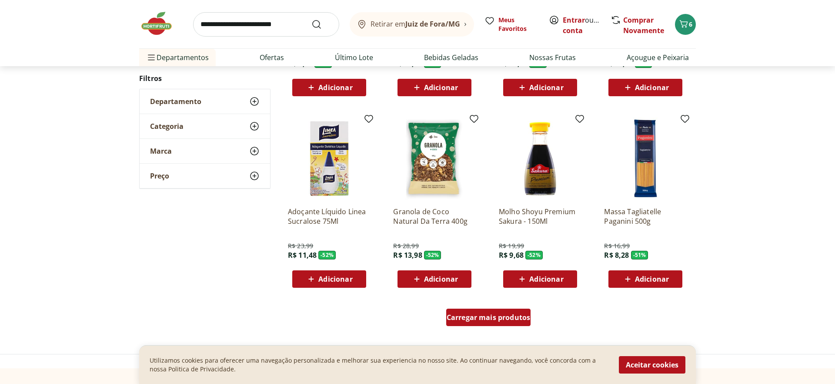
click at [477, 321] on span "Carregar mais produtos" at bounding box center [489, 317] width 84 height 7
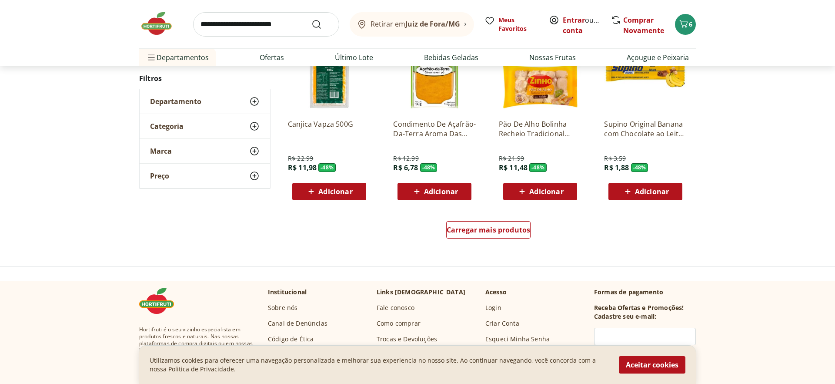
scroll to position [1692, 0]
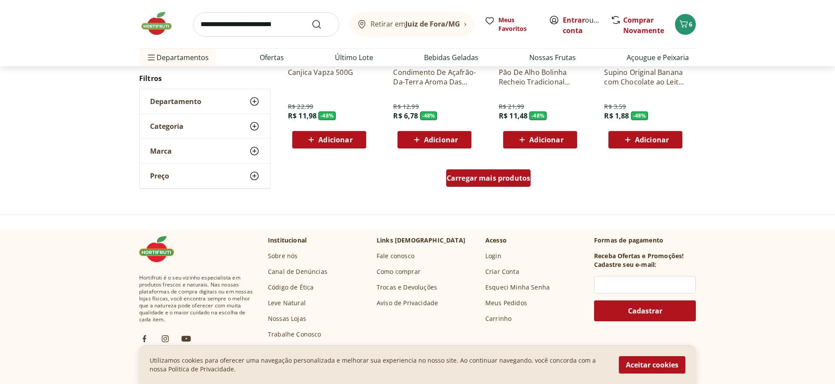
click at [467, 179] on span "Carregar mais produtos" at bounding box center [489, 177] width 84 height 7
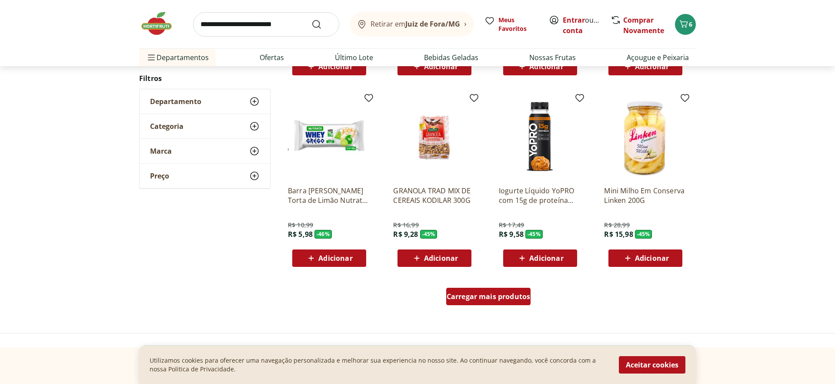
scroll to position [2182, 0]
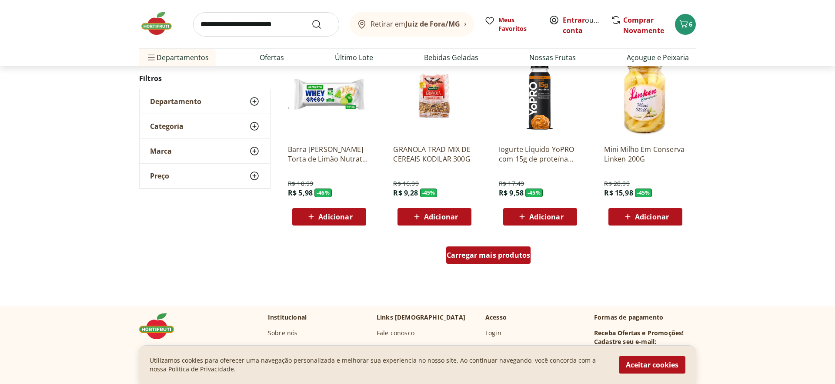
drag, startPoint x: 481, startPoint y: 254, endPoint x: 313, endPoint y: 200, distance: 177.0
click at [481, 254] on span "Carregar mais produtos" at bounding box center [489, 254] width 84 height 7
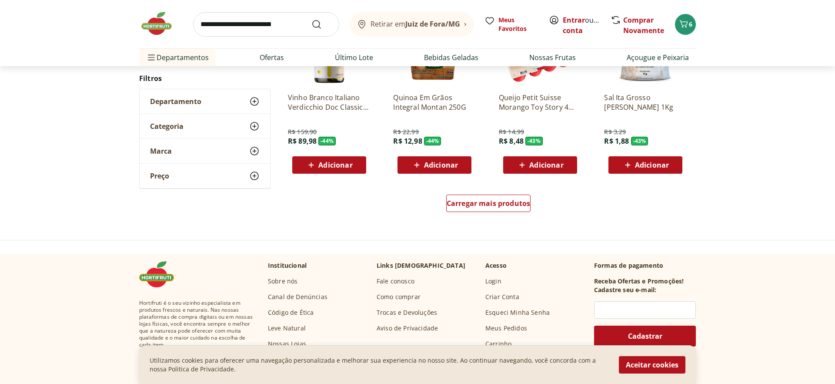
scroll to position [2862, 0]
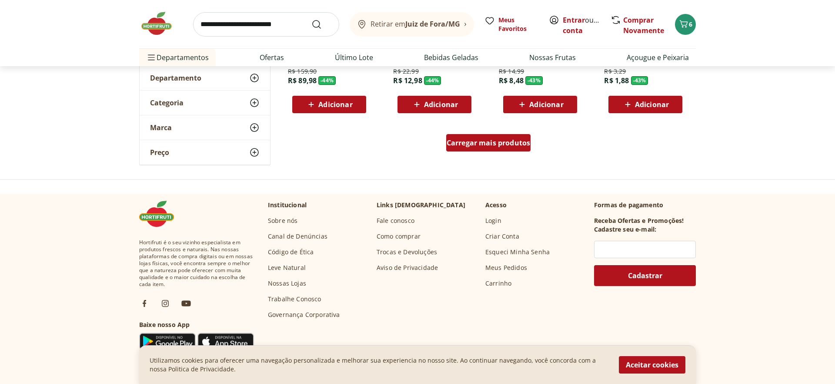
click at [477, 144] on span "Carregar mais produtos" at bounding box center [489, 142] width 84 height 7
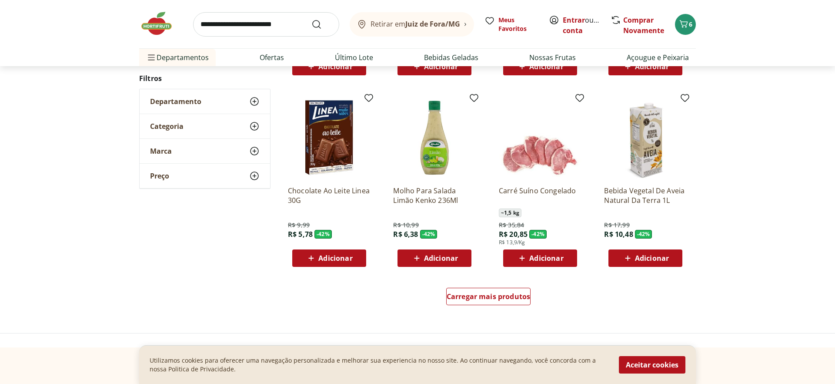
scroll to position [3274, 0]
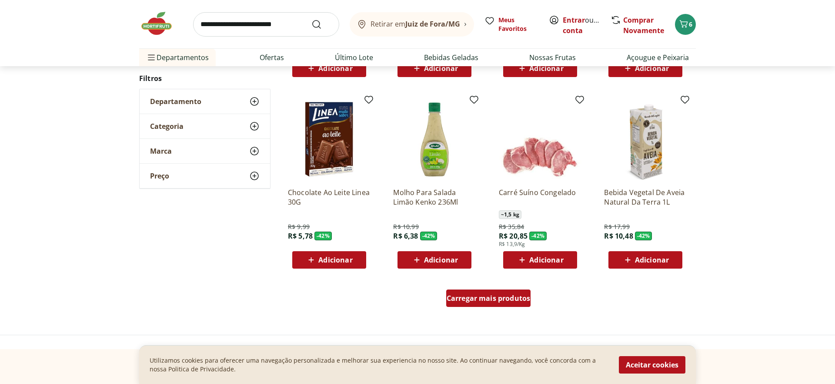
drag, startPoint x: 491, startPoint y: 298, endPoint x: 445, endPoint y: 244, distance: 71.0
click at [491, 298] on span "Carregar mais produtos" at bounding box center [489, 298] width 84 height 7
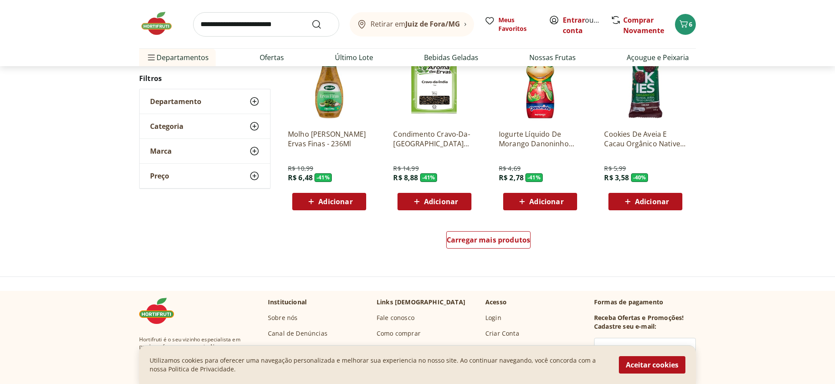
scroll to position [3903, 0]
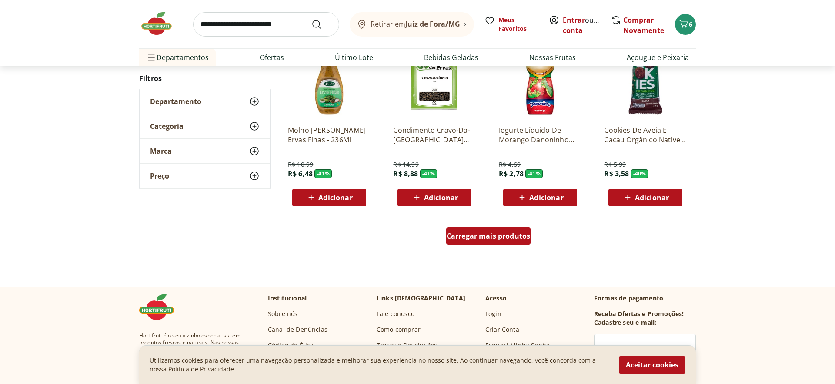
click at [505, 236] on span "Carregar mais produtos" at bounding box center [489, 235] width 84 height 7
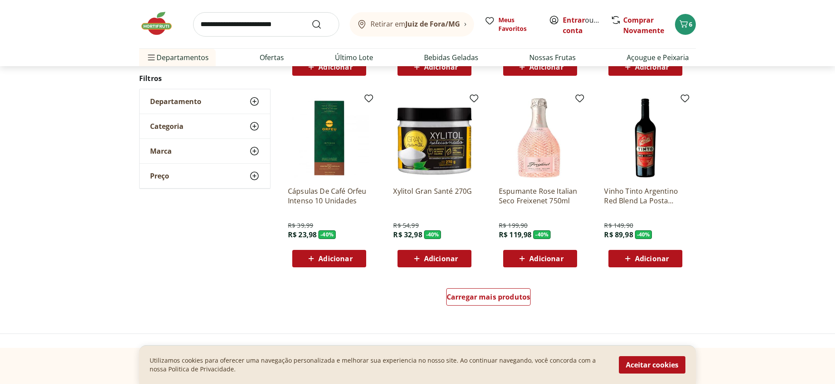
scroll to position [4417, 0]
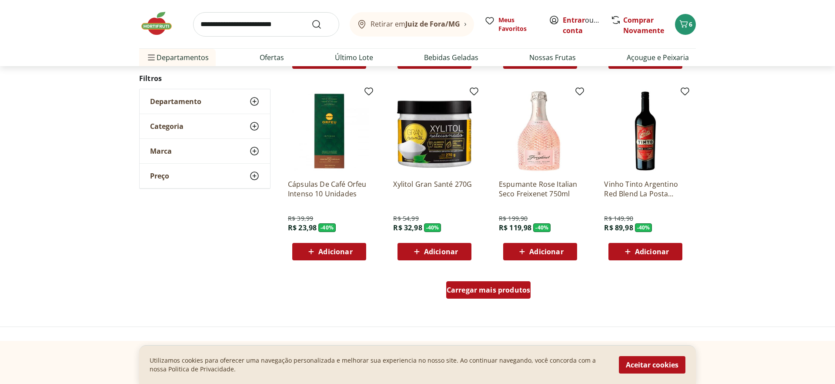
click at [478, 286] on span "Carregar mais produtos" at bounding box center [489, 289] width 84 height 7
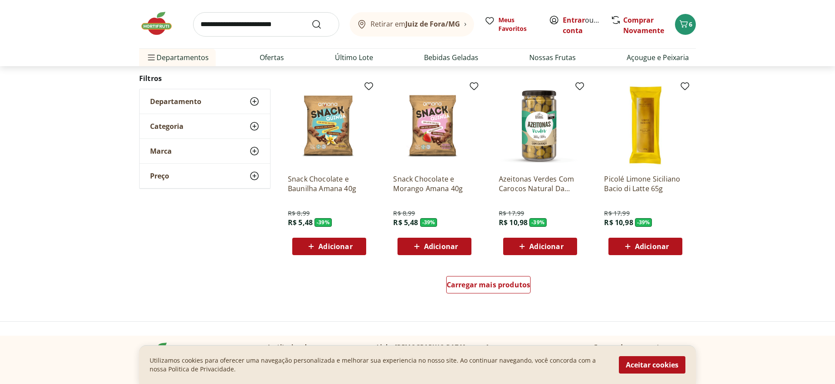
scroll to position [4987, 0]
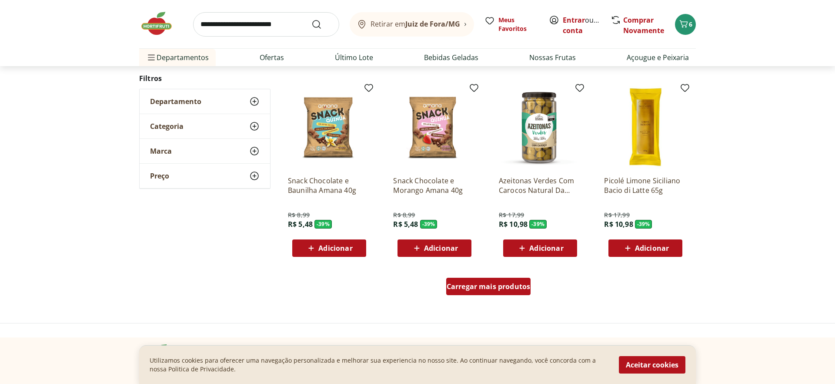
click at [464, 287] on span "Carregar mais produtos" at bounding box center [489, 286] width 84 height 7
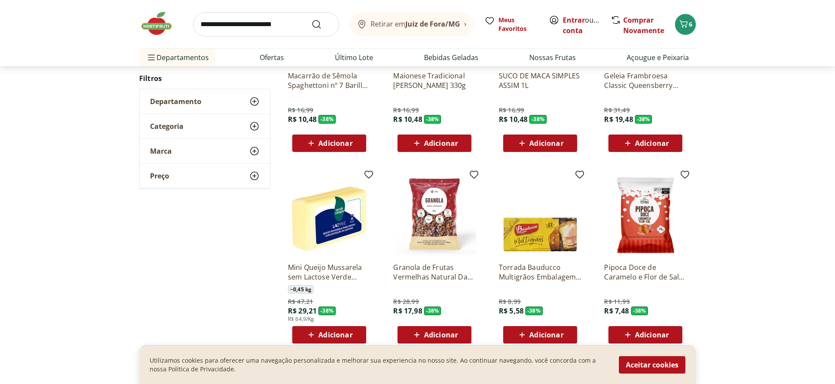
scroll to position [5520, 0]
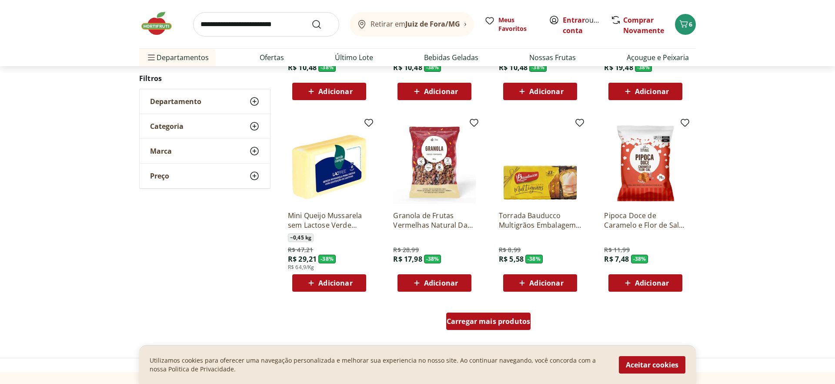
click at [490, 322] on span "Carregar mais produtos" at bounding box center [489, 321] width 84 height 7
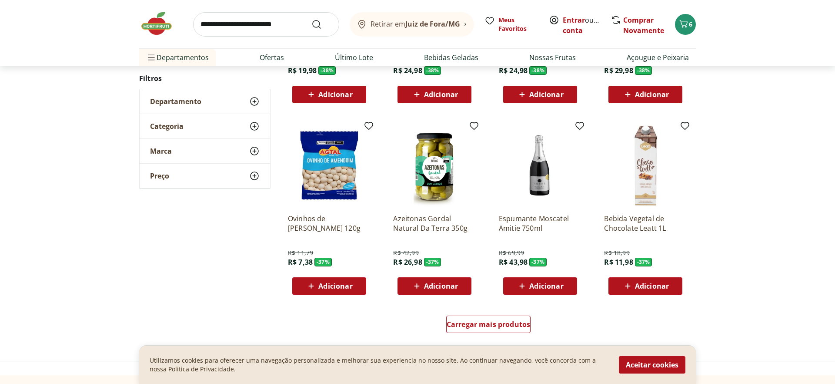
scroll to position [6140, 0]
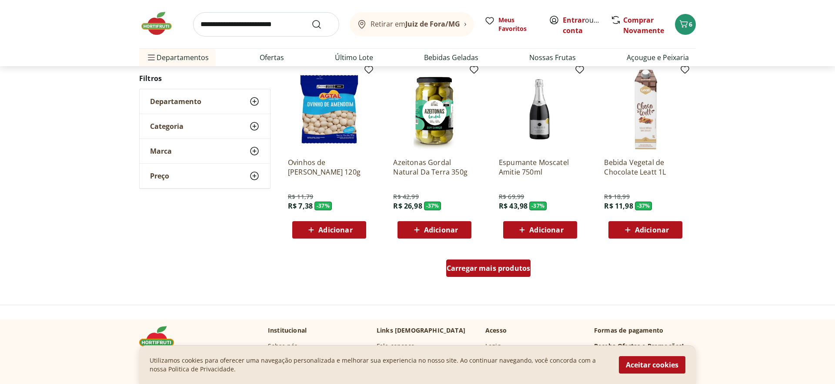
click at [494, 265] on span "Carregar mais produtos" at bounding box center [489, 267] width 84 height 7
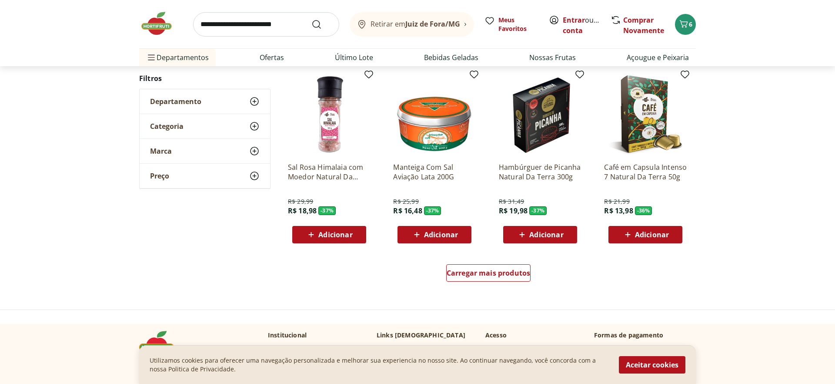
scroll to position [6704, 0]
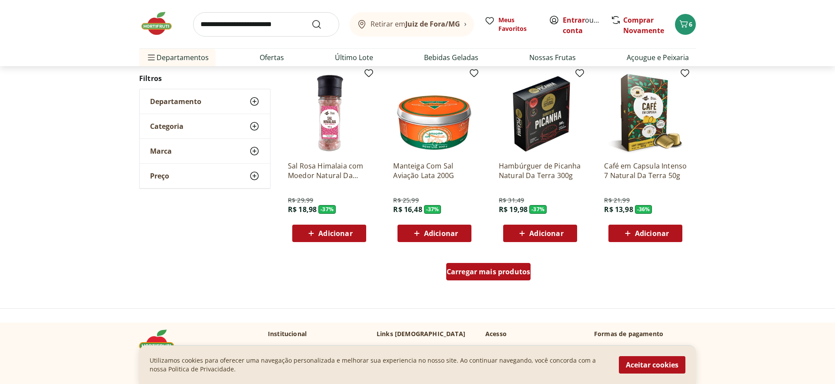
click at [474, 283] on link "Carregar mais produtos" at bounding box center [488, 273] width 85 height 21
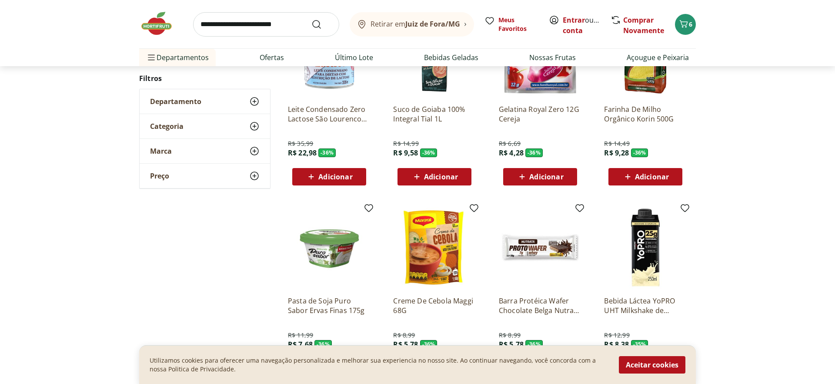
scroll to position [7212, 0]
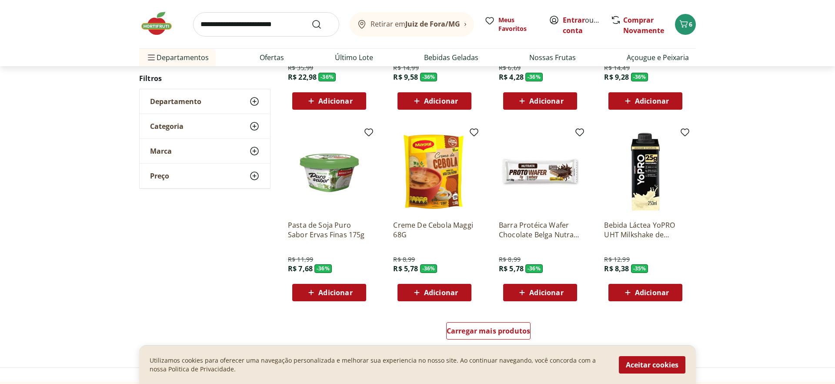
click at [463, 319] on div "Carregar mais produtos" at bounding box center [489, 332] width 422 height 42
click at [461, 325] on div "Carregar mais produtos" at bounding box center [488, 330] width 85 height 17
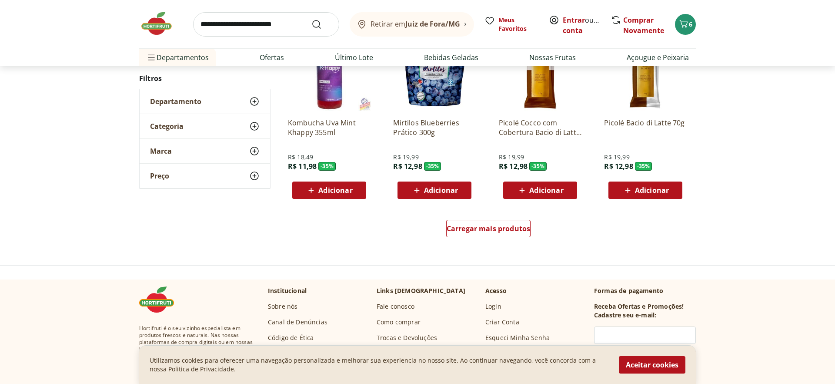
scroll to position [7956, 0]
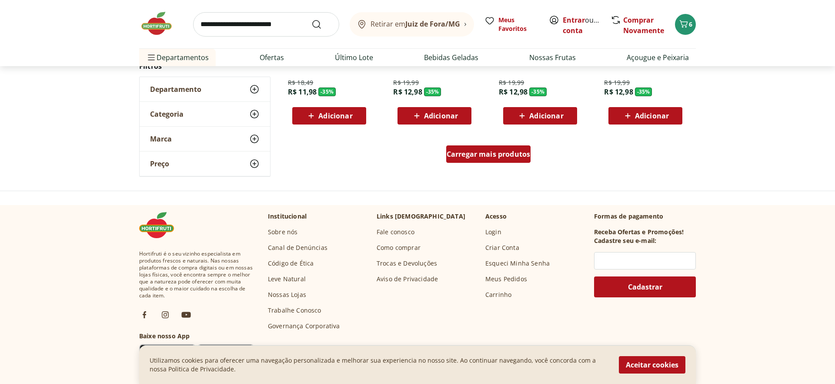
click at [453, 157] on span "Carregar mais produtos" at bounding box center [489, 154] width 84 height 7
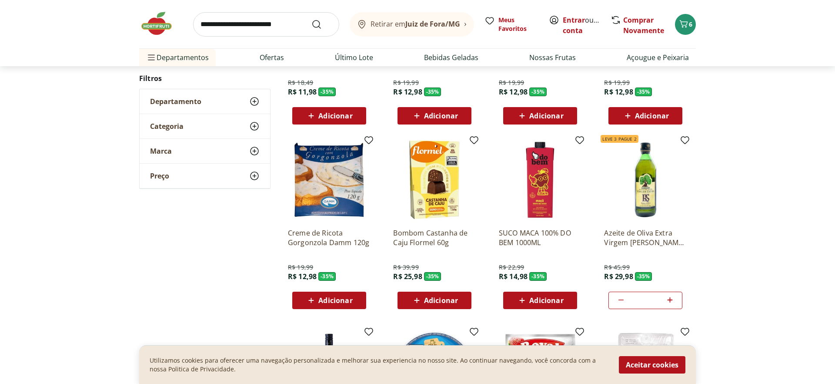
type input "*"
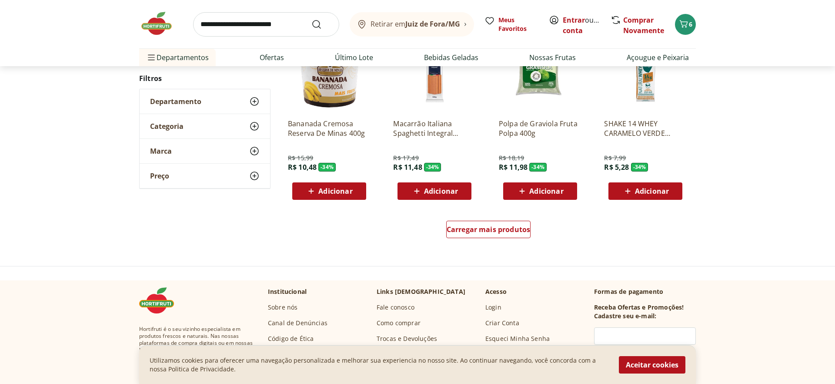
scroll to position [8511, 0]
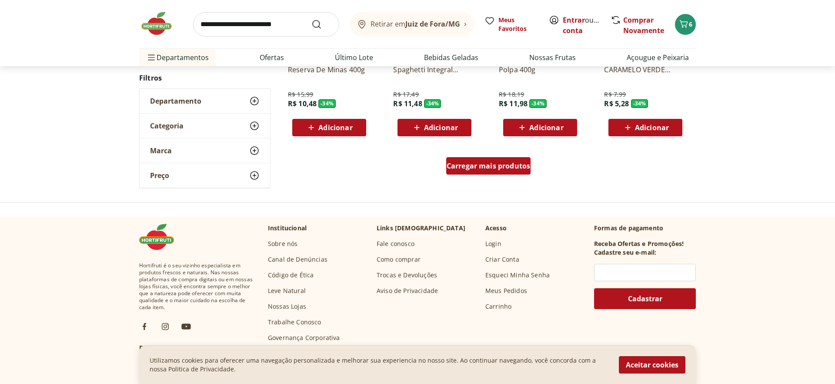
click at [470, 169] on span "Carregar mais produtos" at bounding box center [489, 165] width 84 height 7
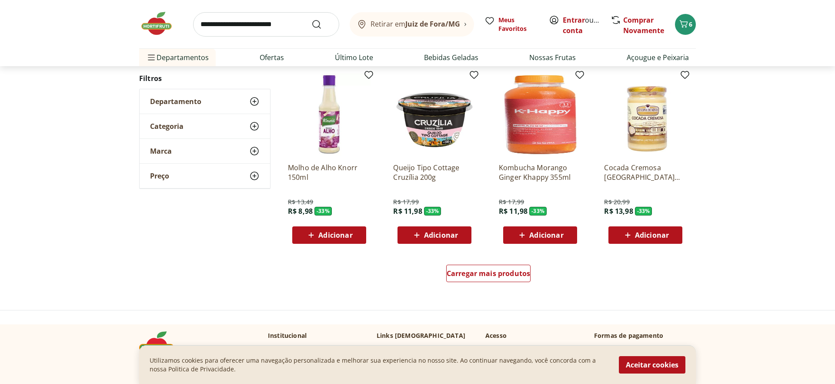
scroll to position [8951, 0]
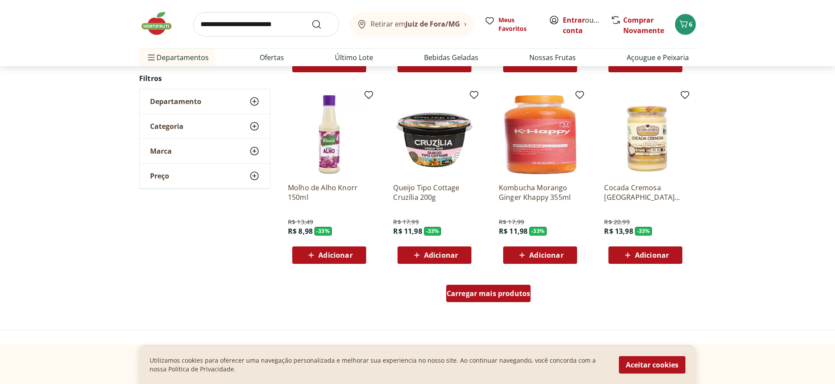
click at [503, 295] on span "Carregar mais produtos" at bounding box center [489, 293] width 84 height 7
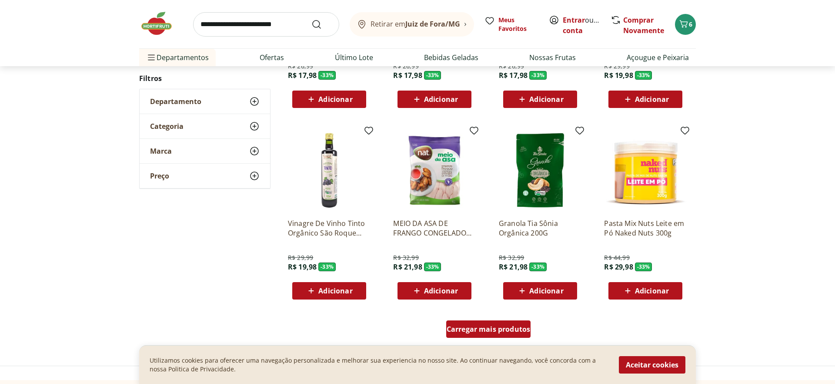
scroll to position [9482, 0]
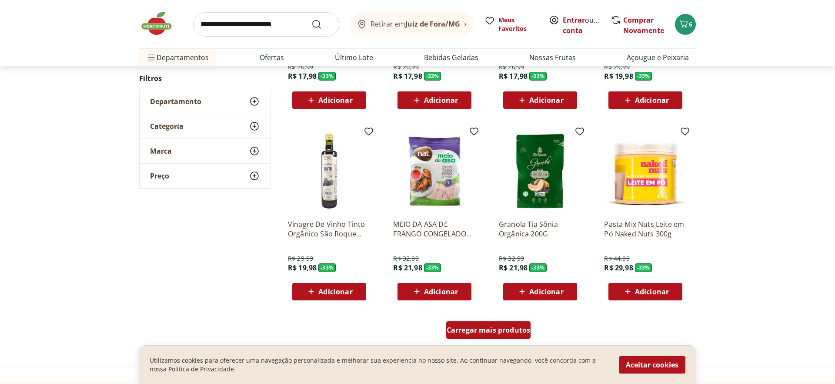
click at [486, 331] on span "Carregar mais produtos" at bounding box center [489, 329] width 84 height 7
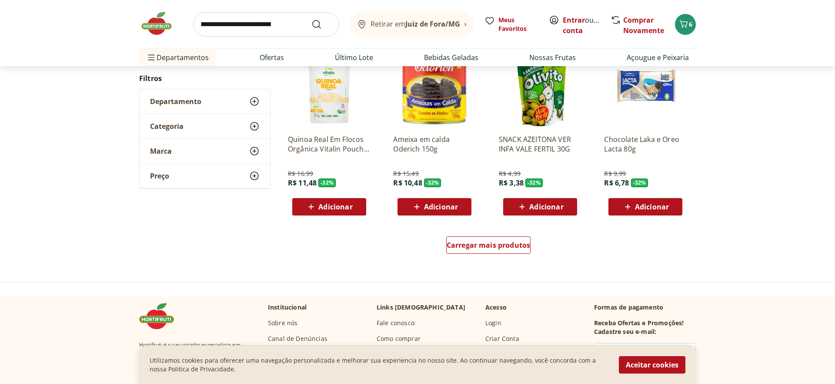
scroll to position [10154, 0]
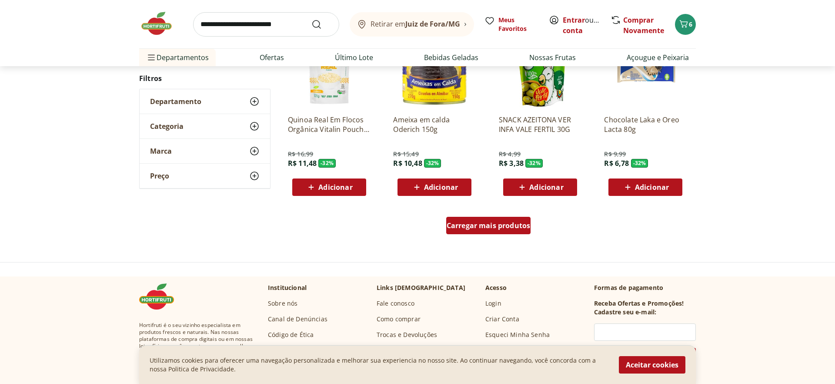
click at [457, 229] on span "Carregar mais produtos" at bounding box center [489, 225] width 84 height 7
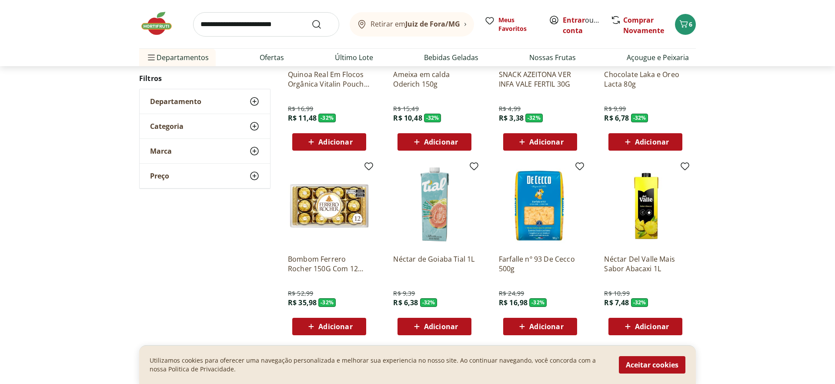
scroll to position [10199, 0]
click at [328, 325] on span "Adicionar" at bounding box center [335, 325] width 34 height 7
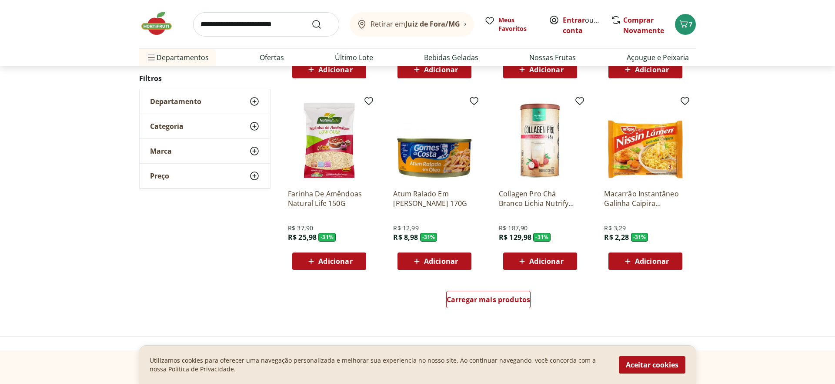
scroll to position [10664, 0]
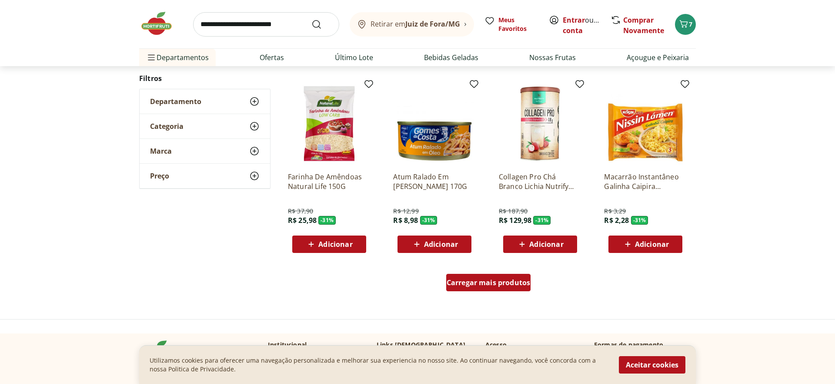
click at [495, 289] on div "Carregar mais produtos" at bounding box center [488, 282] width 85 height 17
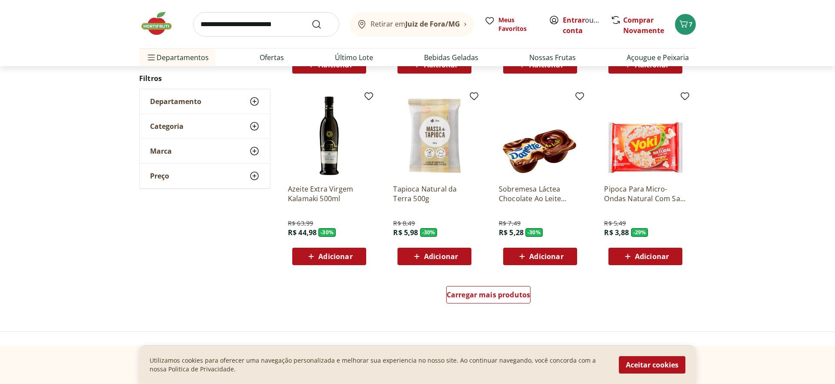
scroll to position [11234, 0]
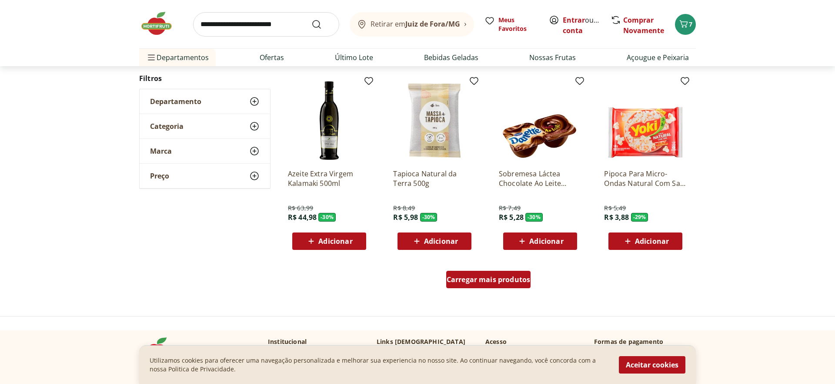
click at [461, 281] on span "Carregar mais produtos" at bounding box center [489, 279] width 84 height 7
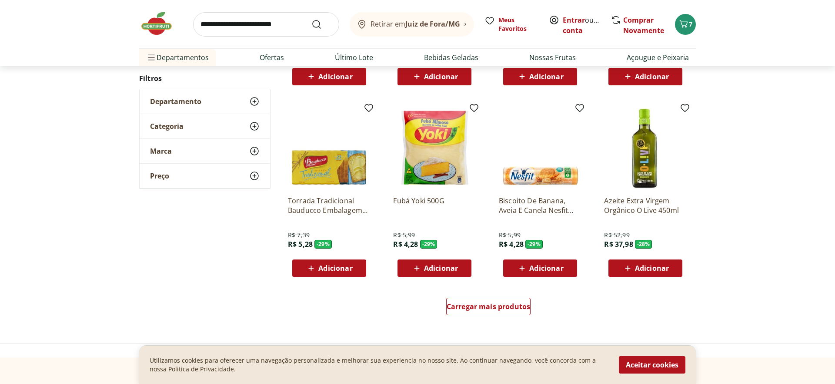
scroll to position [11778, 0]
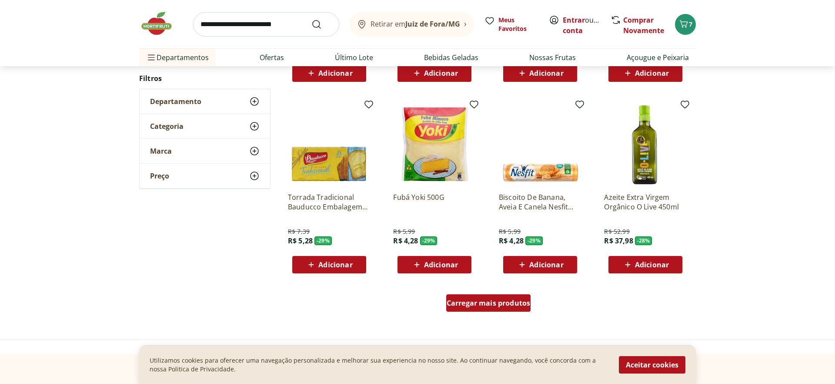
click at [481, 308] on div "Carregar mais produtos" at bounding box center [488, 302] width 85 height 17
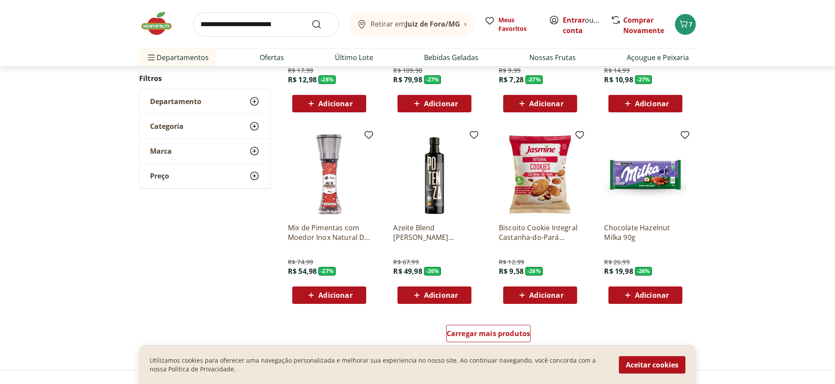
scroll to position [12319, 0]
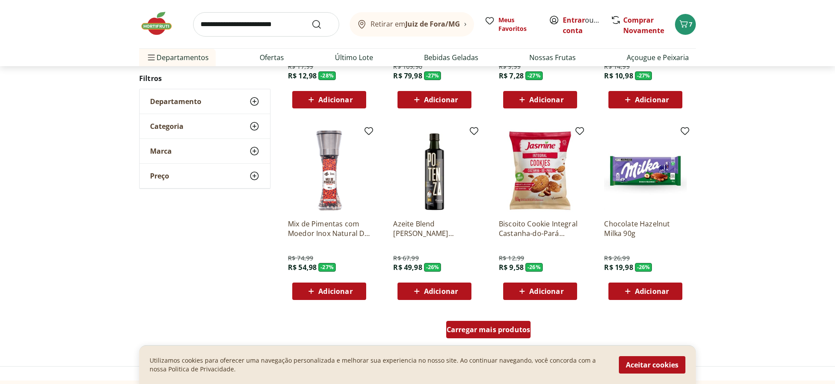
click at [515, 331] on span "Carregar mais produtos" at bounding box center [489, 329] width 84 height 7
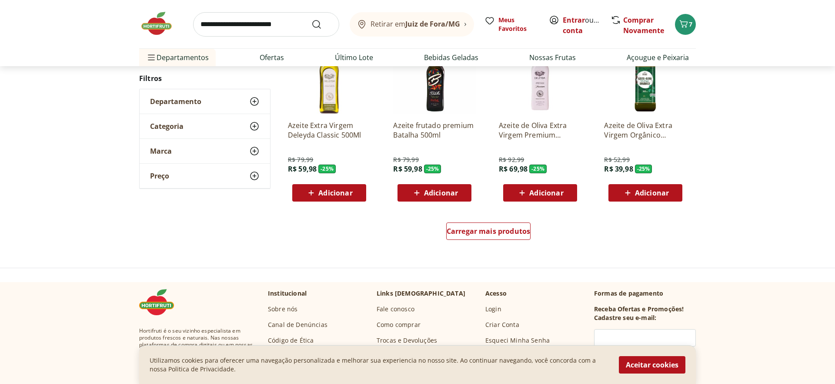
scroll to position [13052, 0]
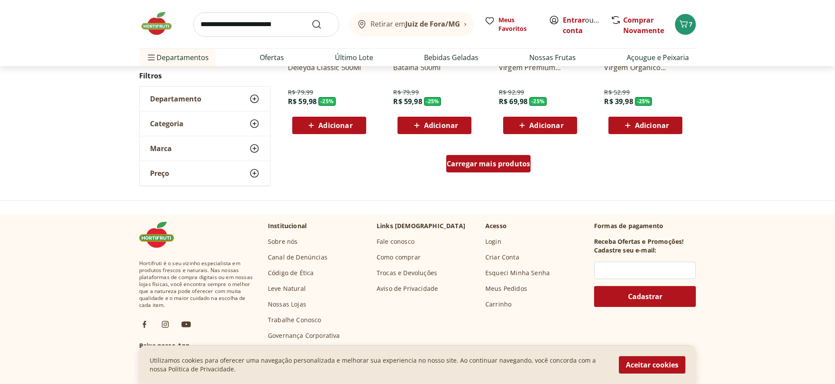
click at [502, 164] on span "Carregar mais produtos" at bounding box center [489, 163] width 84 height 7
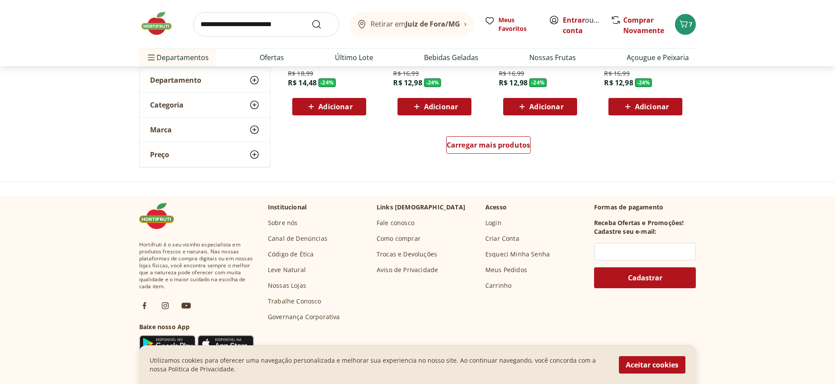
scroll to position [13683, 0]
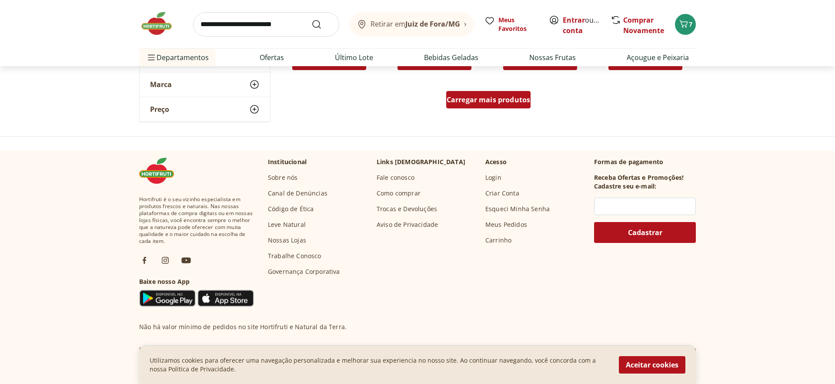
click at [447, 103] on span "Carregar mais produtos" at bounding box center [489, 99] width 84 height 7
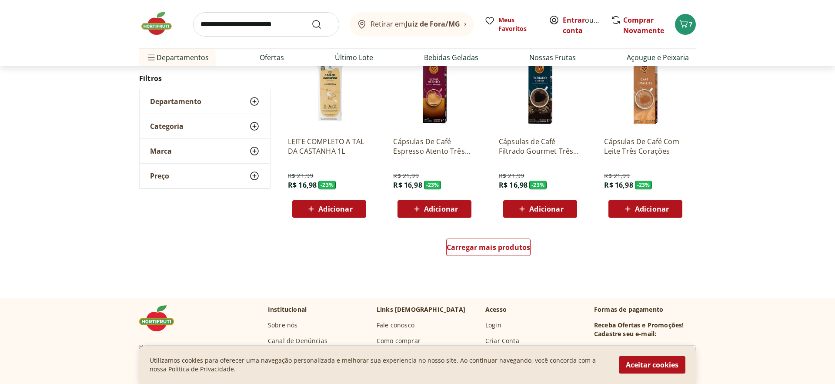
scroll to position [14150, 0]
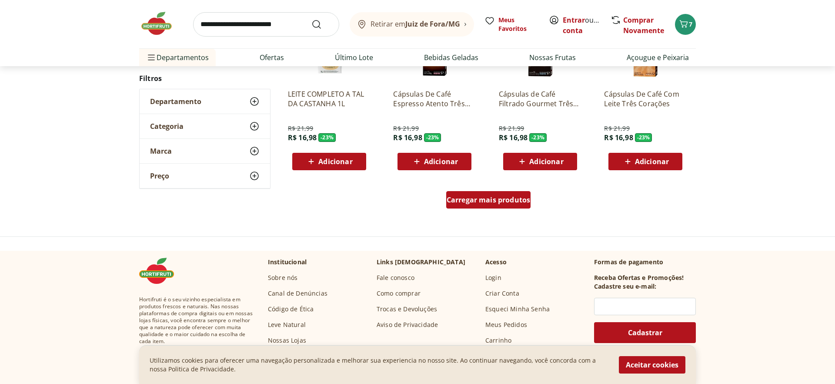
click at [468, 198] on span "Carregar mais produtos" at bounding box center [489, 199] width 84 height 7
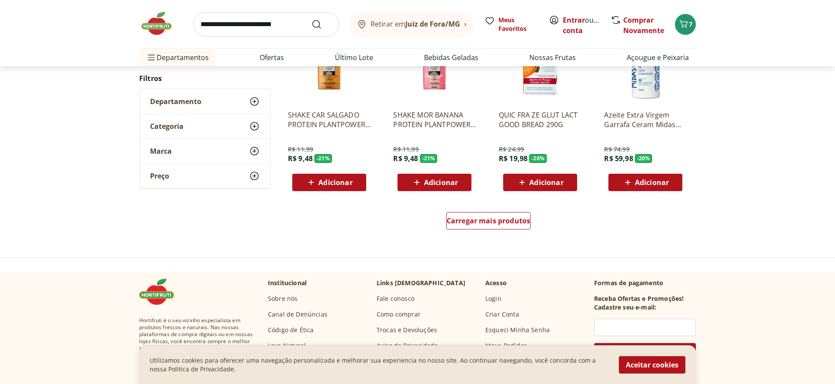
scroll to position [14714, 0]
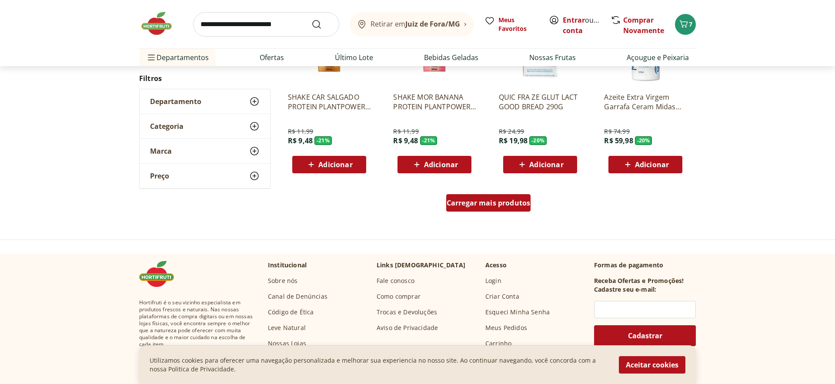
click at [476, 197] on div "Carregar mais produtos" at bounding box center [488, 202] width 85 height 17
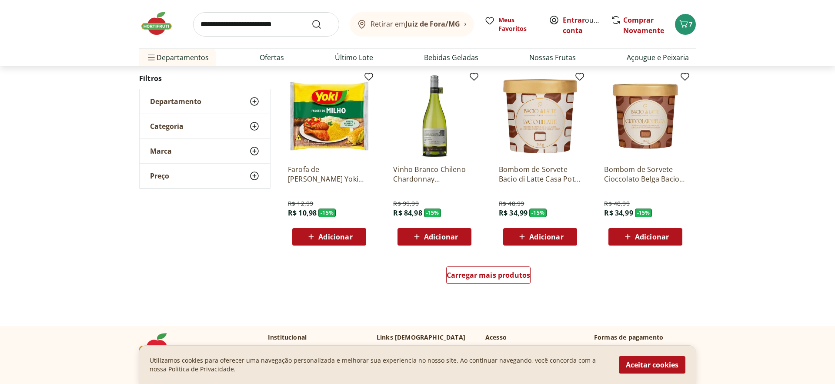
scroll to position [15218, 0]
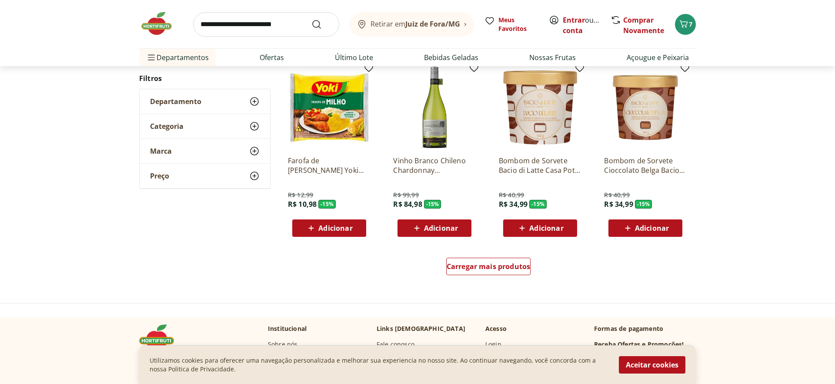
drag, startPoint x: 472, startPoint y: 275, endPoint x: 251, endPoint y: 260, distance: 222.4
click at [472, 275] on link "Carregar mais produtos" at bounding box center [488, 268] width 85 height 21
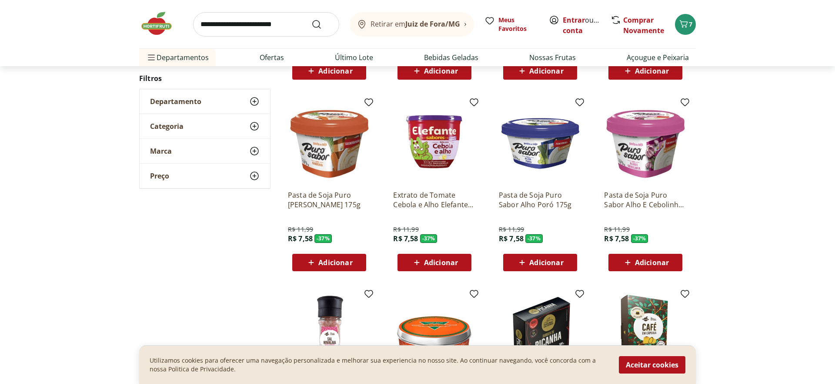
scroll to position [6305, 0]
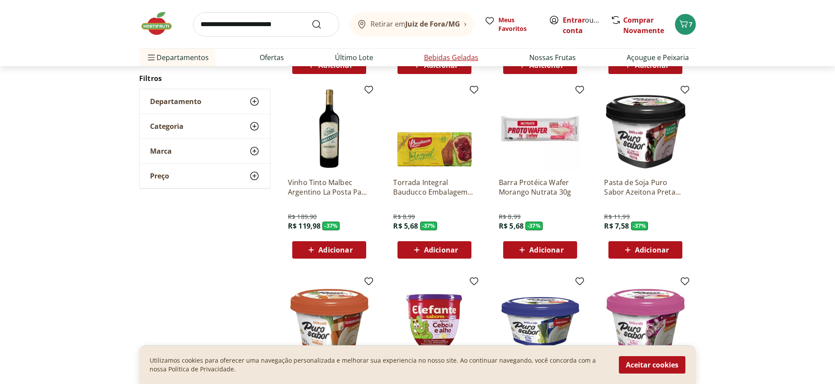
click at [460, 57] on link "Bebidas Geladas" at bounding box center [451, 57] width 54 height 10
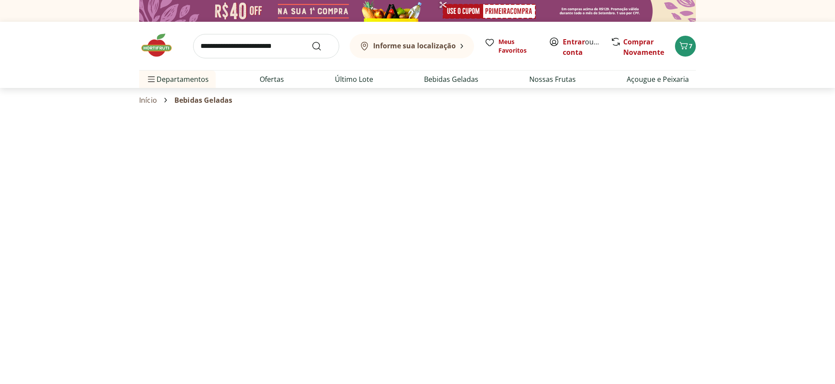
select select "**********"
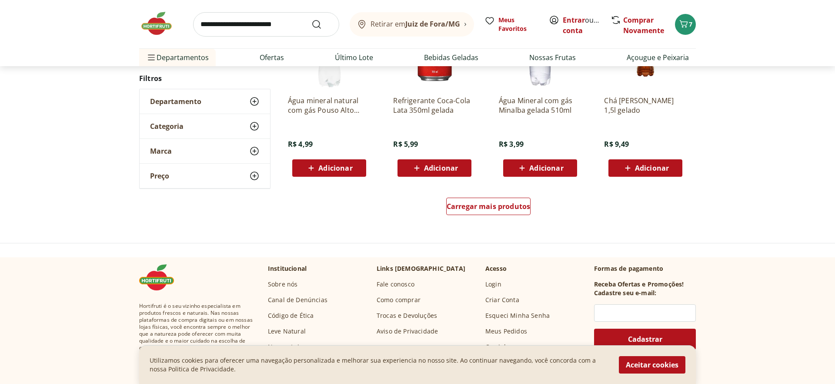
scroll to position [512, 0]
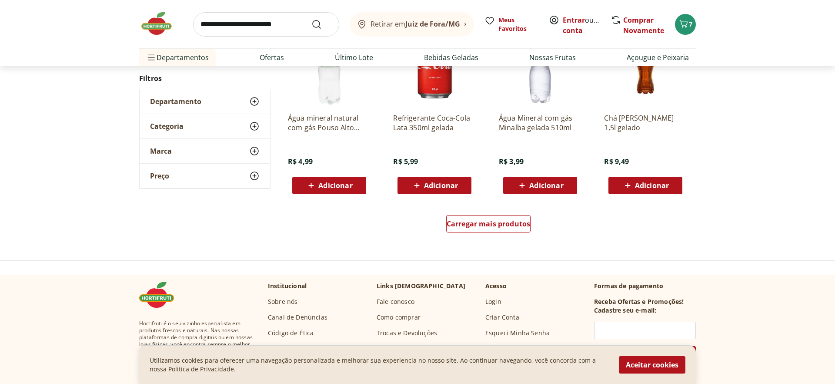
click at [485, 238] on div "Carregar mais produtos" at bounding box center [489, 225] width 422 height 42
click at [482, 232] on div "Carregar mais produtos" at bounding box center [488, 223] width 85 height 17
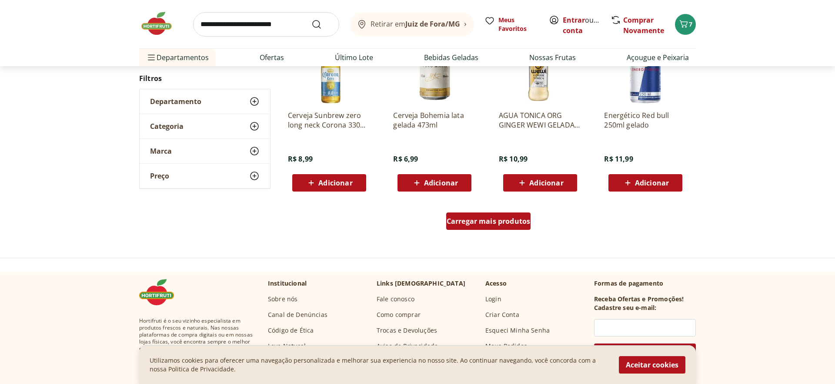
scroll to position [1089, 0]
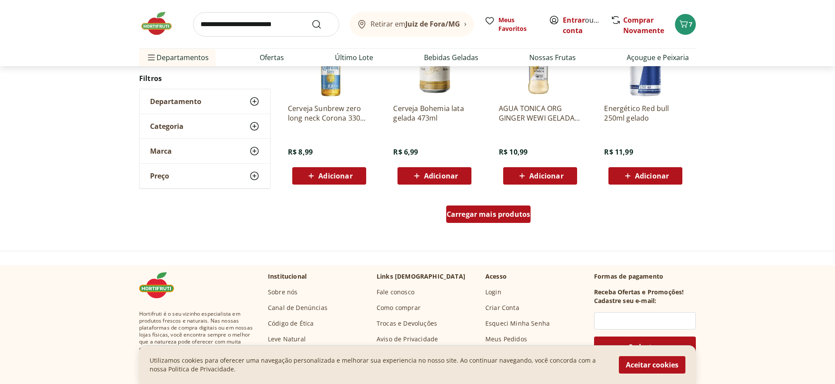
click at [479, 212] on span "Carregar mais produtos" at bounding box center [489, 214] width 84 height 7
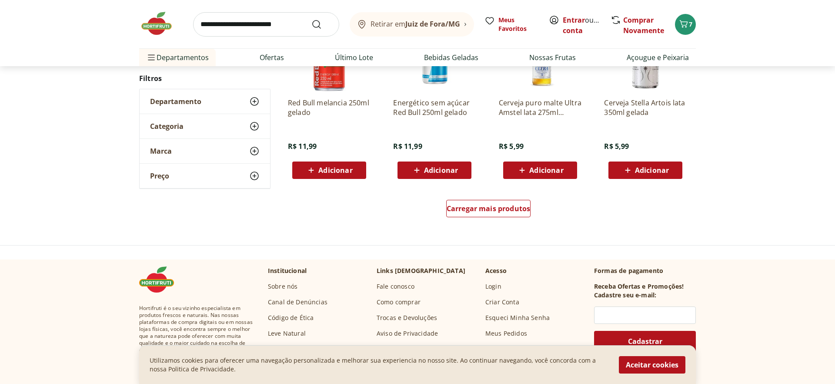
scroll to position [1723, 0]
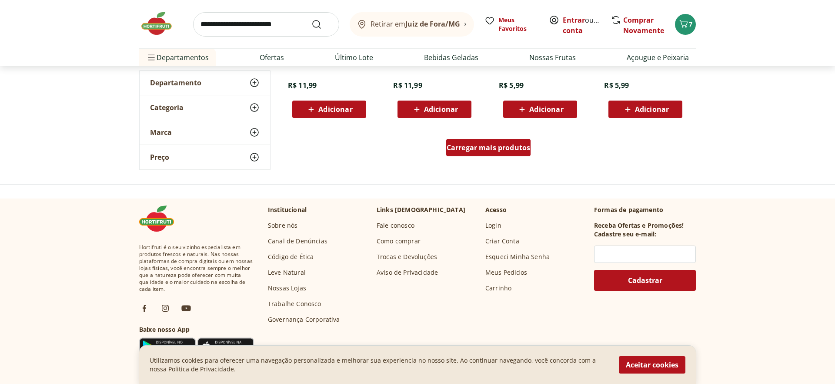
click at [481, 151] on span "Carregar mais produtos" at bounding box center [489, 147] width 84 height 7
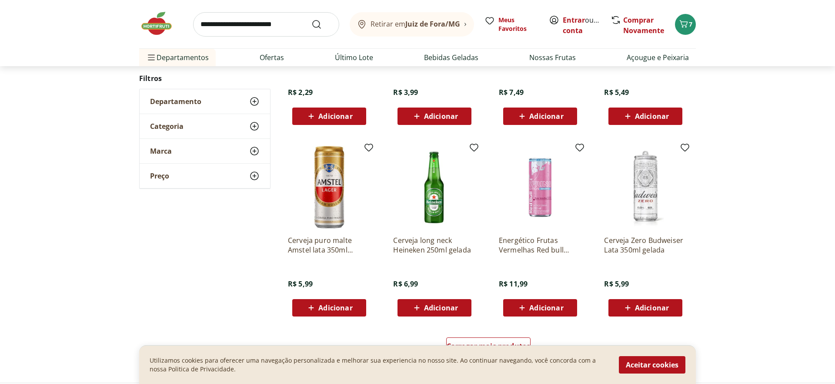
scroll to position [2110, 0]
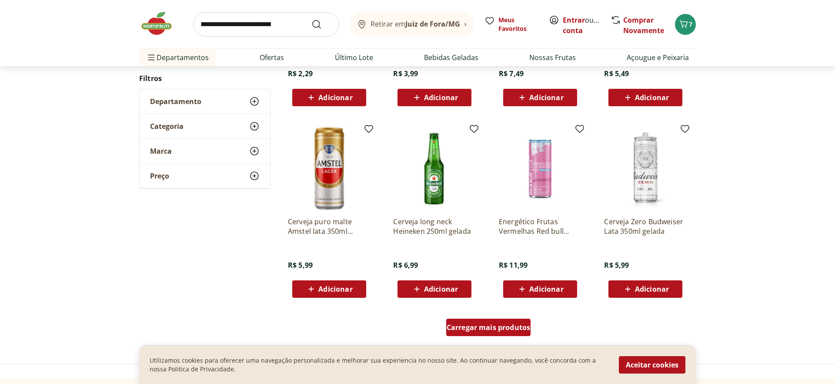
drag, startPoint x: 492, startPoint y: 329, endPoint x: 478, endPoint y: 276, distance: 55.3
click at [492, 329] on span "Carregar mais produtos" at bounding box center [489, 327] width 84 height 7
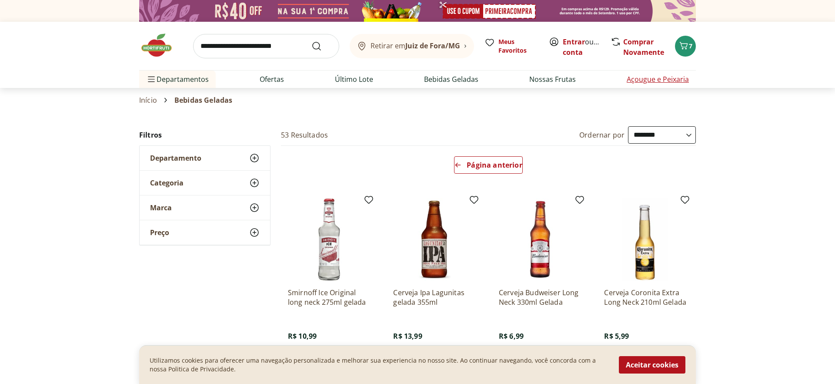
click at [642, 83] on link "Açougue e Peixaria" at bounding box center [658, 79] width 62 height 10
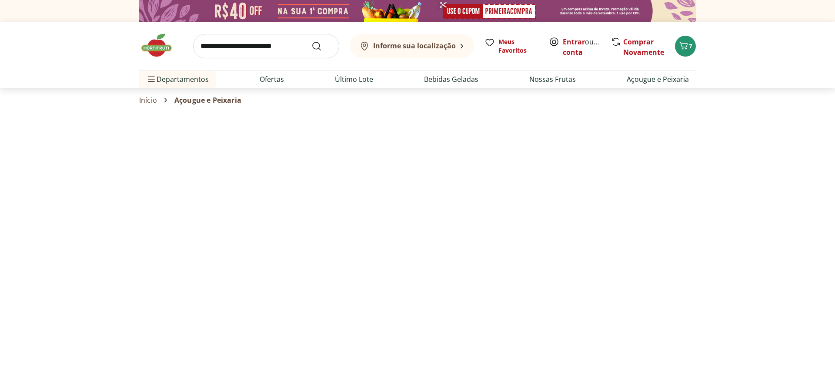
select select "**********"
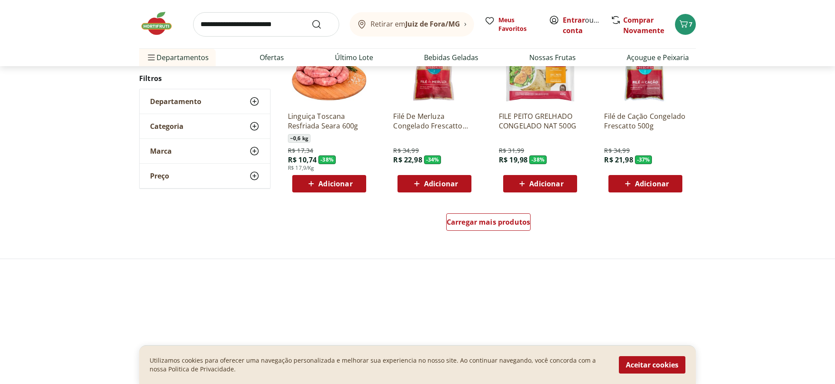
scroll to position [523, 0]
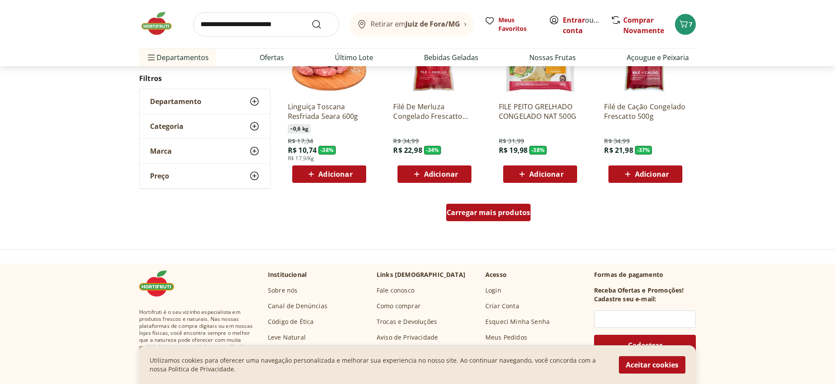
click at [501, 212] on span "Carregar mais produtos" at bounding box center [489, 212] width 84 height 7
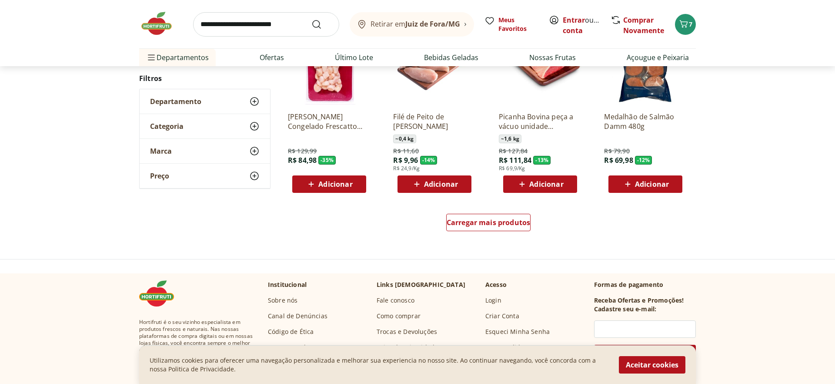
scroll to position [1142, 0]
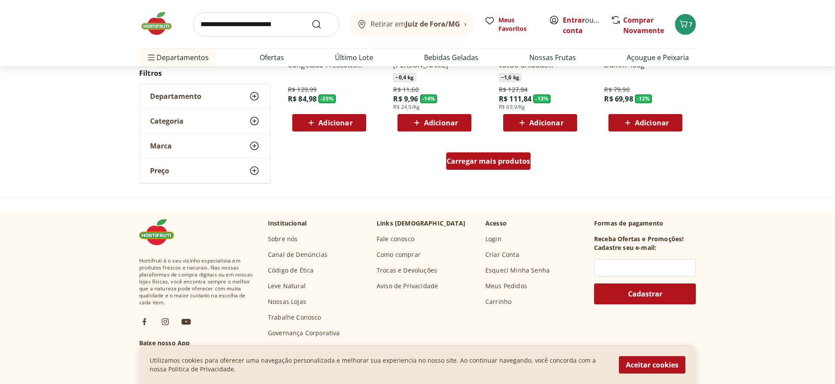
click at [466, 167] on div "Carregar mais produtos" at bounding box center [488, 160] width 85 height 17
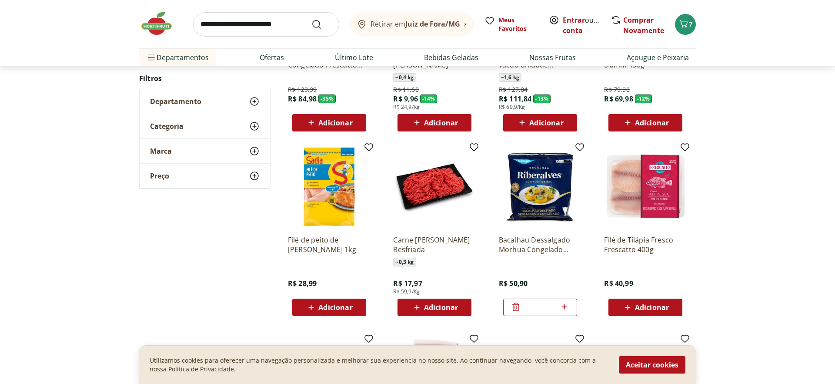
type input "*"
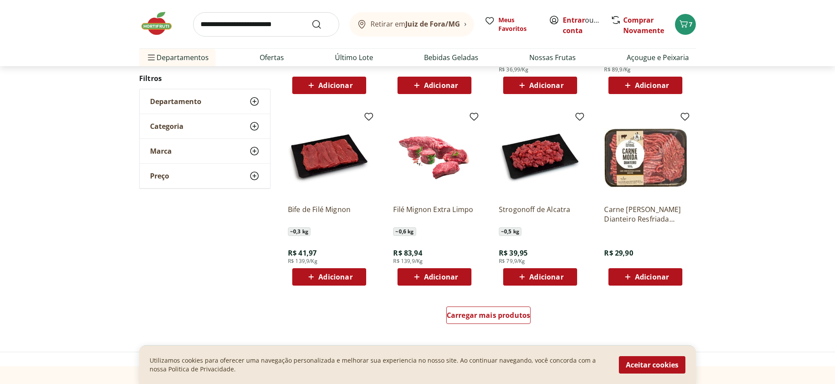
scroll to position [1587, 0]
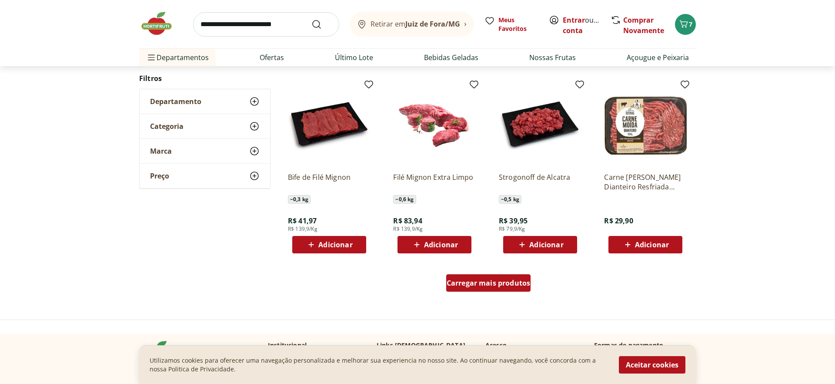
click at [456, 279] on span "Carregar mais produtos" at bounding box center [489, 282] width 84 height 7
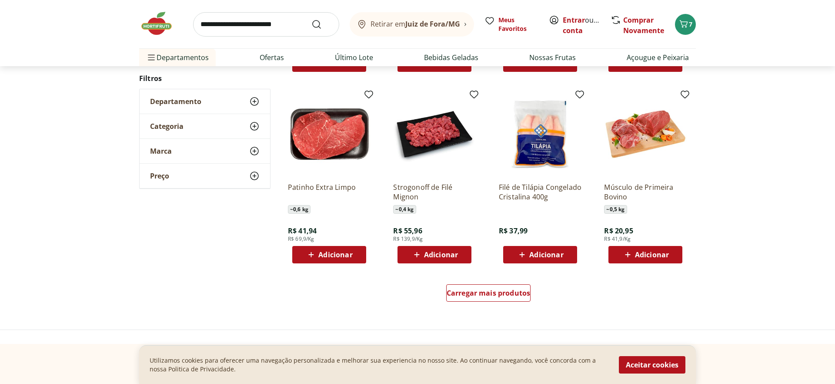
scroll to position [2162, 0]
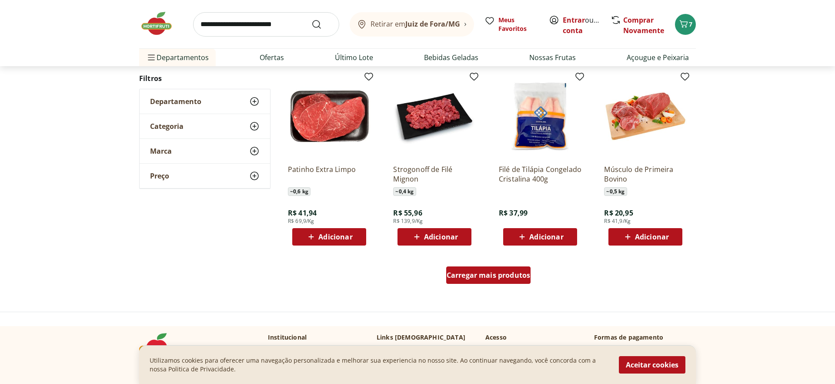
click at [462, 286] on link "Carregar mais produtos" at bounding box center [488, 276] width 85 height 21
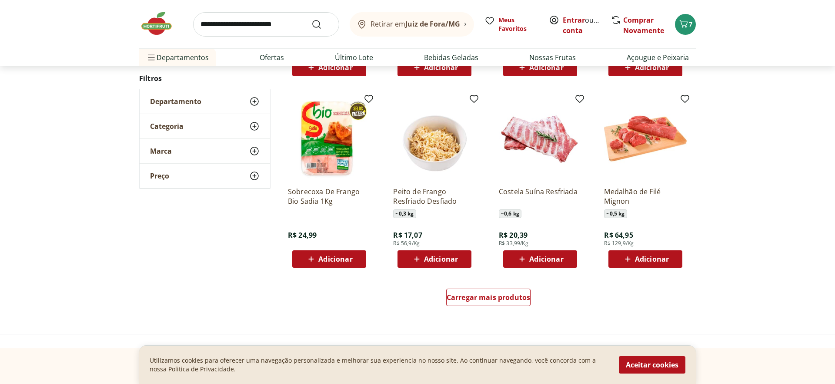
scroll to position [2712, 0]
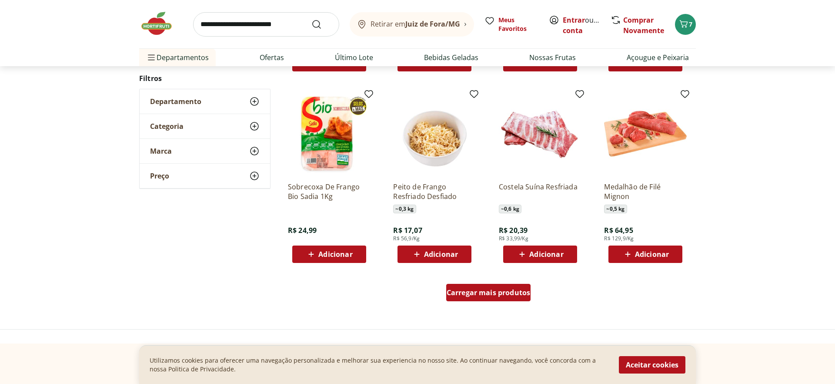
click at [511, 295] on span "Carregar mais produtos" at bounding box center [489, 292] width 84 height 7
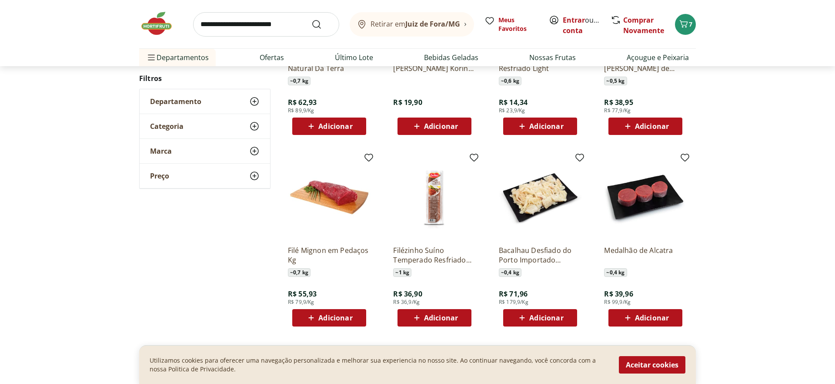
scroll to position [3254, 0]
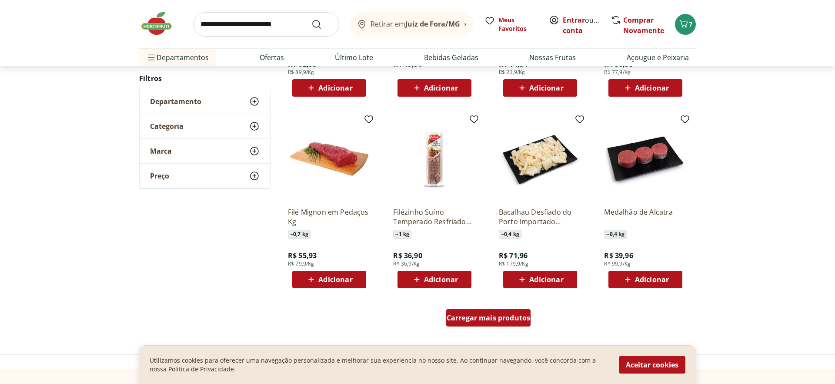
click at [472, 321] on span "Carregar mais produtos" at bounding box center [489, 317] width 84 height 7
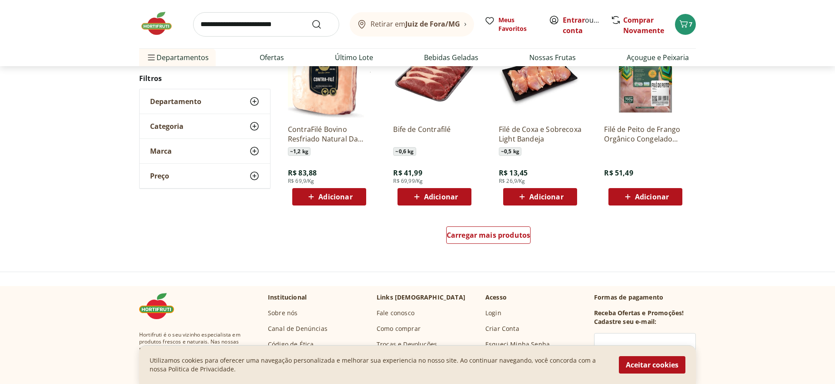
scroll to position [3906, 0]
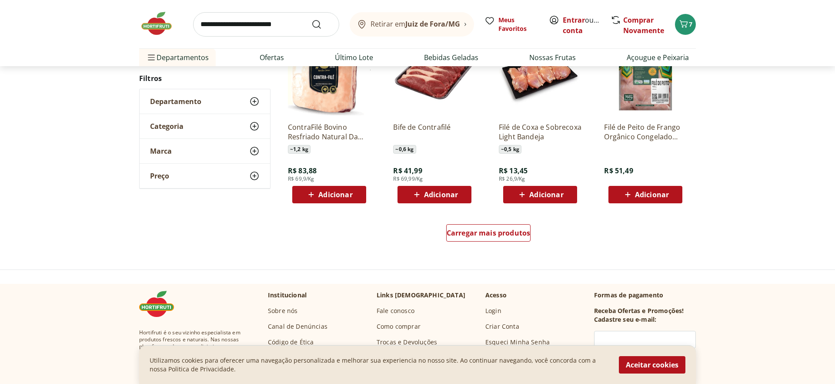
click at [480, 251] on div "Carregar mais produtos" at bounding box center [489, 235] width 422 height 42
click at [482, 236] on span "Carregar mais produtos" at bounding box center [489, 232] width 84 height 7
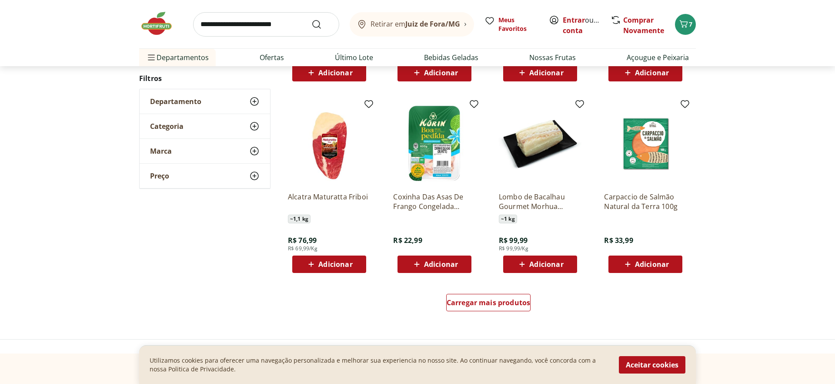
scroll to position [4405, 0]
click at [481, 300] on span "Carregar mais produtos" at bounding box center [489, 301] width 84 height 7
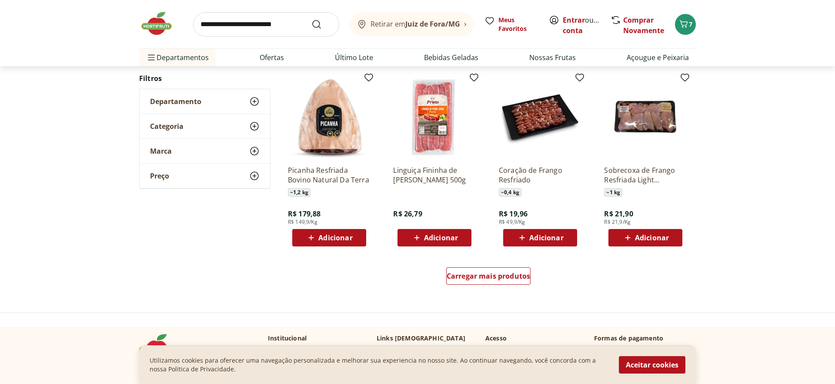
scroll to position [5021, 0]
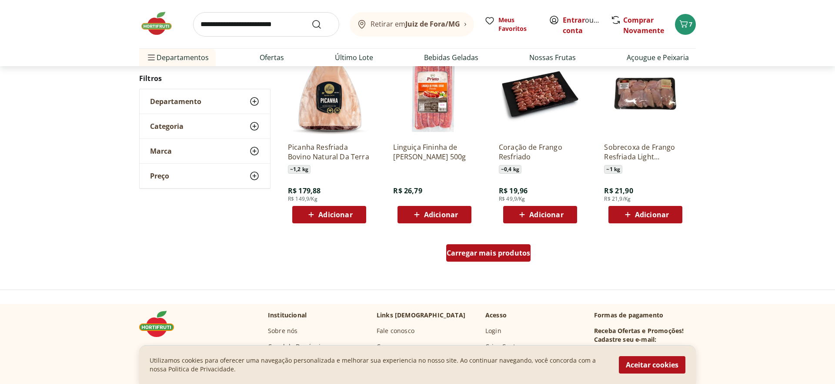
click at [476, 252] on span "Carregar mais produtos" at bounding box center [489, 252] width 84 height 7
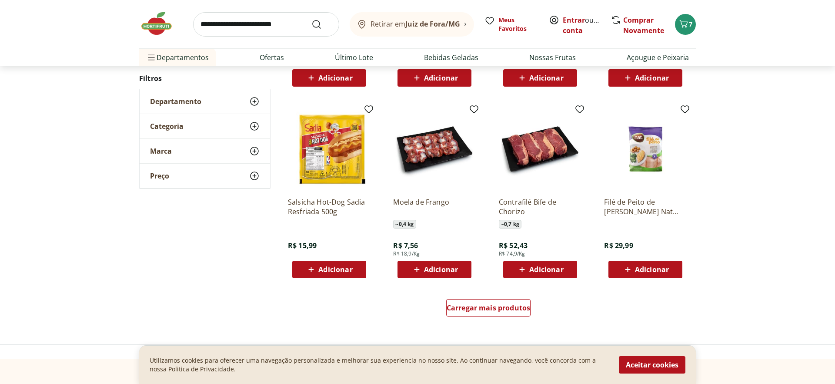
scroll to position [5571, 0]
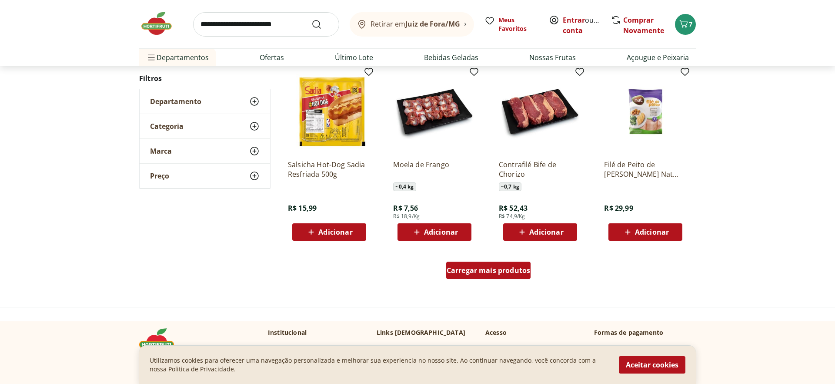
click at [470, 268] on span "Carregar mais produtos" at bounding box center [489, 270] width 84 height 7
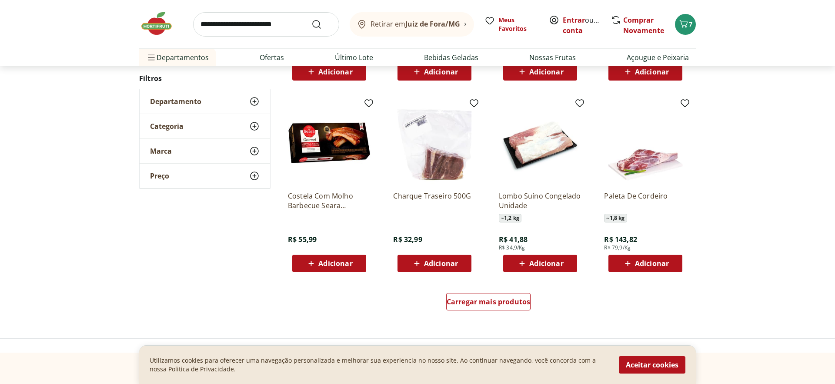
scroll to position [6110, 0]
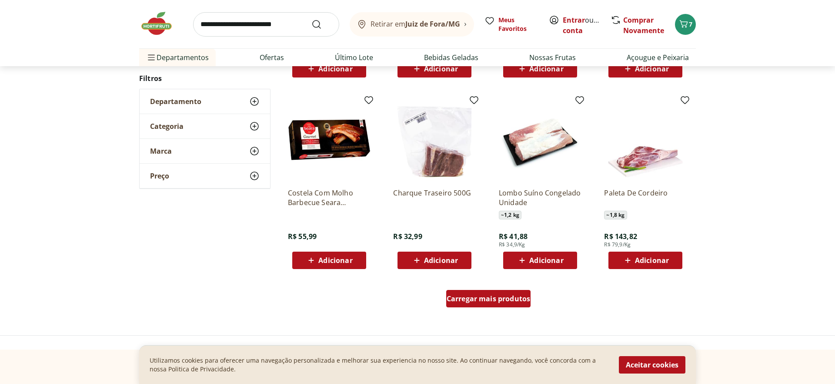
click at [462, 301] on span "Carregar mais produtos" at bounding box center [489, 298] width 84 height 7
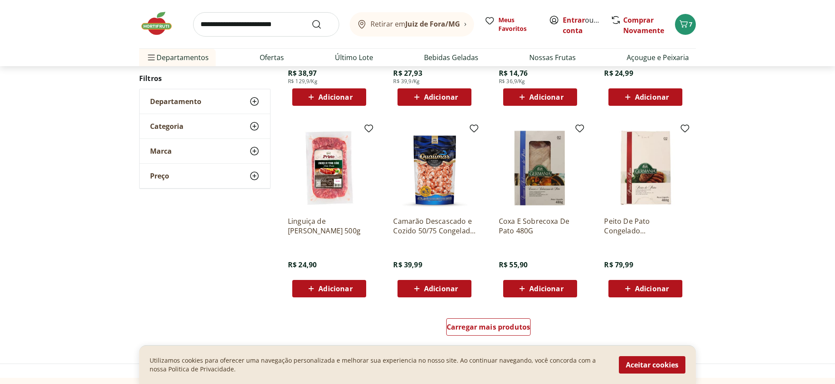
scroll to position [6650, 0]
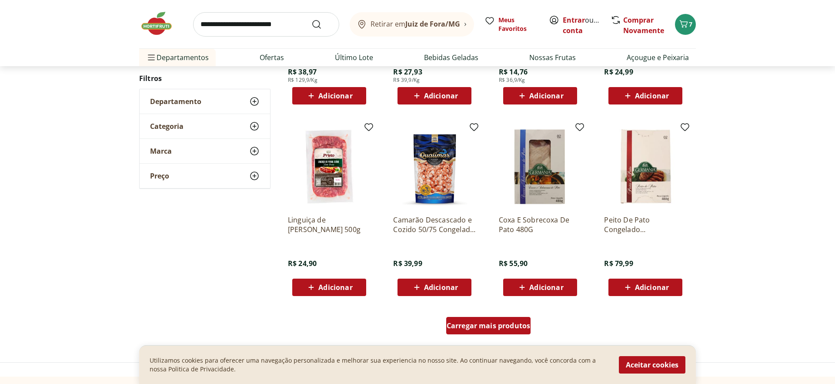
click at [465, 328] on span "Carregar mais produtos" at bounding box center [489, 325] width 84 height 7
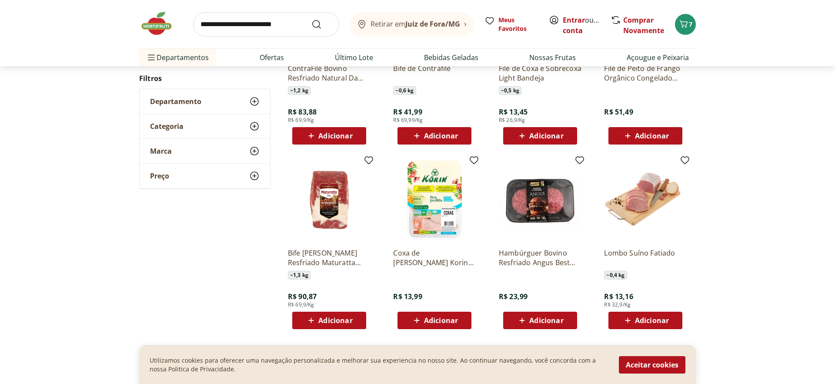
scroll to position [3746, 0]
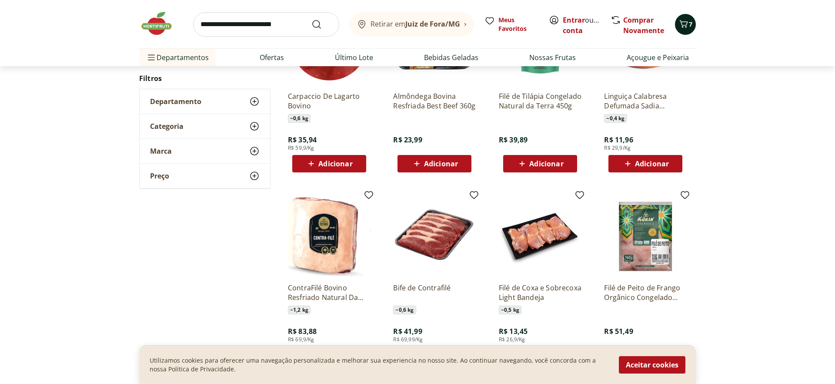
click at [686, 23] on icon "Carrinho" at bounding box center [684, 24] width 10 height 10
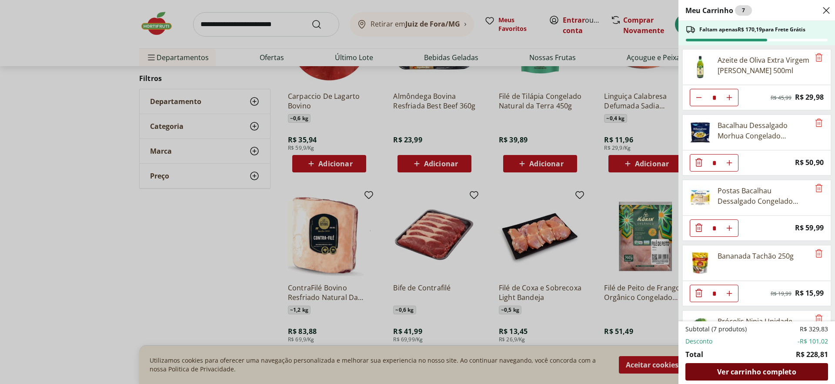
click at [731, 366] on div "Ver carrinho completo" at bounding box center [757, 371] width 143 height 17
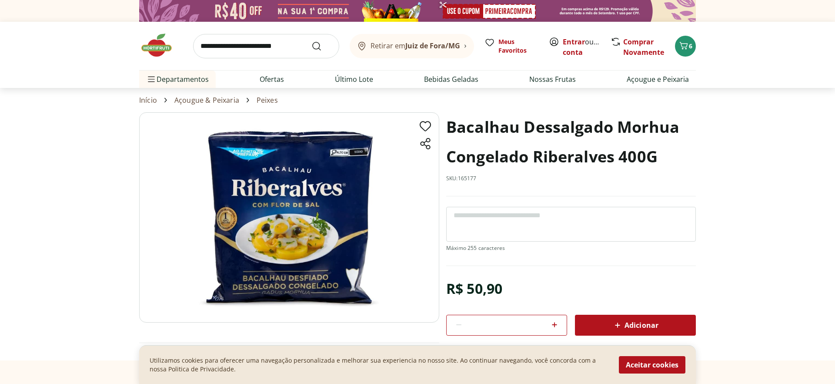
click at [468, 133] on section "Bacalhau Dessalgado Morhua Congelado Riberalves 400G SKU: 165177 R$ 50,90 * Adi…" at bounding box center [417, 236] width 835 height 248
drag, startPoint x: 448, startPoint y: 128, endPoint x: 588, endPoint y: 154, distance: 142.1
click at [603, 143] on h1 "Bacalhau Dessalgado Morhua Congelado Riberalves 400G" at bounding box center [571, 141] width 250 height 59
click at [645, 159] on h1 "Bacalhau Dessalgado Morhua Congelado Riberalves 400G" at bounding box center [571, 141] width 250 height 59
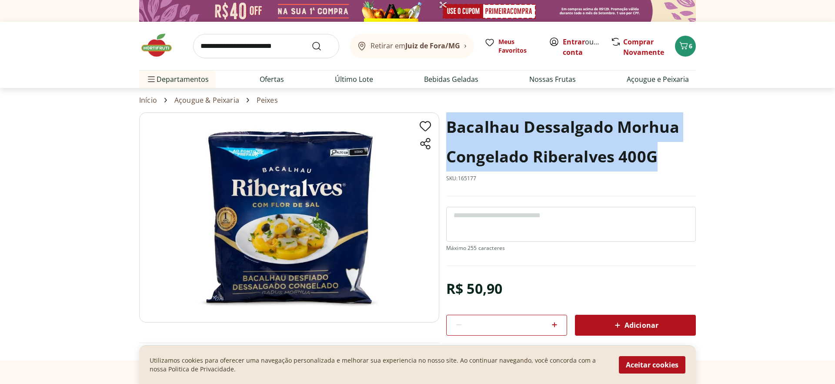
drag, startPoint x: 628, startPoint y: 157, endPoint x: 449, endPoint y: 124, distance: 181.5
click at [449, 124] on h1 "Bacalhau Dessalgado Morhua Congelado Riberalves 400G" at bounding box center [571, 141] width 250 height 59
copy h1 "Bacalhau Dessalgado Morhua Congelado Riberalves 400G"
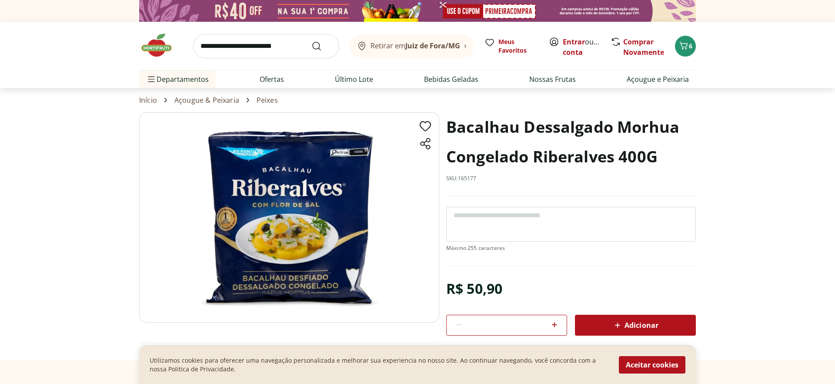
scroll to position [34, 0]
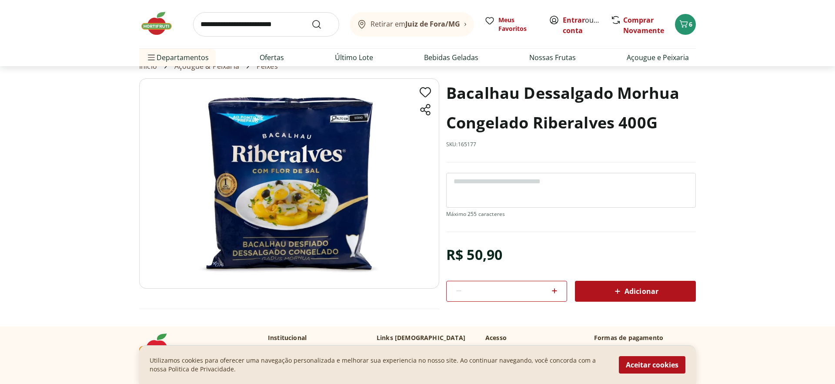
click at [214, 196] on img at bounding box center [289, 183] width 300 height 210
click at [235, 189] on img at bounding box center [289, 183] width 300 height 210
click at [555, 288] on icon at bounding box center [554, 290] width 5 height 5
type input "*"
click at [657, 286] on span "Adicionar" at bounding box center [635, 291] width 46 height 10
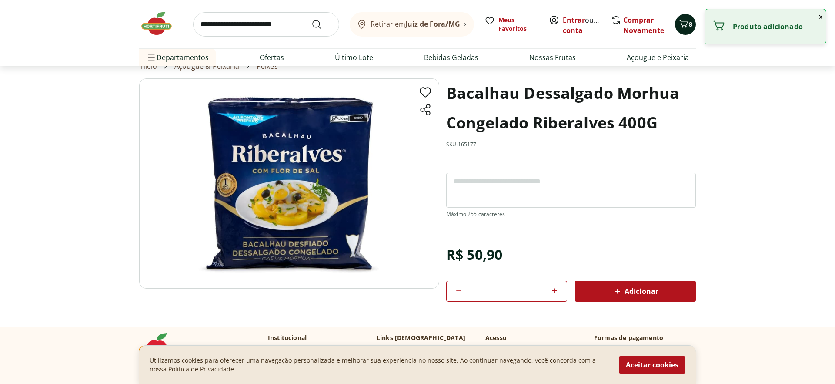
click at [675, 24] on button "8" at bounding box center [685, 24] width 21 height 21
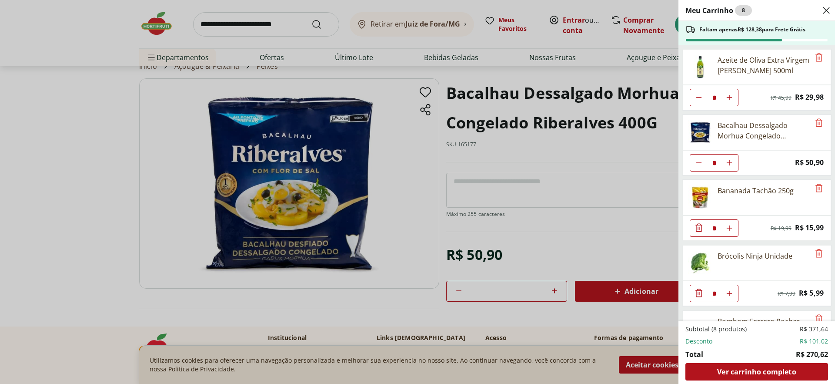
click at [512, 137] on div "Meu Carrinho 8 Faltam apenas R$ 128,38 para Frete Grátis Azeite de Oliva Extra …" at bounding box center [417, 192] width 835 height 384
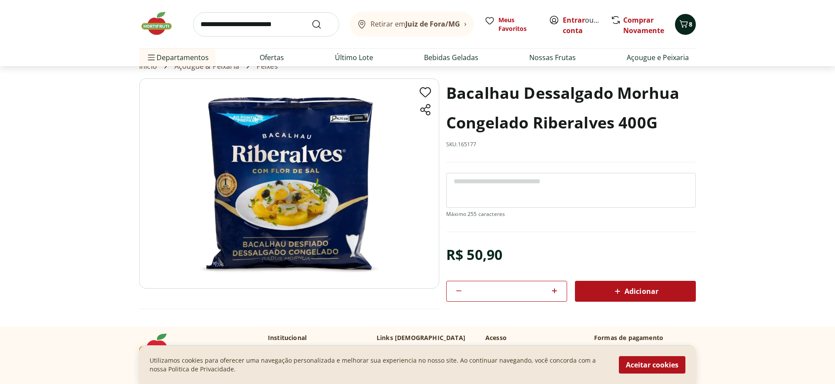
click at [683, 26] on icon "Carrinho" at bounding box center [684, 23] width 8 height 7
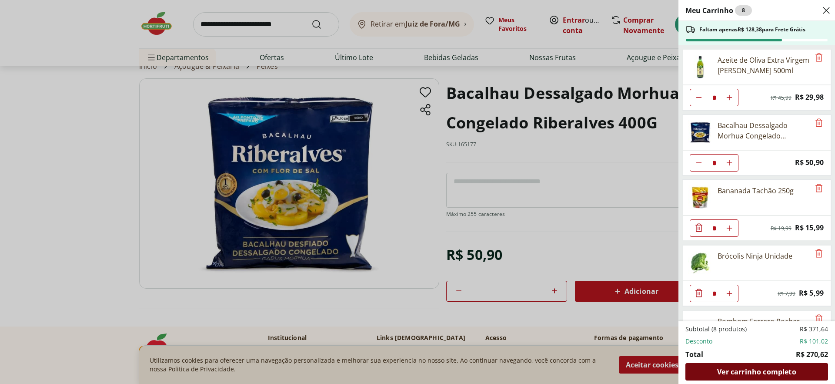
click at [714, 372] on div "Ver carrinho completo" at bounding box center [757, 371] width 143 height 17
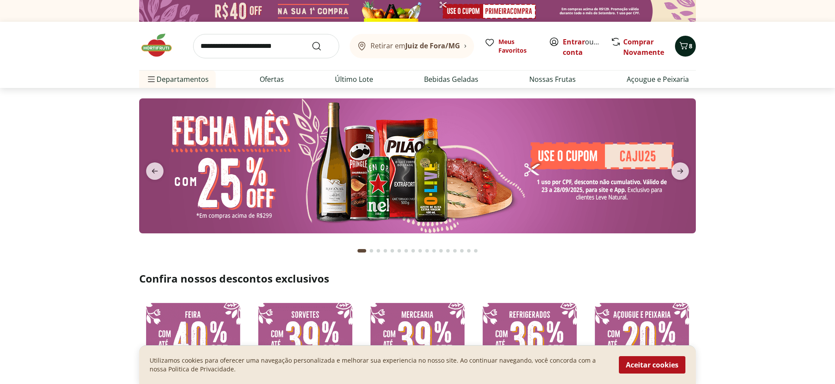
click at [694, 48] on button "8" at bounding box center [685, 46] width 21 height 21
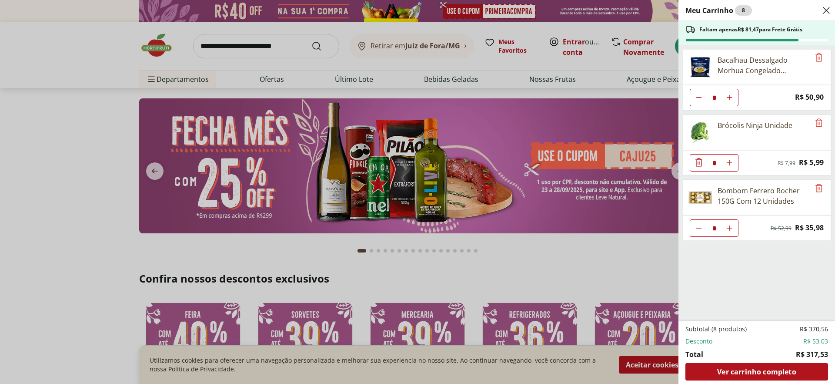
click at [584, 147] on div "Meu Carrinho 8 Faltam apenas R$ 81,47 para Frete Grátis Bacalhau Dessalgado Mor…" at bounding box center [417, 192] width 835 height 384
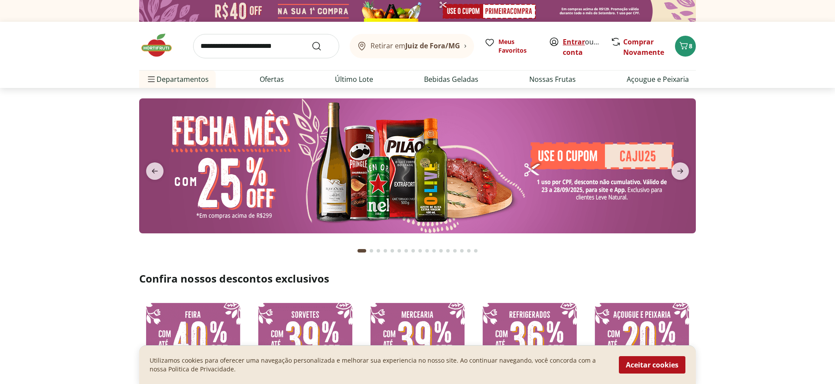
click at [578, 54] on link "Criar conta" at bounding box center [587, 47] width 48 height 20
click at [575, 43] on link "Entrar" at bounding box center [574, 42] width 22 height 10
click at [556, 41] on icon at bounding box center [554, 42] width 8 height 8
click at [563, 47] on div "Entrar ou Criar conta" at bounding box center [575, 46] width 53 height 19
click at [567, 50] on link "Criar conta" at bounding box center [587, 47] width 48 height 20
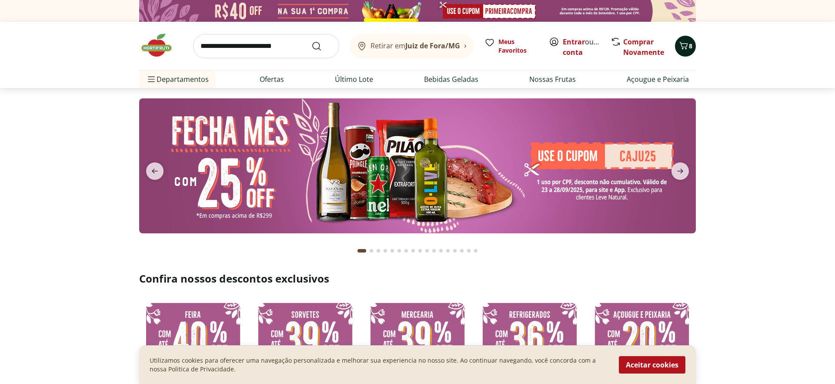
click at [570, 51] on link "Criar conta" at bounding box center [587, 47] width 48 height 20
click at [572, 46] on link "Entrar" at bounding box center [574, 42] width 22 height 10
click at [671, 51] on div "Retirar em Juiz de Fora/MG Meus Favoritos Entrar ou Criar conta Comprar Novamen…" at bounding box center [417, 46] width 557 height 48
click at [683, 49] on icon "Carrinho" at bounding box center [684, 45] width 8 height 7
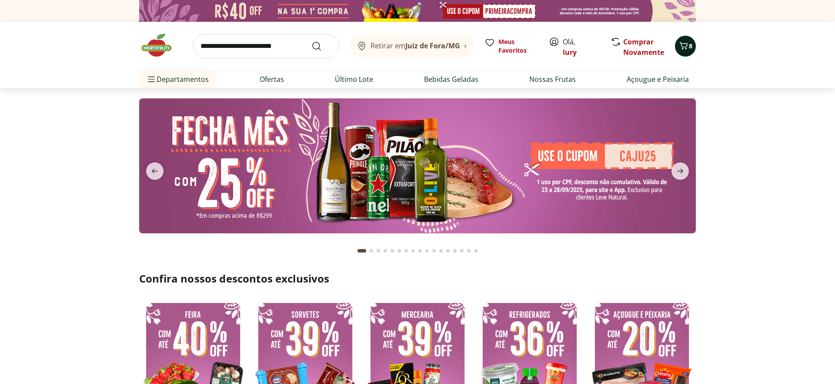
click at [680, 47] on icon "Carrinho" at bounding box center [684, 45] width 10 height 10
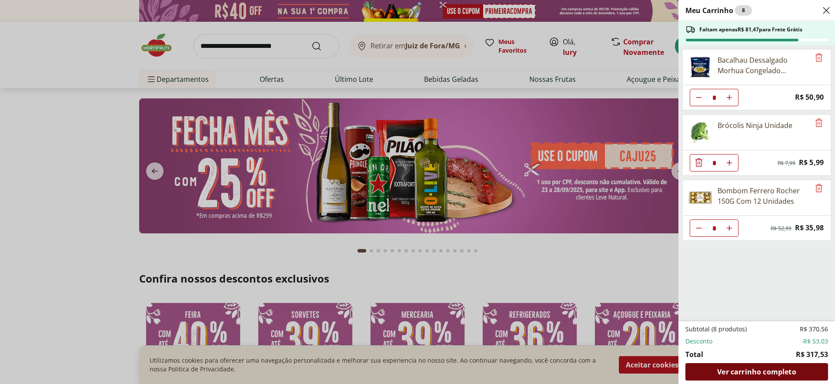
click at [752, 372] on span "Ver carrinho completo" at bounding box center [756, 371] width 79 height 7
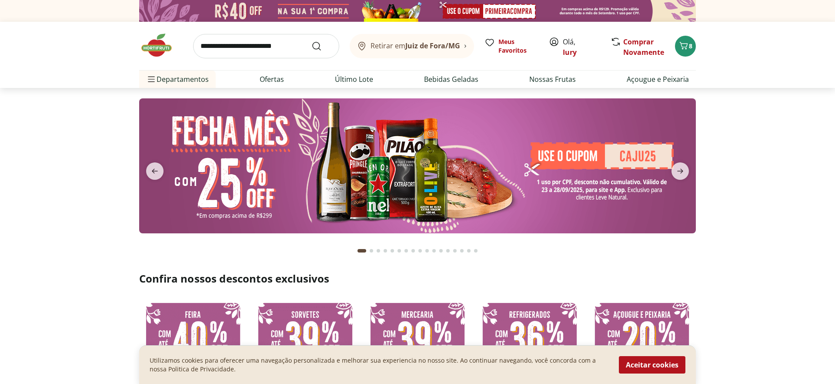
type input "*"
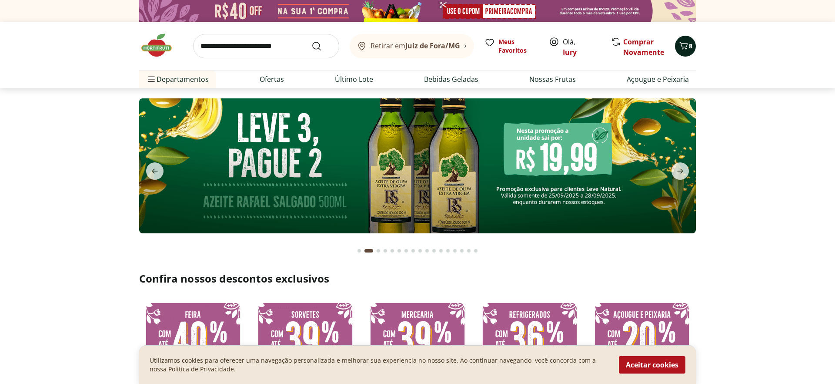
click at [680, 45] on icon "Carrinho" at bounding box center [684, 45] width 10 height 10
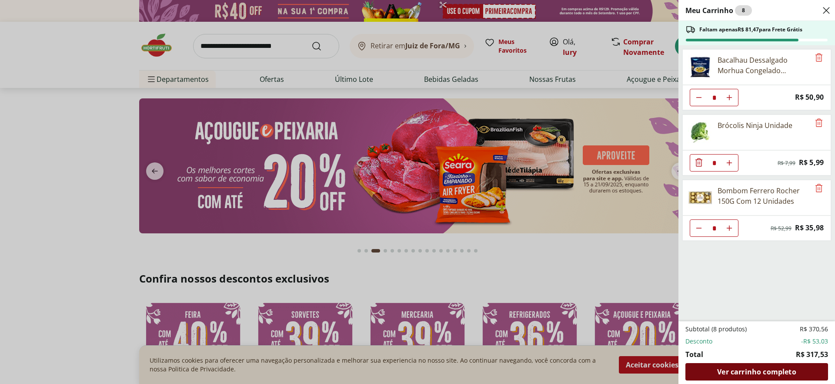
click at [752, 368] on span "Ver carrinho completo" at bounding box center [756, 371] width 79 height 7
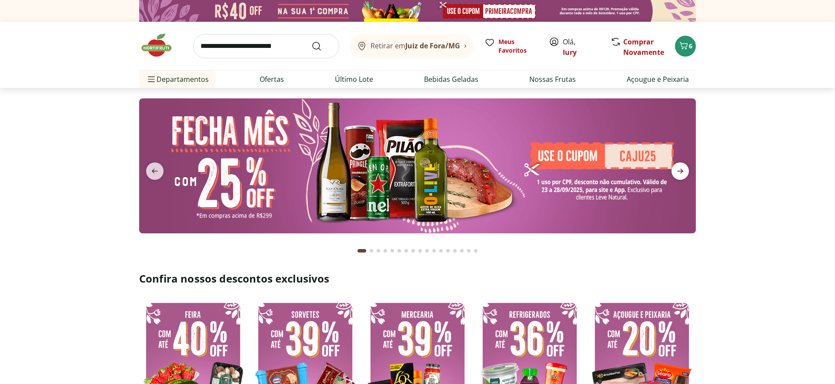
click at [687, 170] on span "next" at bounding box center [680, 170] width 17 height 17
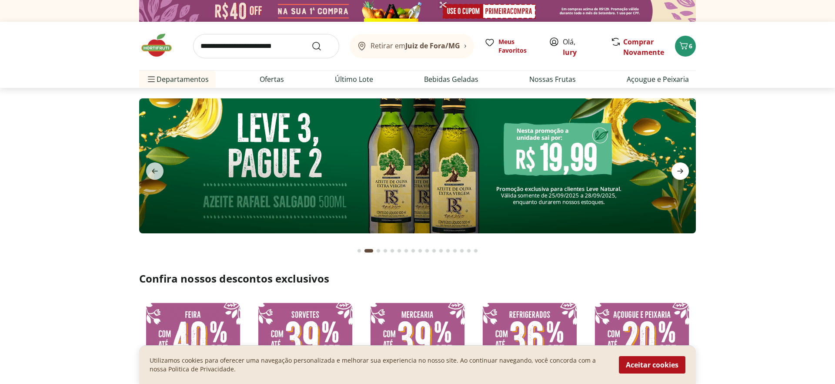
click at [687, 170] on span "next" at bounding box center [680, 170] width 17 height 17
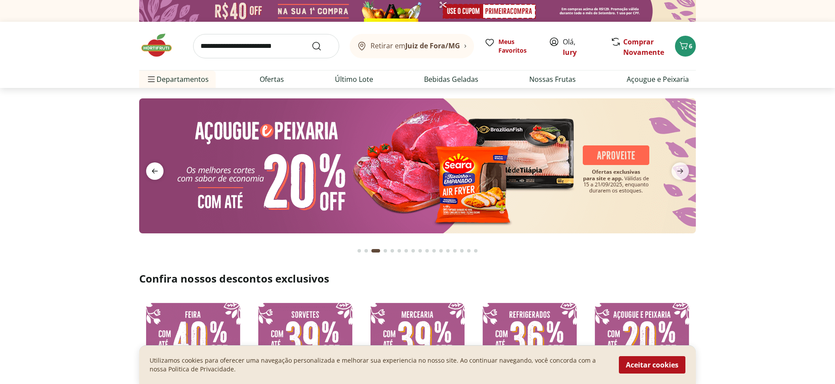
click at [157, 171] on icon "previous" at bounding box center [155, 171] width 6 height 5
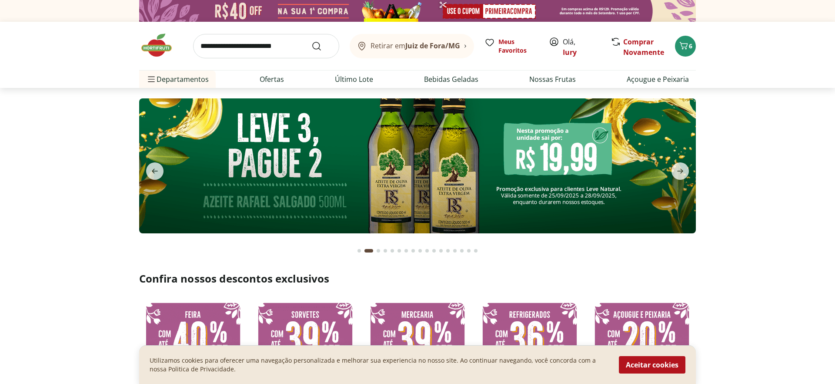
click at [359, 170] on img at bounding box center [417, 165] width 557 height 135
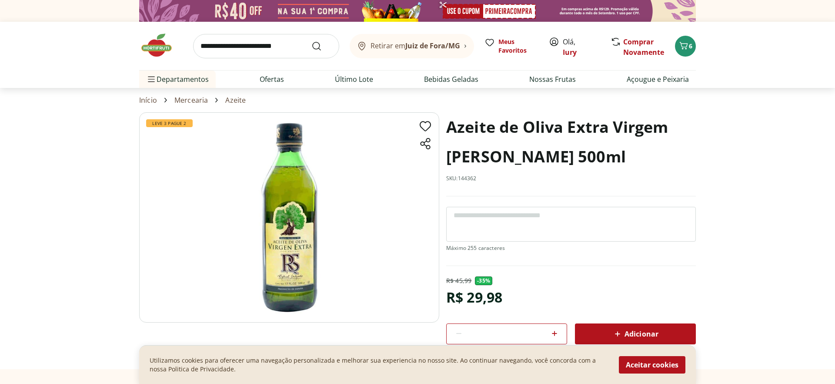
click at [554, 330] on icon at bounding box center [554, 333] width 10 height 10
type input "*"
click at [587, 329] on div "Adicionar" at bounding box center [635, 334] width 107 height 16
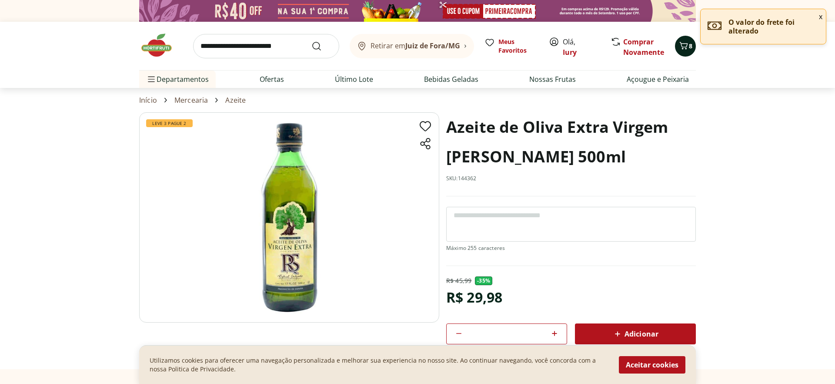
click at [689, 47] on span "8" at bounding box center [690, 46] width 3 height 8
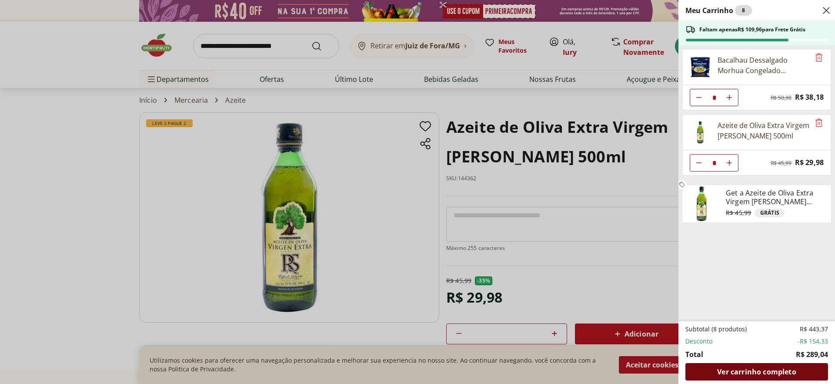
click at [773, 370] on span "Ver carrinho completo" at bounding box center [756, 371] width 79 height 7
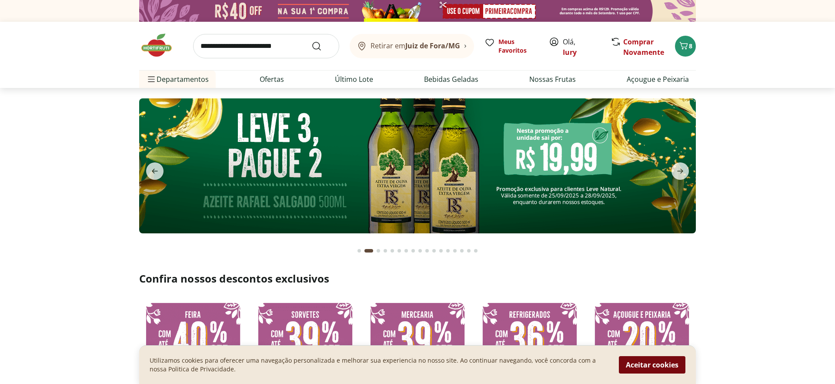
click at [657, 363] on button "Aceitar cookies" at bounding box center [652, 364] width 67 height 17
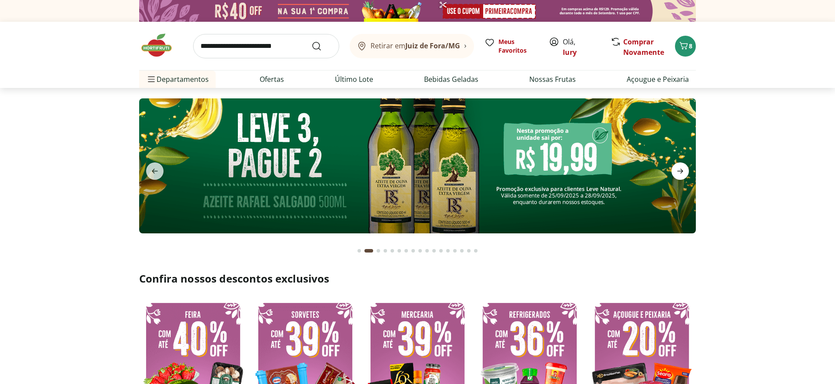
click at [679, 170] on icon "next" at bounding box center [680, 171] width 10 height 10
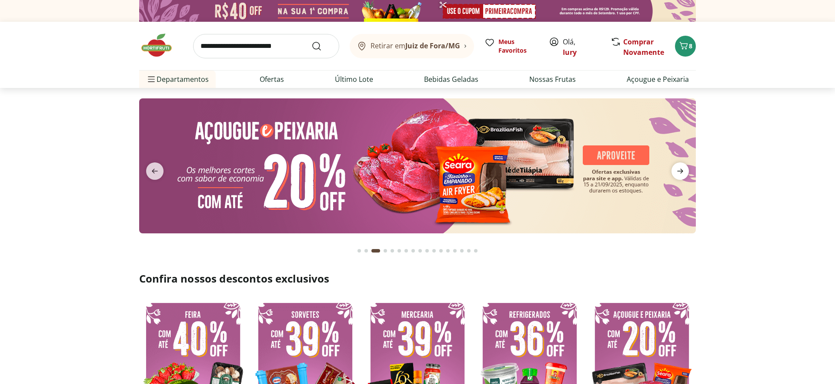
click at [679, 170] on icon "next" at bounding box center [680, 171] width 10 height 10
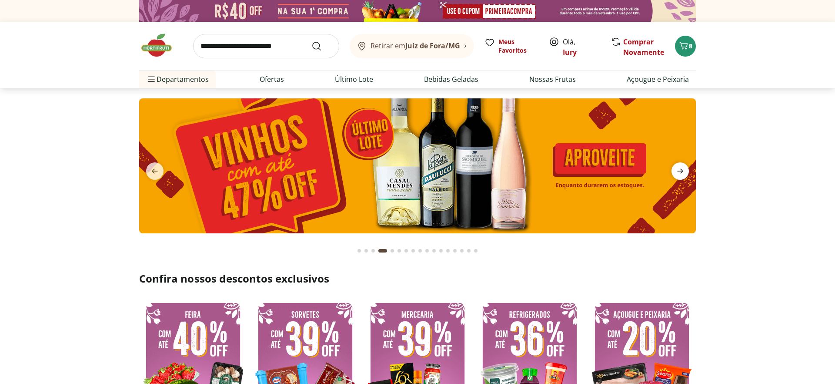
click at [679, 170] on icon "next" at bounding box center [680, 171] width 10 height 10
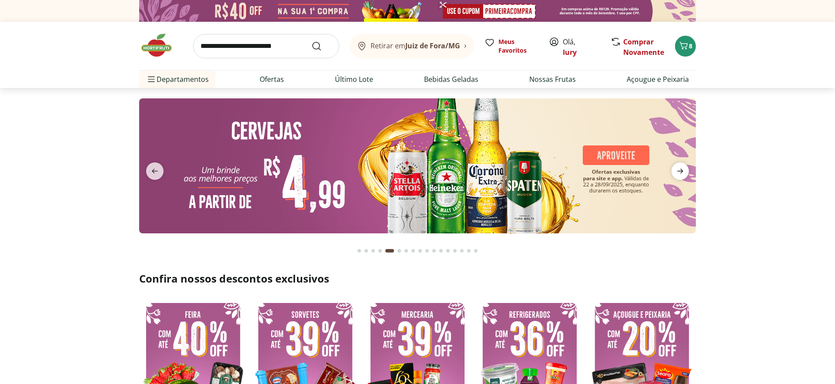
click at [679, 170] on icon "next" at bounding box center [680, 171] width 10 height 10
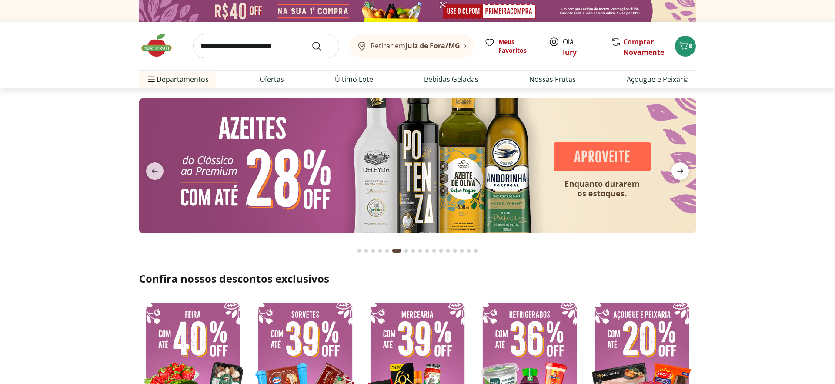
click at [679, 170] on icon "next" at bounding box center [680, 171] width 10 height 10
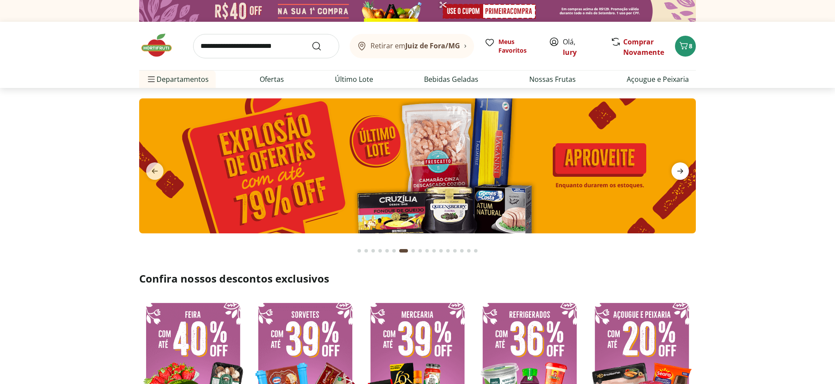
click at [679, 170] on icon "next" at bounding box center [680, 171] width 10 height 10
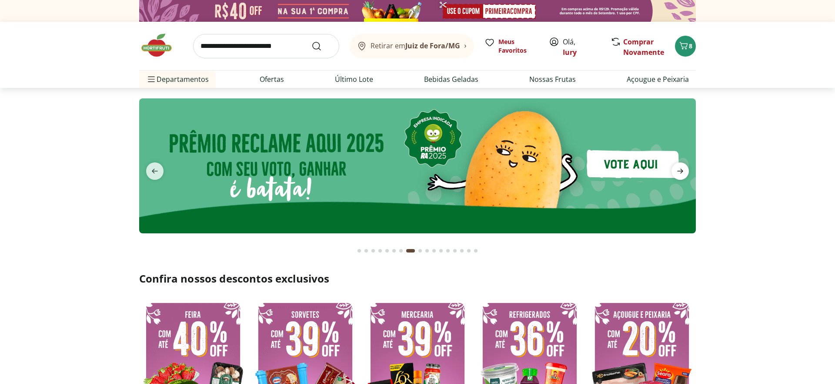
click at [679, 170] on icon "next" at bounding box center [680, 171] width 10 height 10
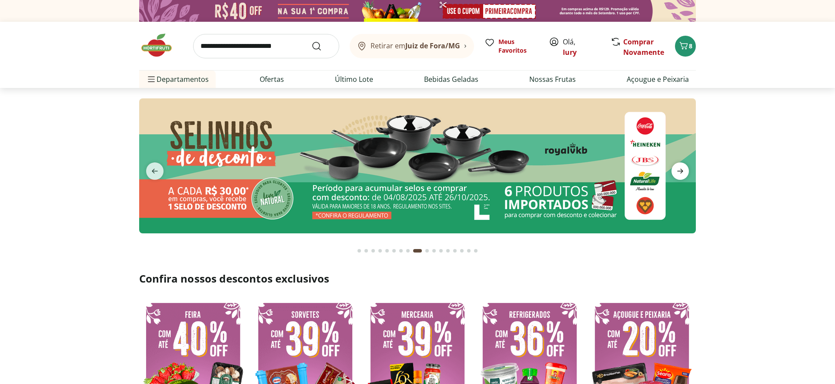
click at [679, 170] on icon "next" at bounding box center [680, 171] width 10 height 10
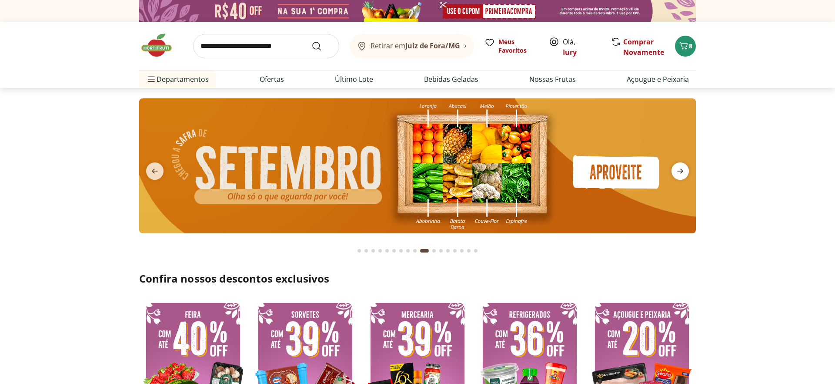
click at [679, 170] on icon "next" at bounding box center [680, 171] width 10 height 10
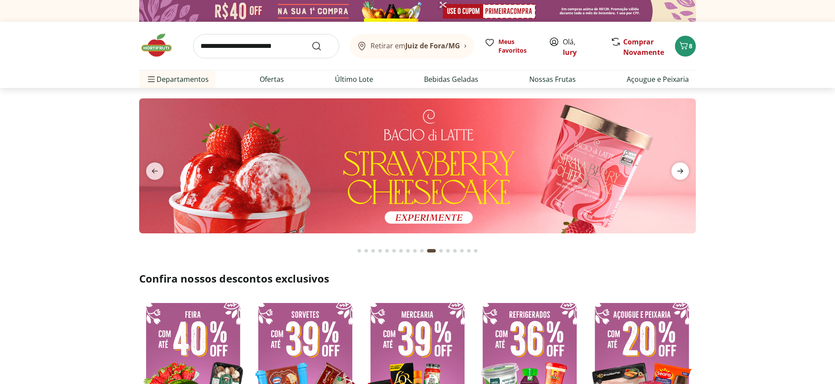
click at [679, 170] on icon "next" at bounding box center [680, 171] width 10 height 10
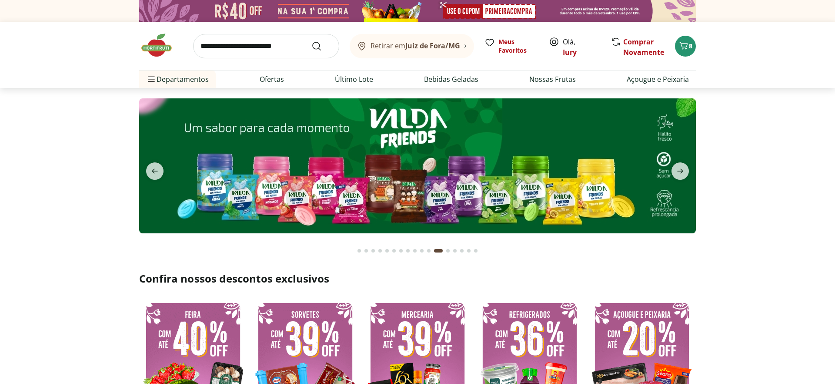
click at [685, 167] on icon "next" at bounding box center [680, 171] width 10 height 10
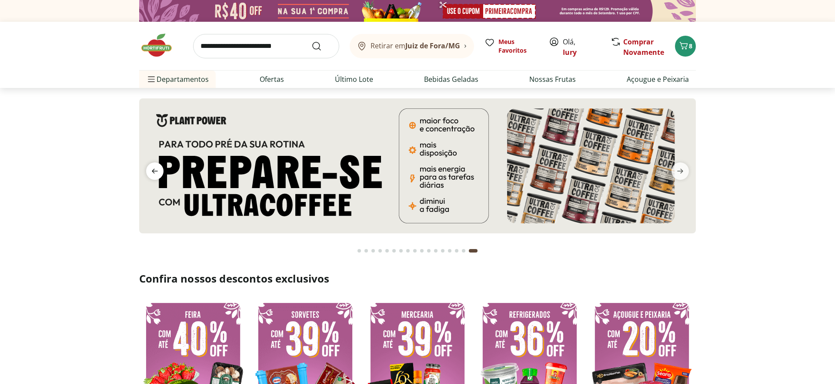
click at [162, 168] on span "previous" at bounding box center [154, 170] width 17 height 17
click at [156, 170] on icon "previous" at bounding box center [155, 171] width 10 height 10
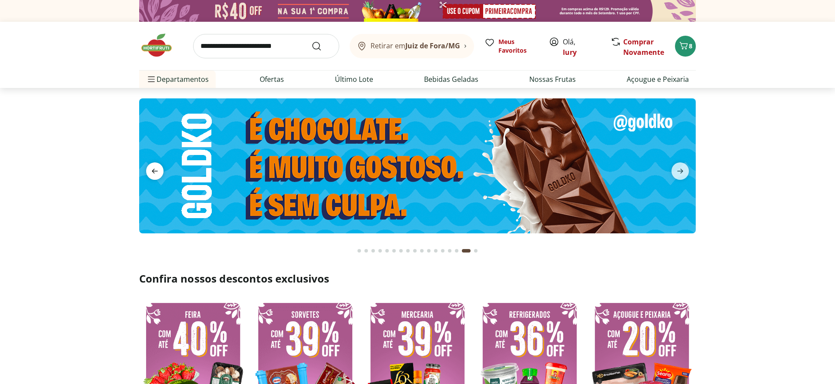
click at [157, 170] on icon "previous" at bounding box center [155, 171] width 10 height 10
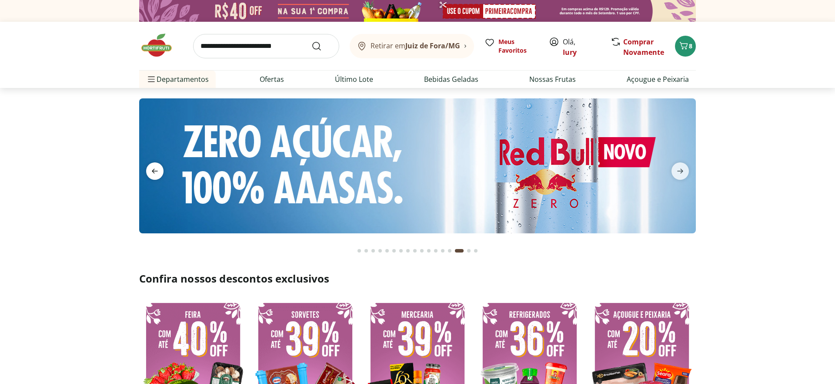
click at [157, 170] on icon "previous" at bounding box center [155, 171] width 10 height 10
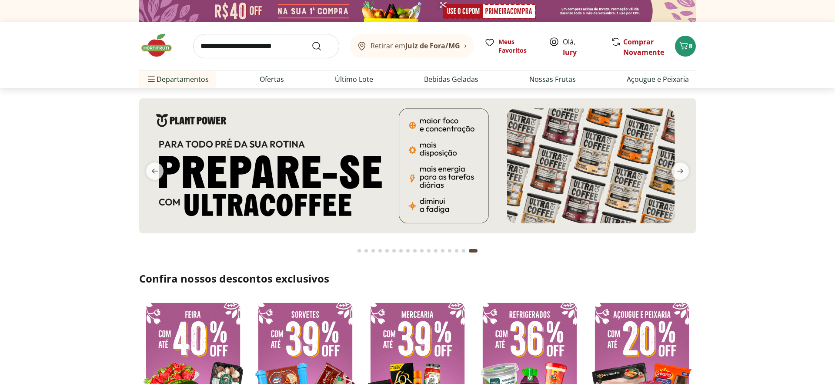
scroll to position [4, 0]
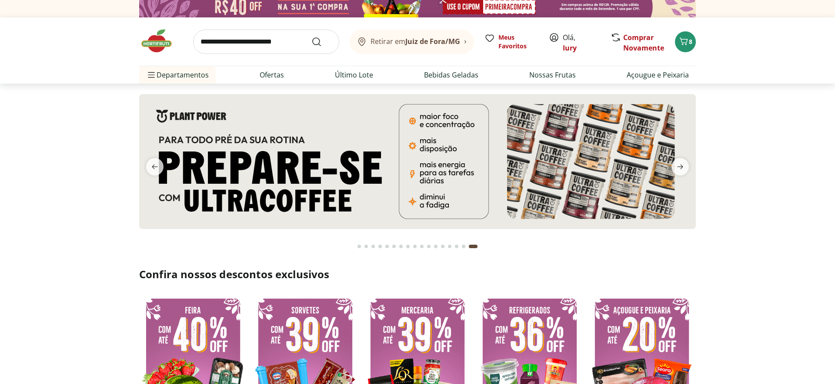
click at [139, 158] on button "previous" at bounding box center [154, 166] width 31 height 17
